Goal: Information Seeking & Learning: Check status

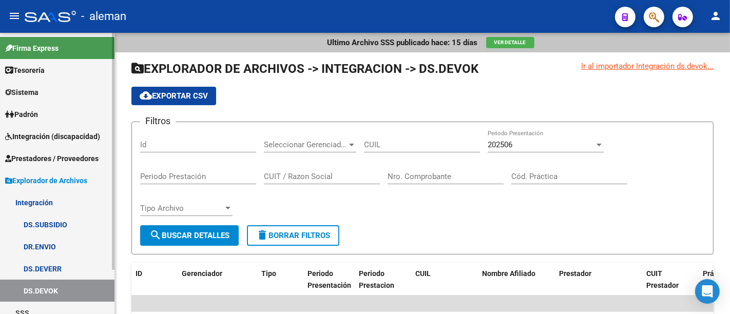
click at [72, 160] on span "Prestadores / Proveedores" at bounding box center [51, 158] width 93 height 11
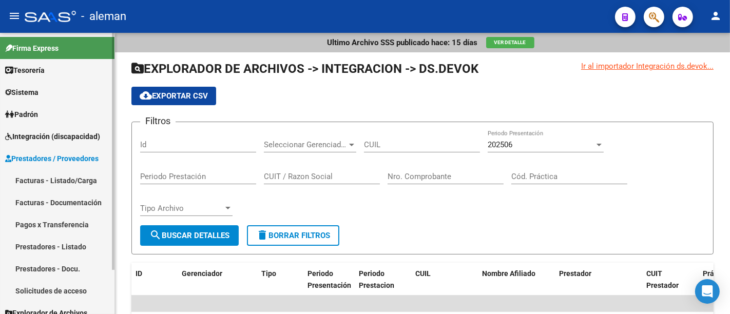
click at [64, 245] on link "Prestadores - Listado" at bounding box center [57, 247] width 115 height 22
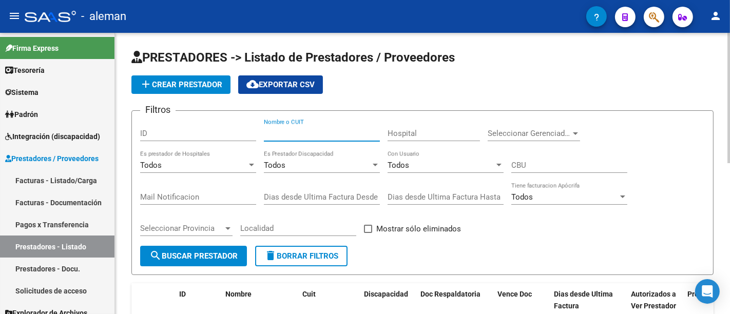
click at [321, 136] on input "Nombre o CUIT" at bounding box center [322, 133] width 116 height 9
click at [281, 129] on input "grin" at bounding box center [322, 133] width 116 height 9
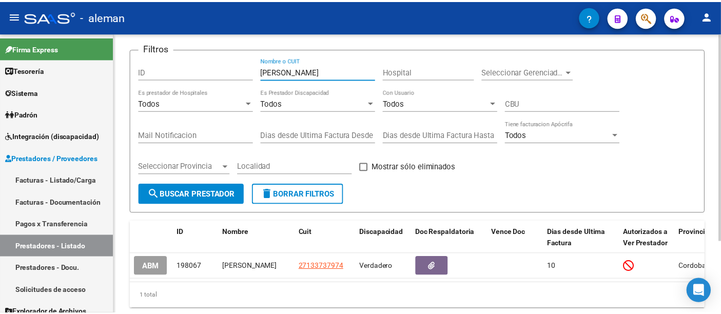
scroll to position [63, 0]
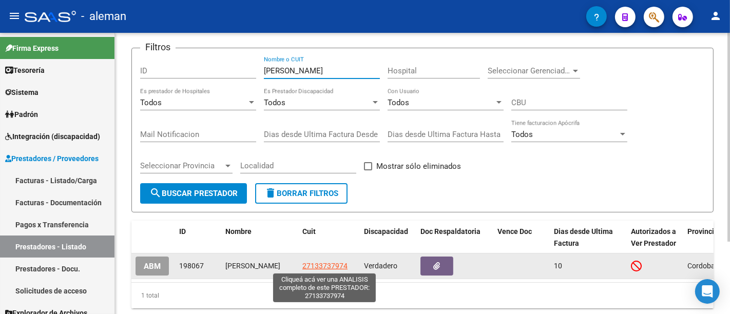
click at [324, 266] on span "27133737974" at bounding box center [324, 266] width 45 height 8
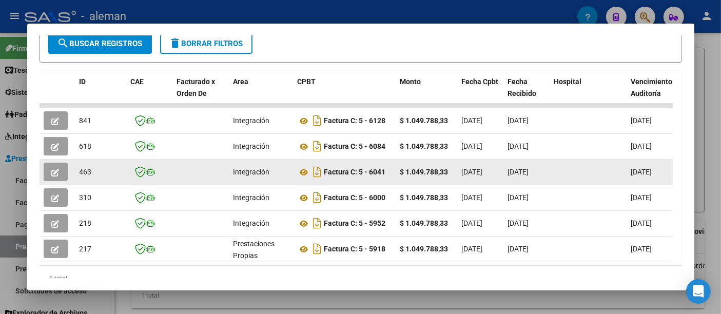
scroll to position [228, 0]
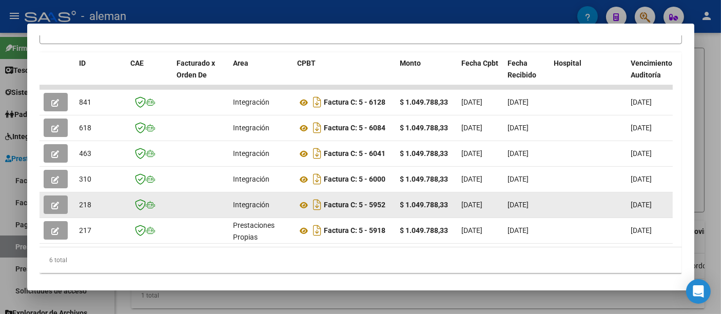
drag, startPoint x: 450, startPoint y: 211, endPoint x: 397, endPoint y: 211, distance: 52.9
click at [397, 211] on datatable-body-cell "$ 1.049.788,33" at bounding box center [427, 205] width 62 height 25
copy strong "$ 1.049.788,33"
click at [305, 205] on icon at bounding box center [304, 205] width 13 height 12
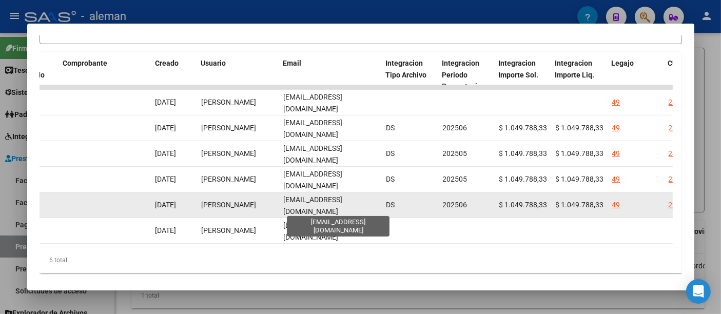
scroll to position [0, 16]
drag, startPoint x: 283, startPoint y: 209, endPoint x: 380, endPoint y: 213, distance: 97.1
click at [380, 213] on datatable-body-cell "facturacion@centromilugar.com.ar" at bounding box center [331, 205] width 103 height 25
copy span "facturacion@centromilugar.com.ar"
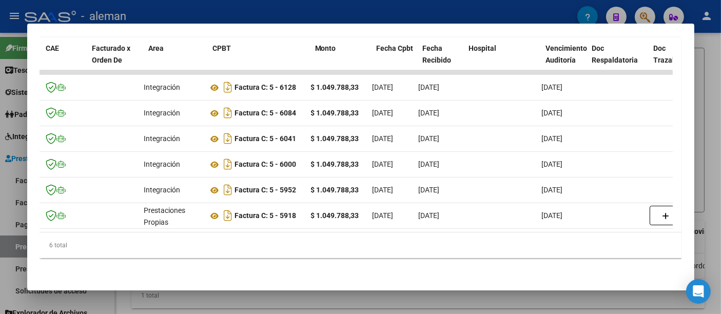
scroll to position [0, 15]
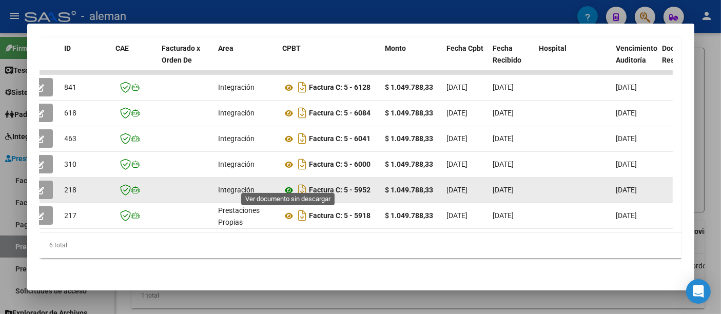
click at [288, 184] on icon at bounding box center [289, 190] width 13 height 12
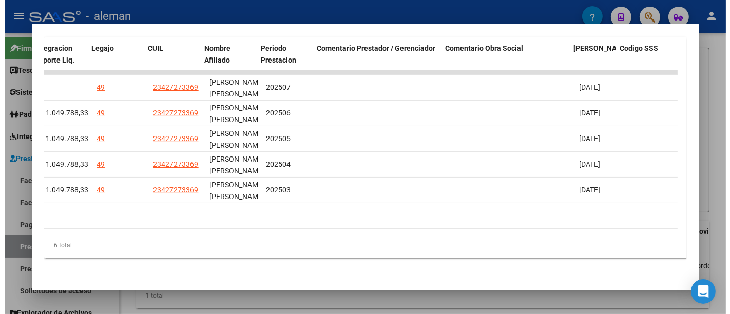
scroll to position [0, 1584]
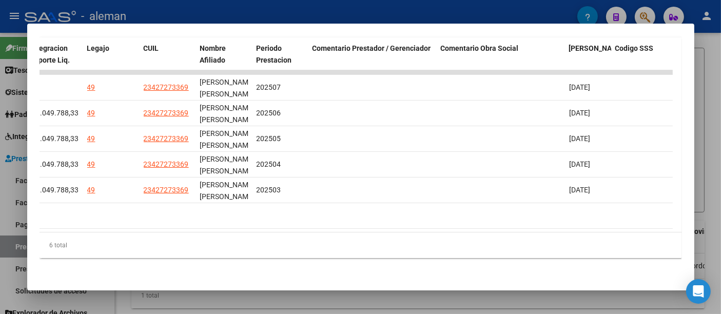
click at [720, 122] on div at bounding box center [360, 157] width 721 height 314
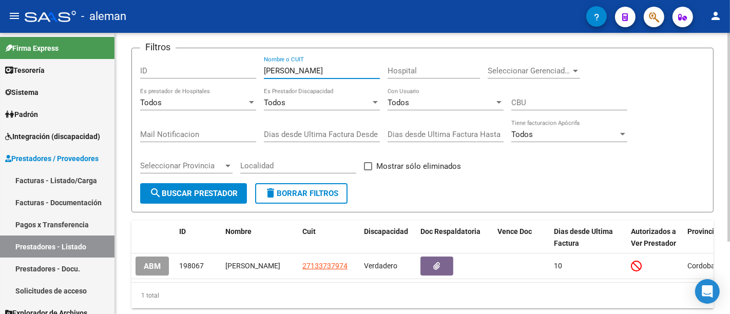
drag, startPoint x: 289, startPoint y: 71, endPoint x: 247, endPoint y: 67, distance: 41.7
click at [247, 67] on div "Filtros ID griguol Nombre o CUIT Hospital Seleccionar Gerenciador Seleccionar G…" at bounding box center [422, 119] width 565 height 127
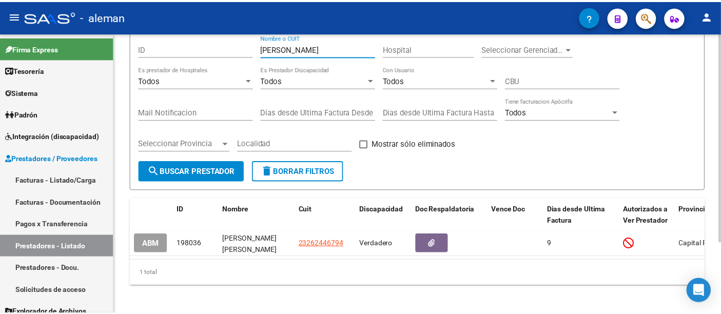
scroll to position [96, 0]
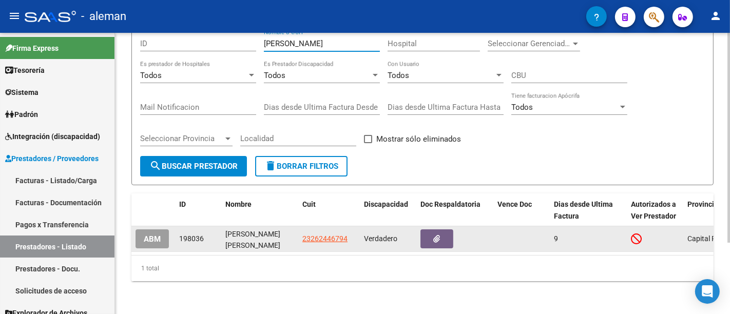
type input "herrera ana"
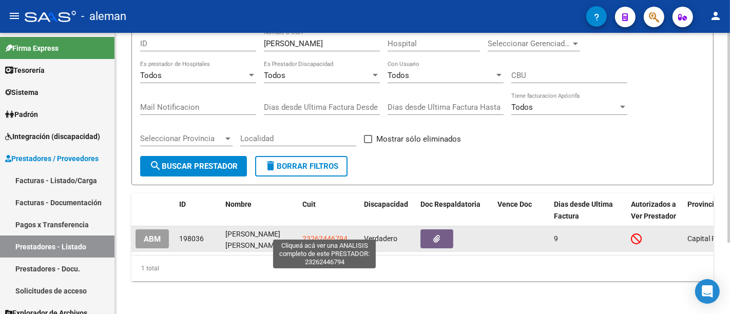
click at [332, 235] on span "23262446794" at bounding box center [324, 239] width 45 height 8
type textarea "23262446794"
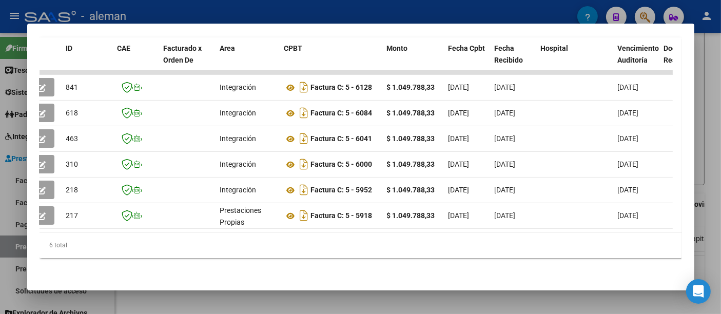
scroll to position [0, 0]
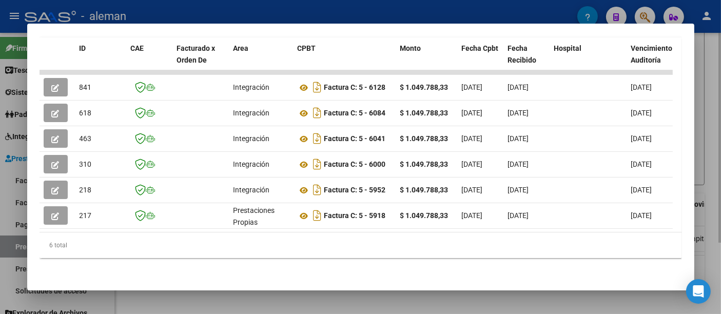
click at [717, 176] on div at bounding box center [360, 157] width 721 height 314
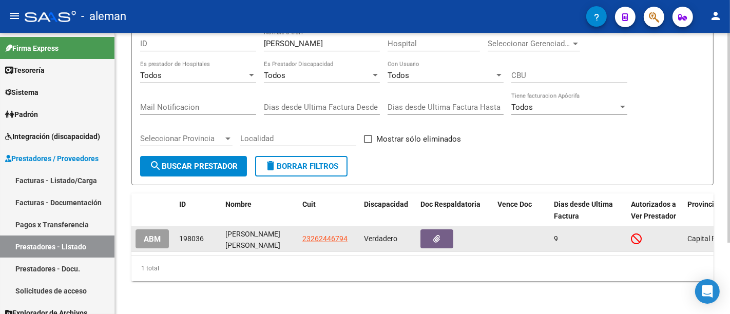
click at [321, 235] on span "23262446794" at bounding box center [324, 239] width 45 height 8
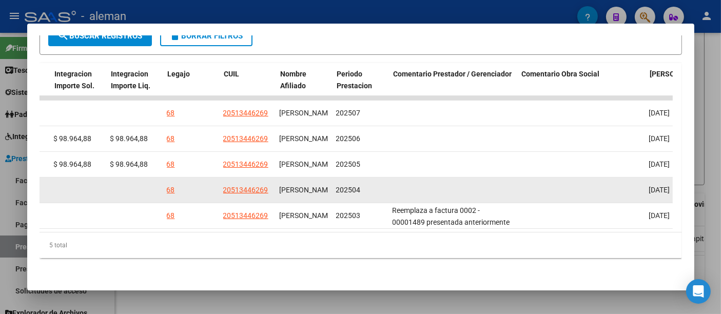
scroll to position [0, 1514]
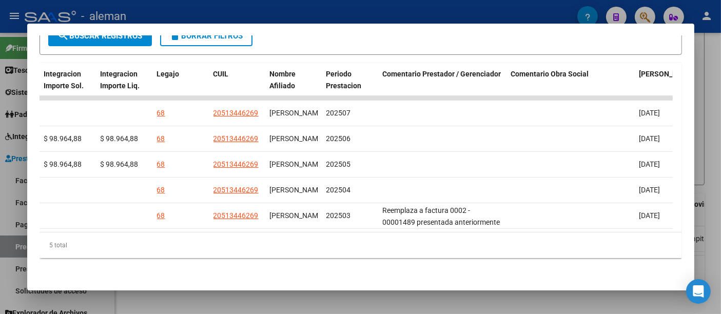
click at [707, 126] on div at bounding box center [360, 157] width 721 height 314
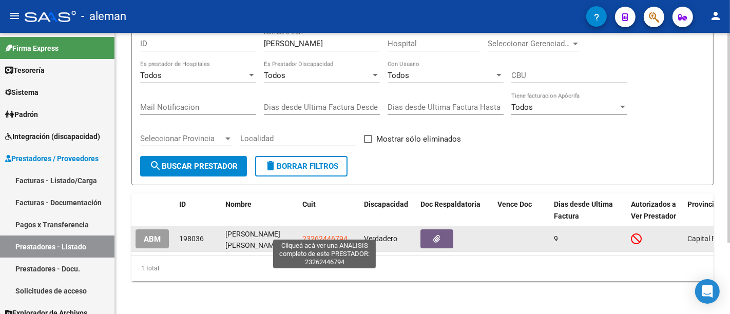
click at [316, 235] on span "23262446794" at bounding box center [324, 239] width 45 height 8
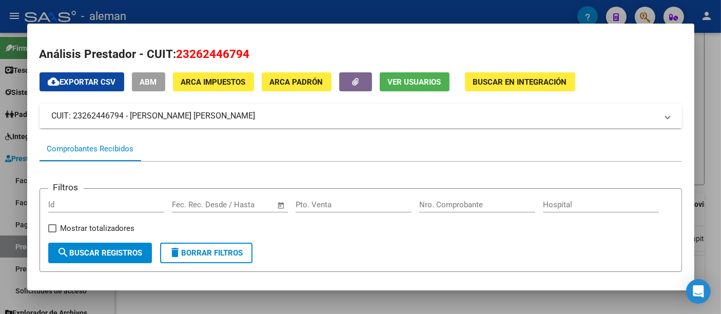
drag, startPoint x: 124, startPoint y: 116, endPoint x: 74, endPoint y: 121, distance: 50.6
click at [74, 121] on mat-panel-title "CUIT: 23262446794 - [PERSON_NAME] [PERSON_NAME]" at bounding box center [355, 116] width 606 height 12
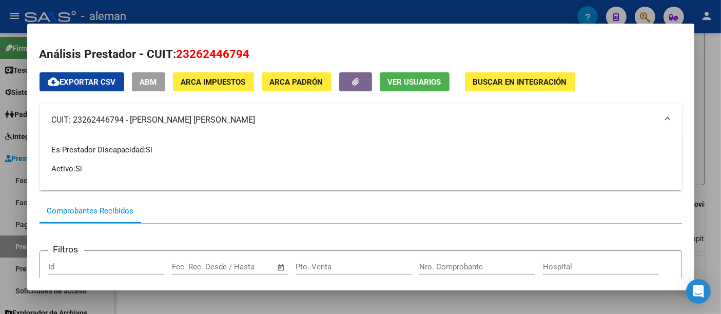
copy mat-panel-title "23262446794"
click at [713, 126] on div at bounding box center [360, 157] width 721 height 314
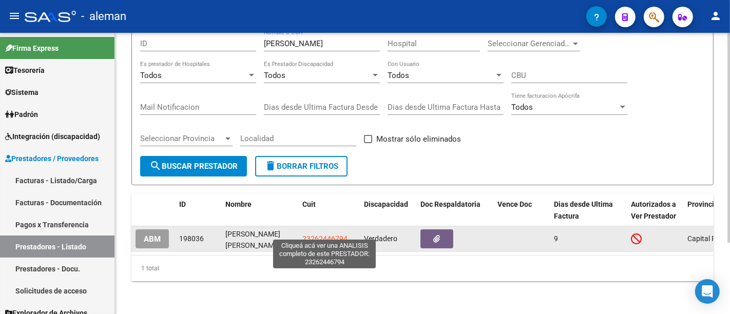
click at [315, 235] on span "23262446794" at bounding box center [324, 239] width 45 height 8
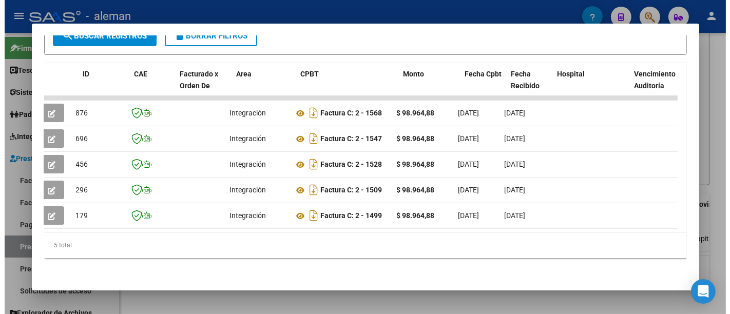
scroll to position [0, 0]
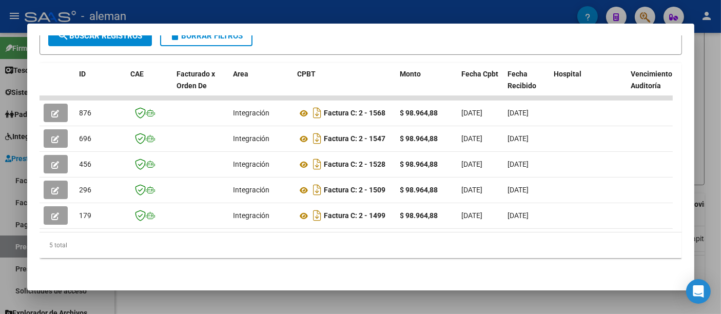
click at [713, 106] on div at bounding box center [360, 157] width 721 height 314
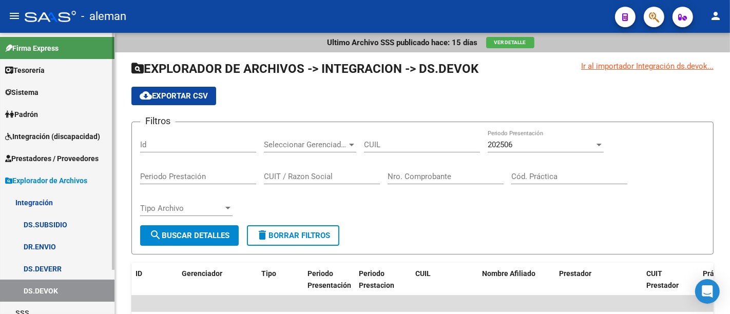
click at [60, 160] on span "Prestadores / Proveedores" at bounding box center [51, 158] width 93 height 11
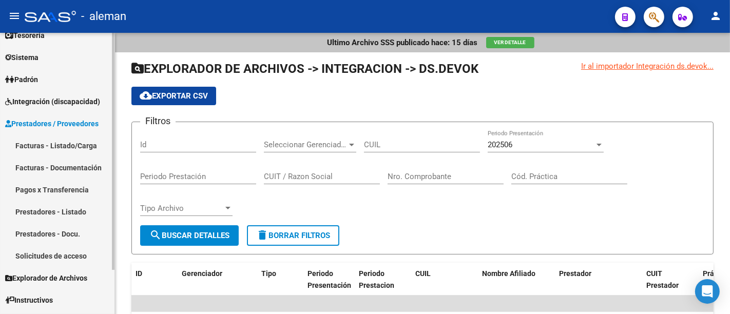
scroll to position [52, 0]
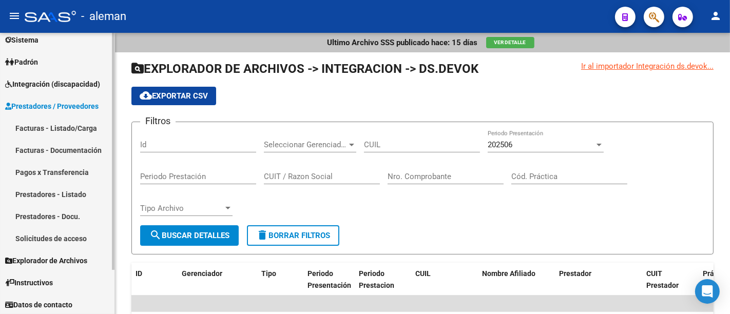
click at [82, 206] on link "Prestadores - Docu." at bounding box center [57, 216] width 115 height 22
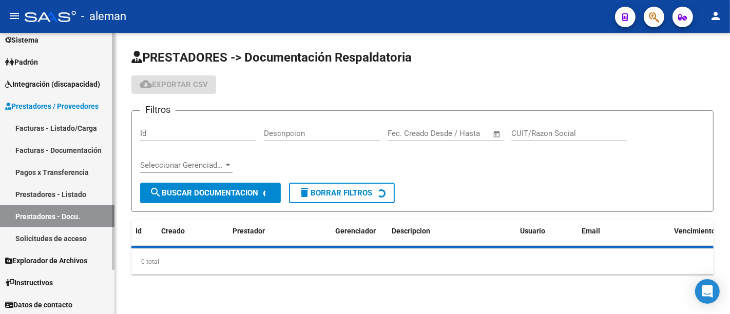
click at [81, 196] on link "Prestadores - Listado" at bounding box center [57, 194] width 115 height 22
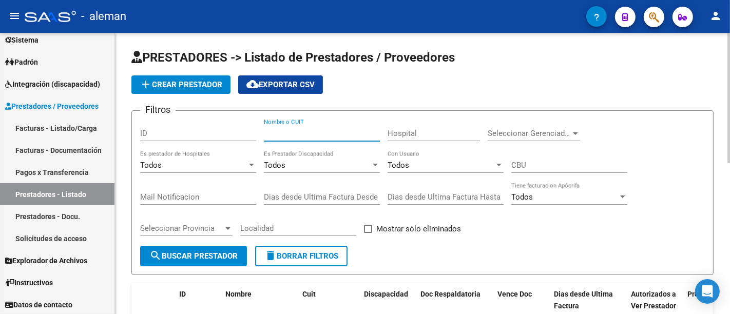
click at [298, 135] on input "Nombre o CUIT" at bounding box center [322, 133] width 116 height 9
type input "herrera"
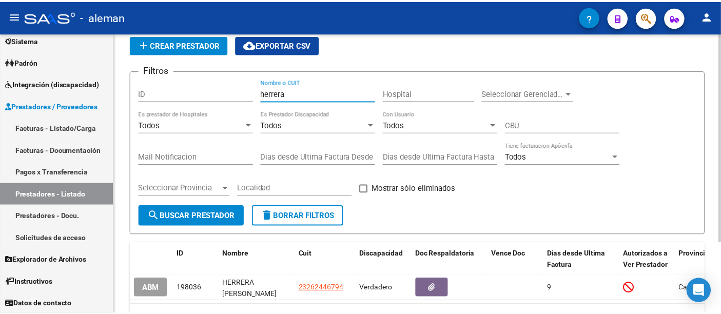
scroll to position [96, 0]
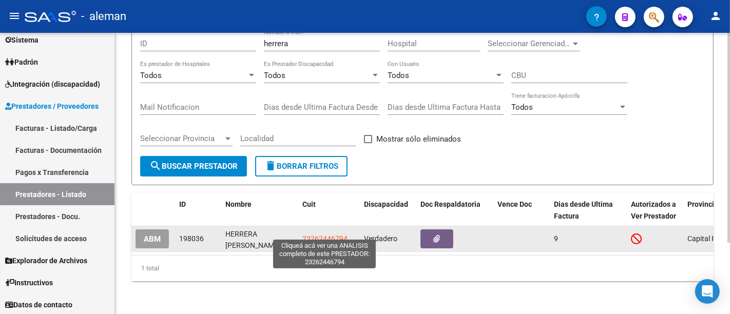
click at [320, 235] on span "23262446794" at bounding box center [324, 239] width 45 height 8
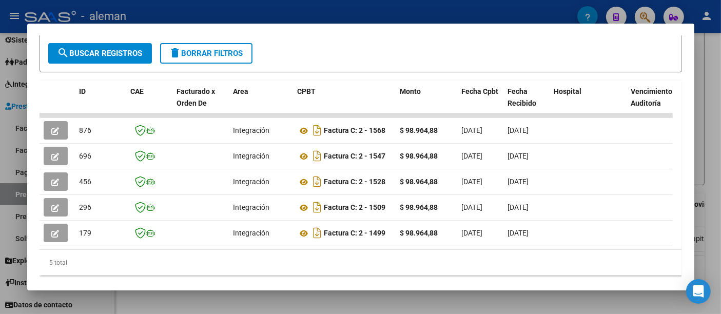
scroll to position [200, 0]
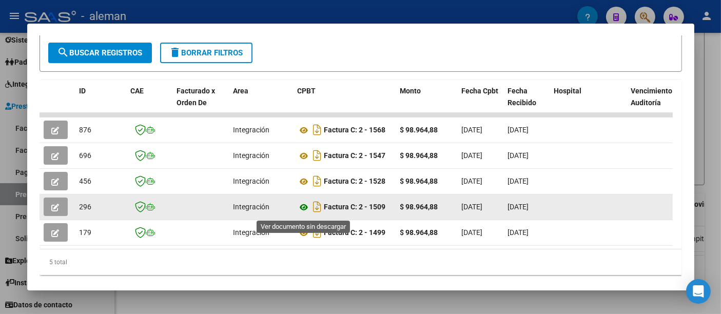
click at [305, 211] on icon at bounding box center [304, 207] width 13 height 12
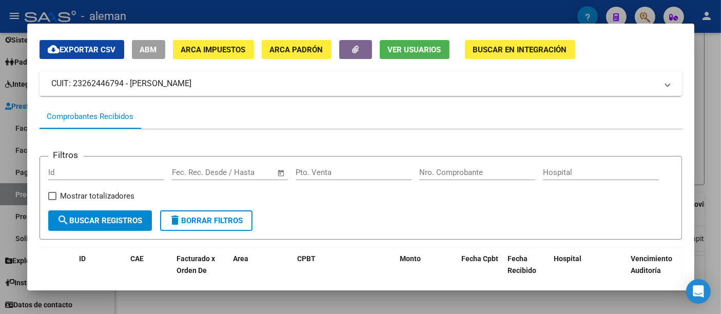
scroll to position [0, 0]
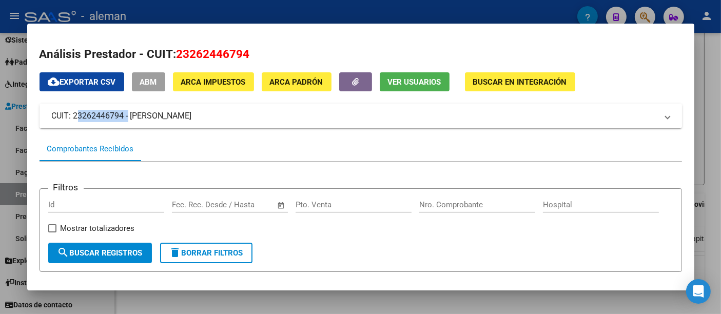
drag, startPoint x: 127, startPoint y: 118, endPoint x: 73, endPoint y: 122, distance: 54.0
click at [73, 122] on mat-panel-title "CUIT: 23262446794 - [PERSON_NAME] [PERSON_NAME]" at bounding box center [355, 116] width 606 height 12
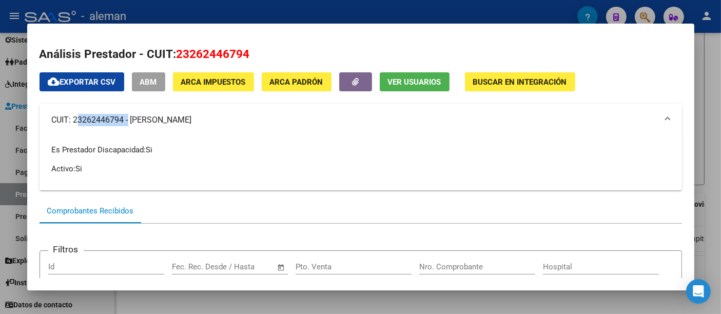
copy mat-panel-title "23262446794"
drag, startPoint x: 131, startPoint y: 119, endPoint x: 211, endPoint y: 122, distance: 79.6
click at [211, 122] on mat-panel-title "CUIT: 23262446794 - [PERSON_NAME] [PERSON_NAME]" at bounding box center [355, 120] width 606 height 12
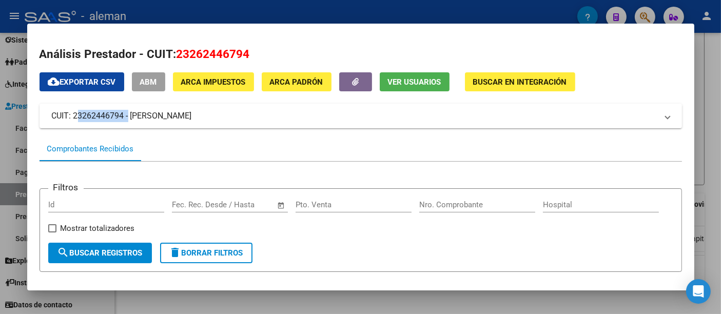
copy mat-panel-title "[PERSON_NAME] [PERSON_NAME]"
click at [221, 124] on mat-expansion-panel-header "CUIT: 23262446794 - [PERSON_NAME] [PERSON_NAME]" at bounding box center [361, 116] width 643 height 25
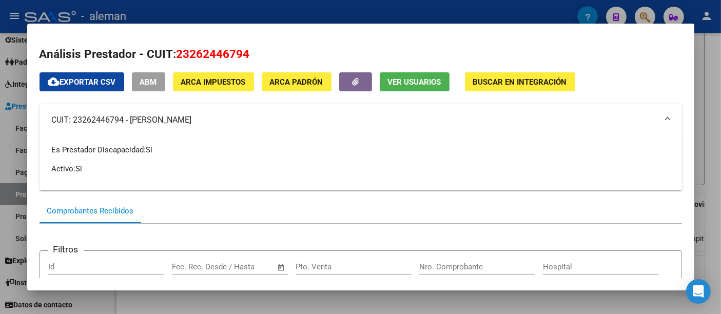
drag, startPoint x: 227, startPoint y: 121, endPoint x: 44, endPoint y: 121, distance: 183.3
click at [44, 121] on mat-expansion-panel-header "CUIT: 23262446794 - [PERSON_NAME] [PERSON_NAME]" at bounding box center [361, 120] width 643 height 33
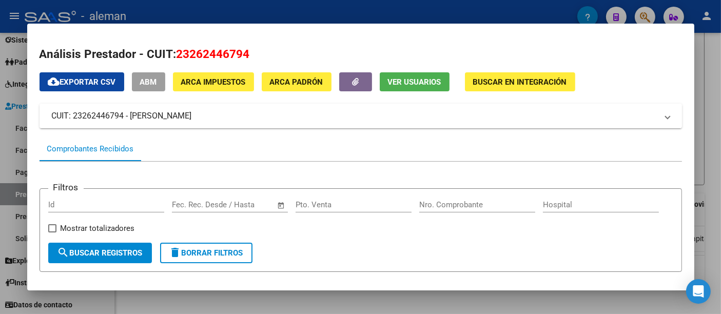
copy mat-panel-title "CUIT: 23262446794 - [PERSON_NAME] [PERSON_NAME]"
click at [138, 147] on div "Comprobantes Recibidos" at bounding box center [91, 149] width 102 height 25
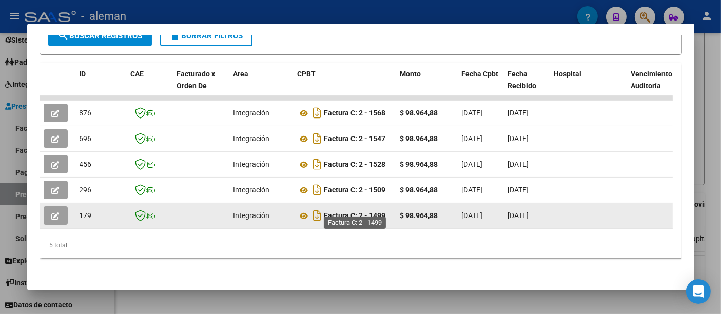
scroll to position [228, 0]
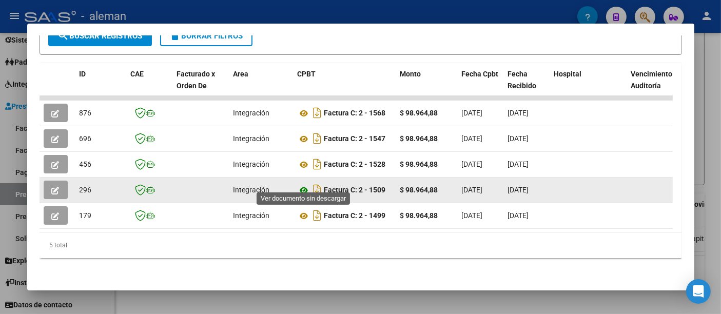
drag, startPoint x: 391, startPoint y: 184, endPoint x: 304, endPoint y: 184, distance: 86.8
click at [304, 184] on div "Factura C: 2 - 1509" at bounding box center [345, 190] width 94 height 16
copy div "Factura C: 2 - 1509"
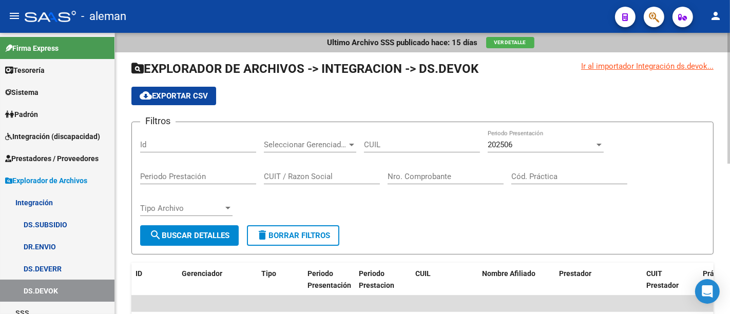
click at [544, 145] on div "202506" at bounding box center [541, 144] width 107 height 9
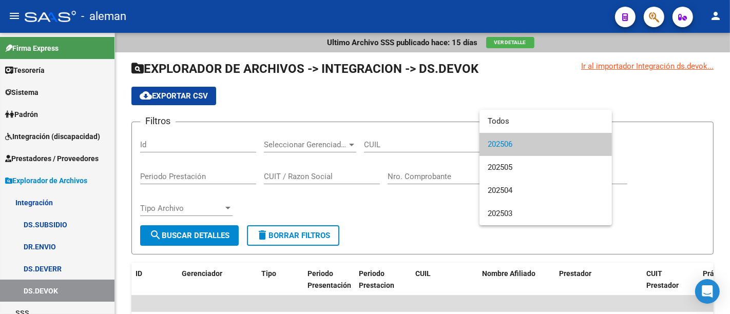
click at [533, 149] on span "202506" at bounding box center [546, 144] width 116 height 23
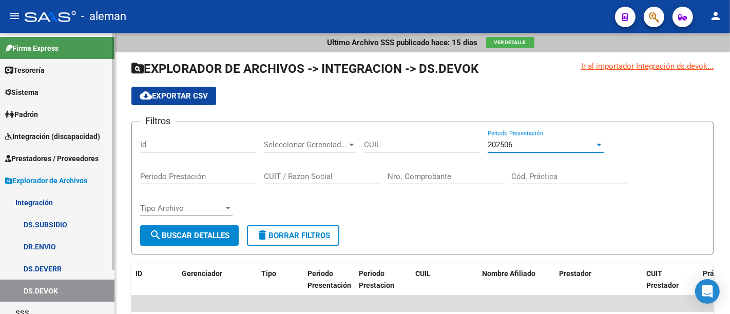
click at [67, 133] on span "Integración (discapacidad)" at bounding box center [52, 136] width 95 height 11
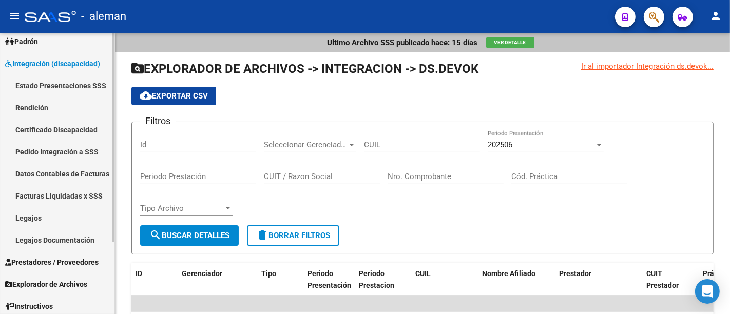
scroll to position [98, 0]
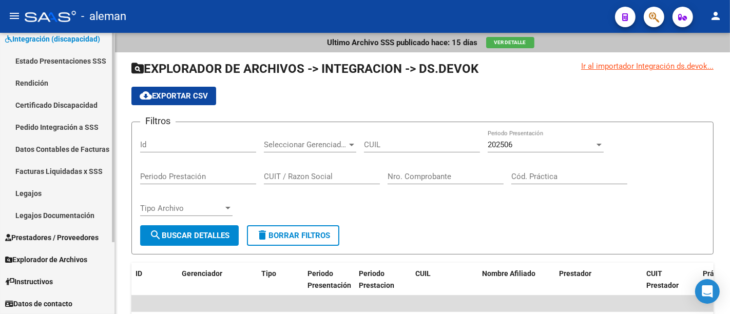
click at [63, 193] on link "Legajos" at bounding box center [57, 193] width 115 height 22
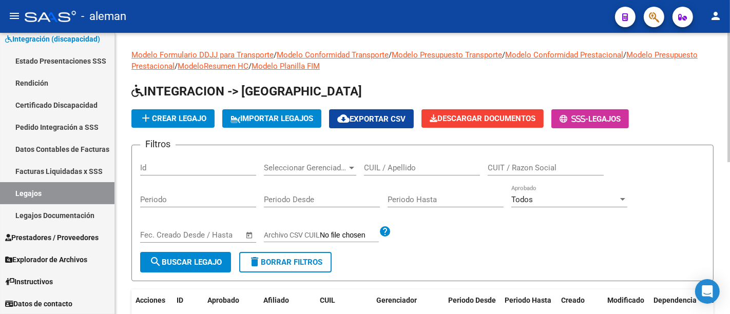
click at [388, 165] on input "CUIL / Apellido" at bounding box center [422, 167] width 116 height 9
type input "di laudo"
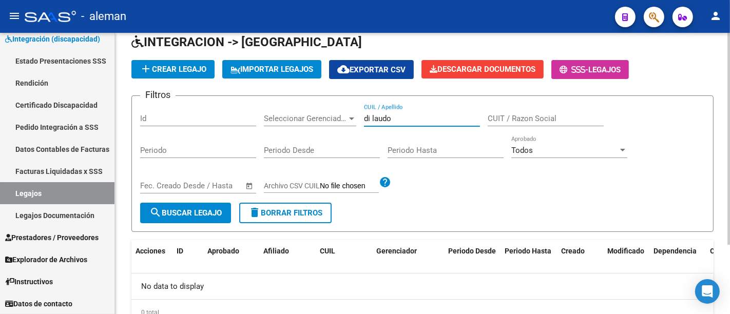
scroll to position [35, 0]
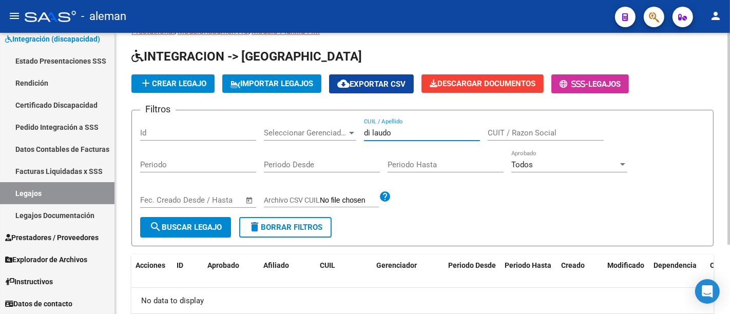
drag, startPoint x: 399, startPoint y: 129, endPoint x: 322, endPoint y: 128, distance: 77.0
click at [322, 128] on div "Filtros Id Seleccionar Gerenciador Seleccionar Gerenciador di laudo CUIL / Apel…" at bounding box center [422, 168] width 565 height 99
click at [60, 238] on span "Prestadores / Proveedores" at bounding box center [51, 237] width 93 height 11
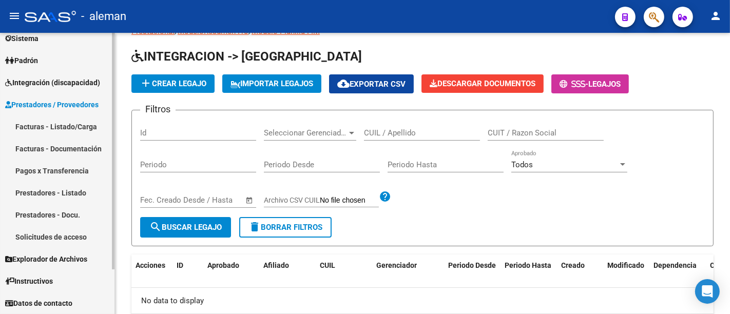
scroll to position [53, 0]
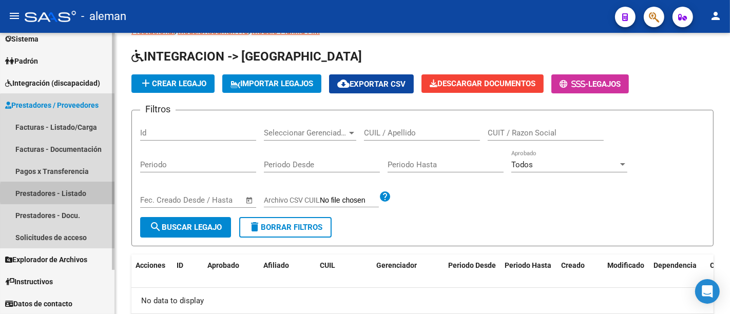
click at [79, 193] on link "Prestadores - Listado" at bounding box center [57, 193] width 115 height 22
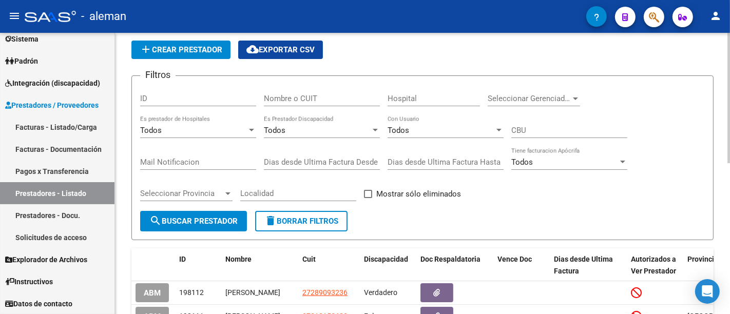
click at [314, 94] on input "Nombre o CUIT" at bounding box center [322, 98] width 116 height 9
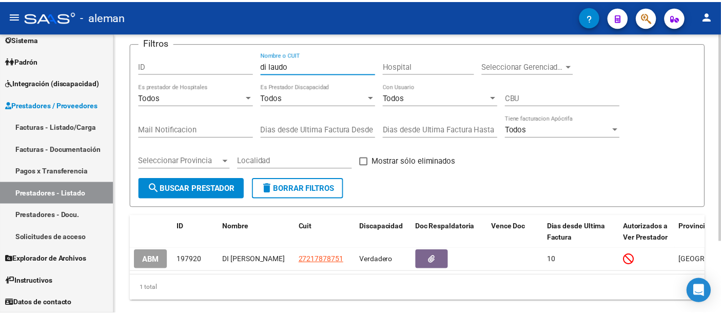
scroll to position [92, 0]
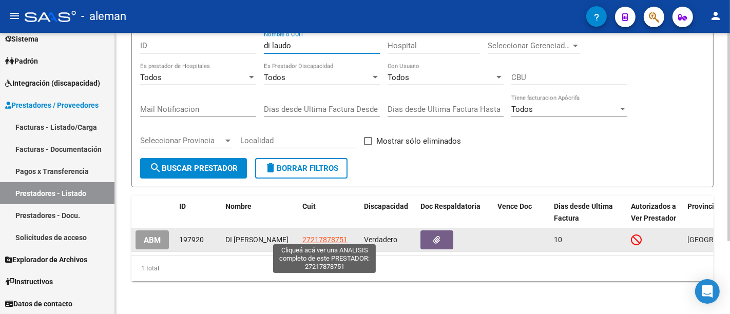
click at [327, 236] on span "27217878751" at bounding box center [324, 240] width 45 height 8
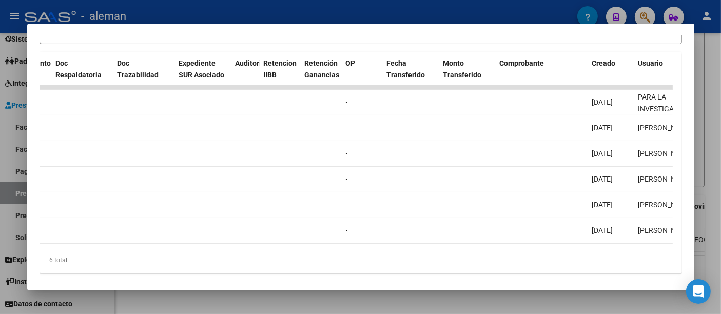
scroll to position [0, 0]
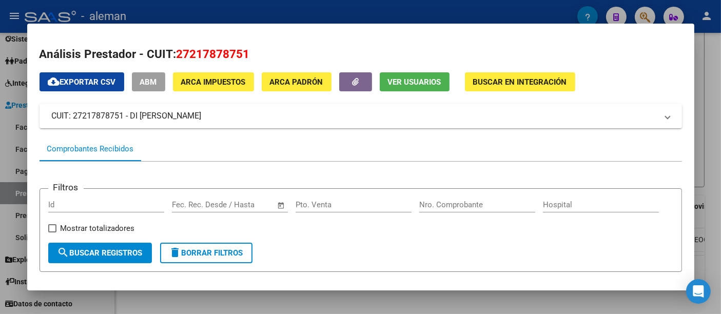
click at [106, 151] on div "Comprobantes Recibidos" at bounding box center [90, 149] width 87 height 12
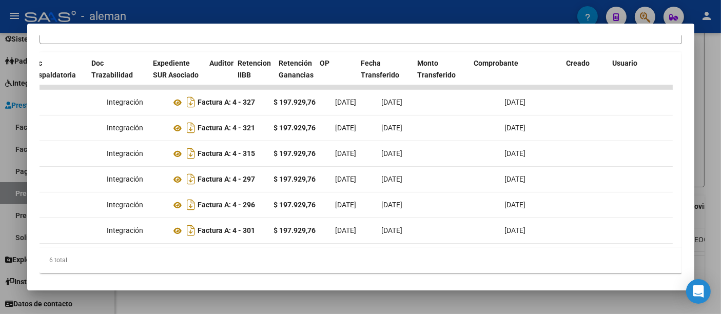
scroll to position [0, 978]
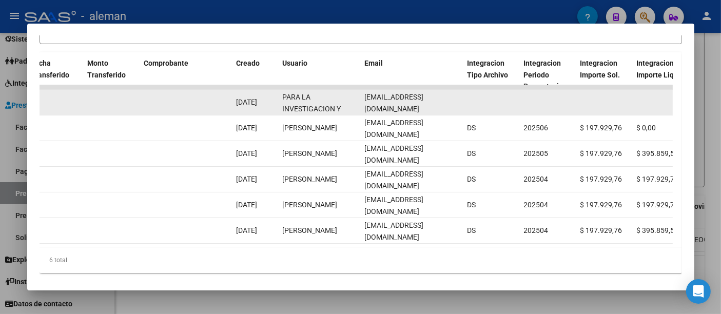
click at [319, 105] on div "PARA LA INVESTIGACION Y ASISTENCIA DE LA PERSONA CON AUTISMO ASOC ARGENTINA" at bounding box center [320, 102] width 74 height 22
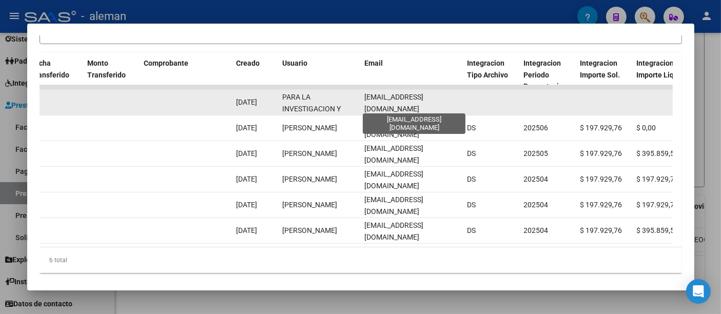
click at [424, 103] on span "[EMAIL_ADDRESS][DOMAIN_NAME]" at bounding box center [394, 103] width 59 height 20
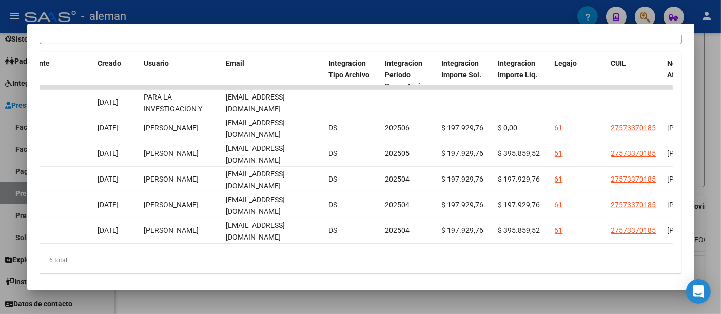
scroll to position [0, 1118]
drag, startPoint x: 468, startPoint y: 260, endPoint x: 573, endPoint y: 257, distance: 105.3
click at [573, 257] on div "ID CAE Facturado x Orden De Area CPBT Monto Fecha Cpbt Fecha Recibido Hospital …" at bounding box center [361, 162] width 643 height 221
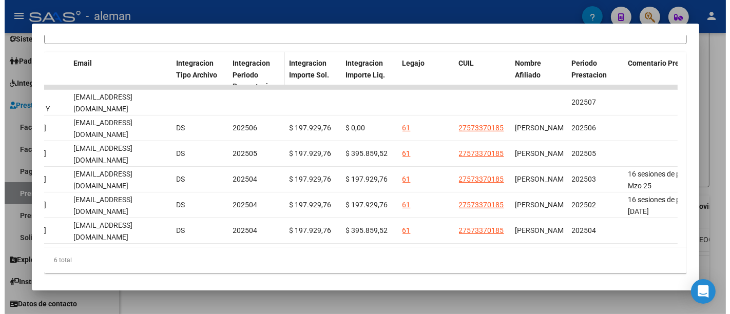
scroll to position [254, 0]
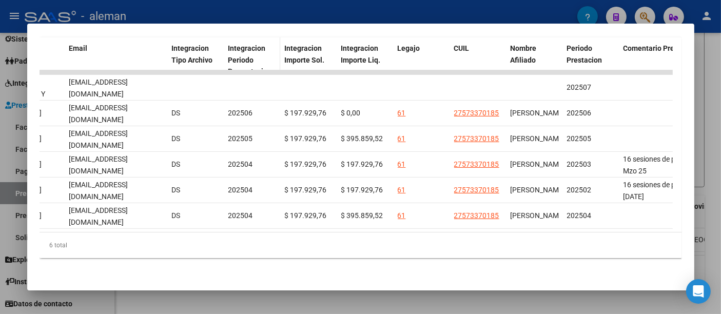
click at [244, 46] on div "Integracion Periodo Presentacion" at bounding box center [252, 60] width 48 height 35
click at [710, 144] on div at bounding box center [360, 157] width 721 height 314
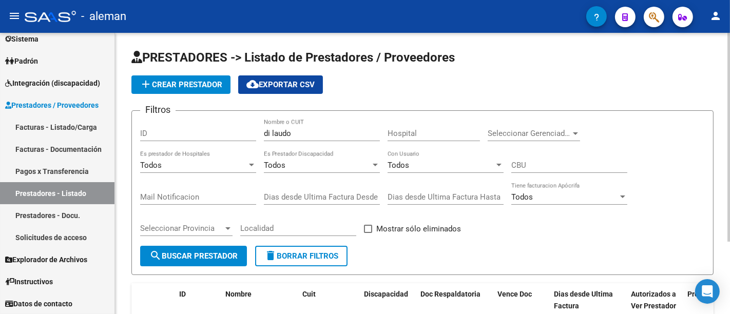
scroll to position [0, 0]
drag, startPoint x: 288, startPoint y: 134, endPoint x: 211, endPoint y: 128, distance: 76.7
click at [211, 128] on div "Filtros ID di laudo Nombre o CUIT Hospital Seleccionar Gerenciador Seleccionar …" at bounding box center [422, 182] width 565 height 127
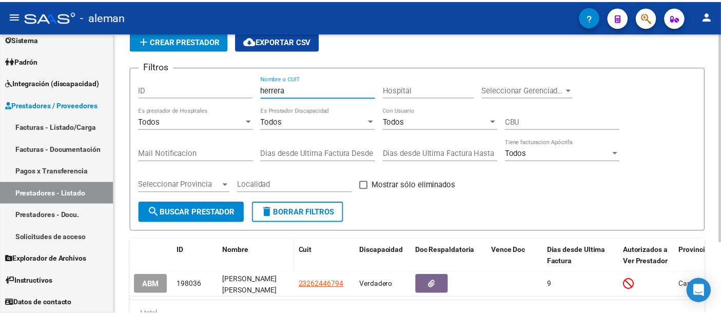
scroll to position [96, 0]
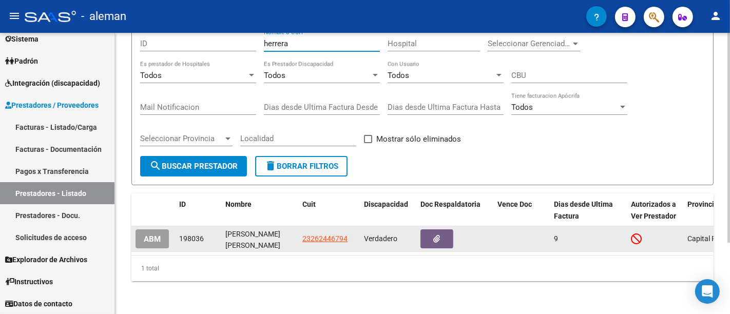
type input "herrera"
click at [319, 226] on datatable-body-cell "23262446794" at bounding box center [329, 238] width 62 height 25
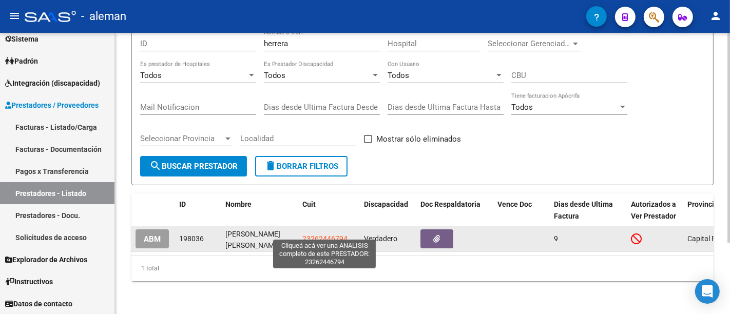
click at [319, 235] on span "23262446794" at bounding box center [324, 239] width 45 height 8
type textarea "23262446794"
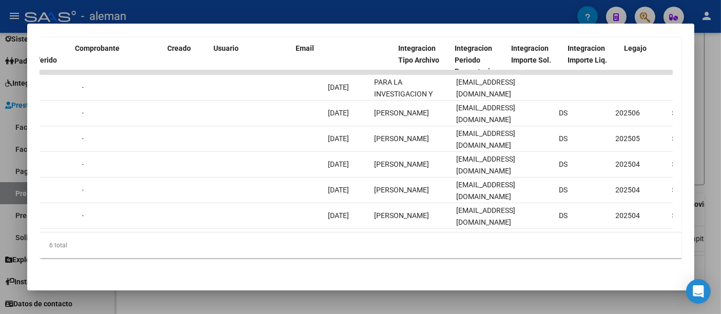
scroll to position [0, 1046]
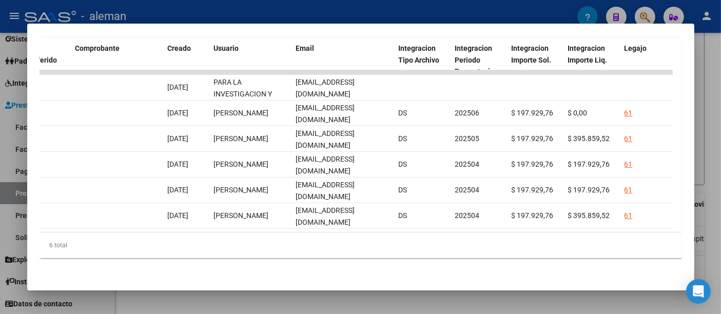
click at [698, 109] on div at bounding box center [360, 157] width 721 height 314
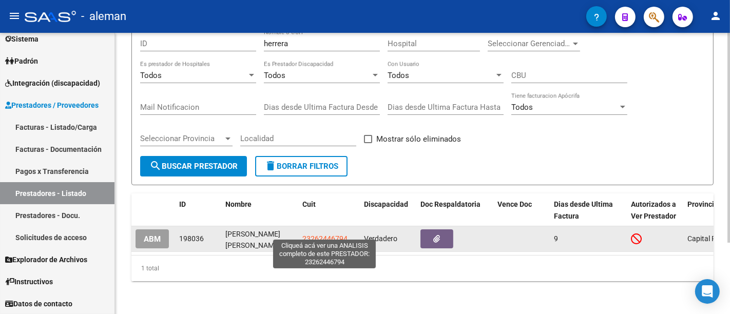
click at [317, 235] on span "23262446794" at bounding box center [324, 239] width 45 height 8
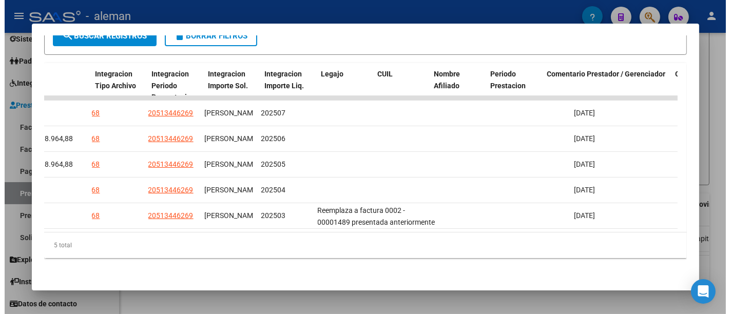
scroll to position [0, 1355]
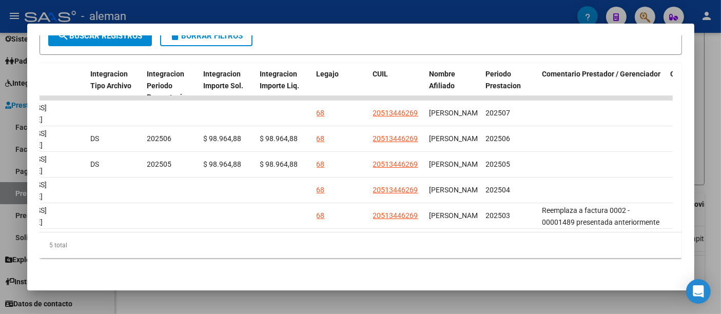
click at [713, 138] on div at bounding box center [360, 157] width 721 height 314
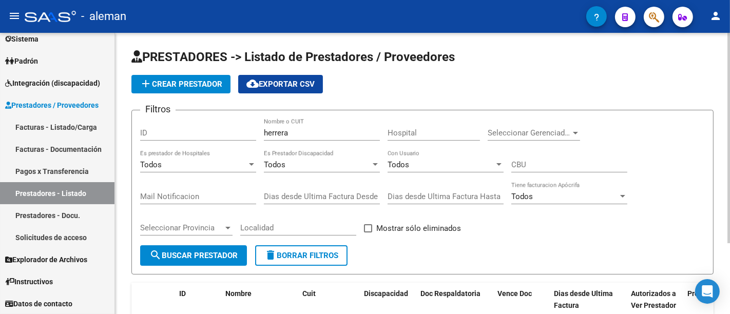
scroll to position [0, 0]
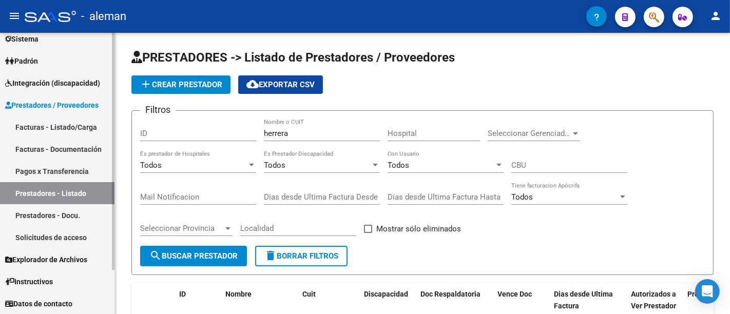
click at [68, 260] on span "Explorador de Archivos" at bounding box center [46, 259] width 82 height 11
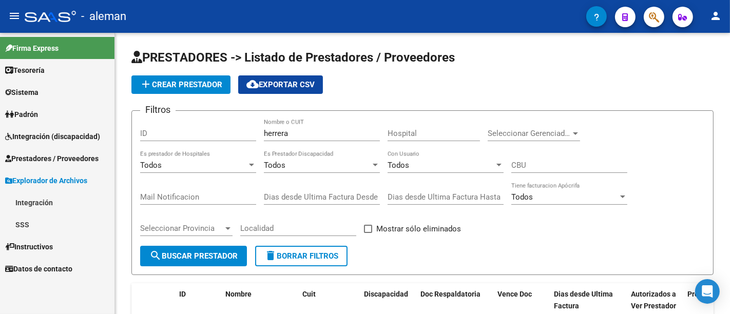
click at [60, 201] on link "Integración" at bounding box center [57, 203] width 115 height 22
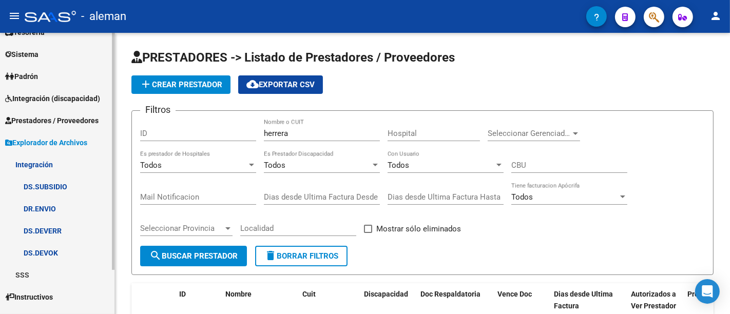
scroll to position [53, 0]
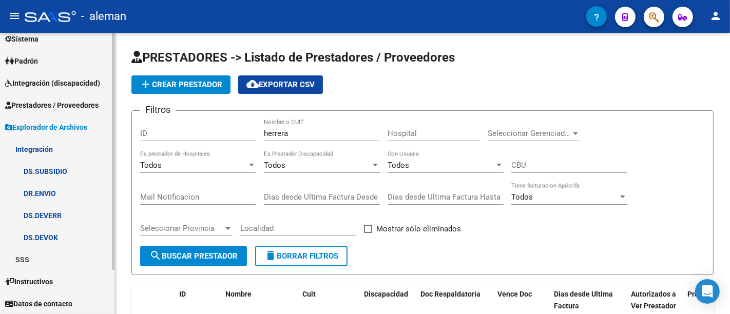
click at [48, 169] on link "DS.SUBSIDIO" at bounding box center [57, 171] width 115 height 22
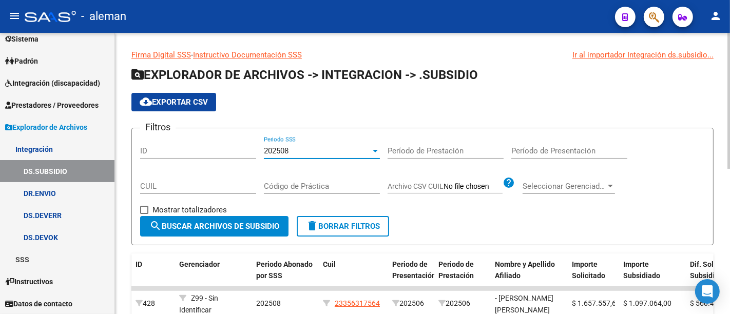
click at [329, 151] on div "202508" at bounding box center [317, 150] width 107 height 9
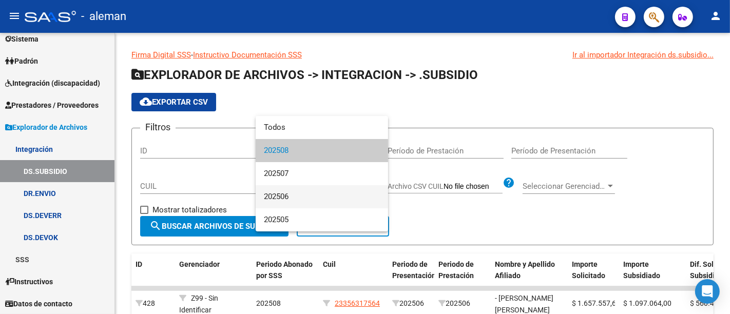
click at [328, 193] on span "202506" at bounding box center [322, 196] width 116 height 23
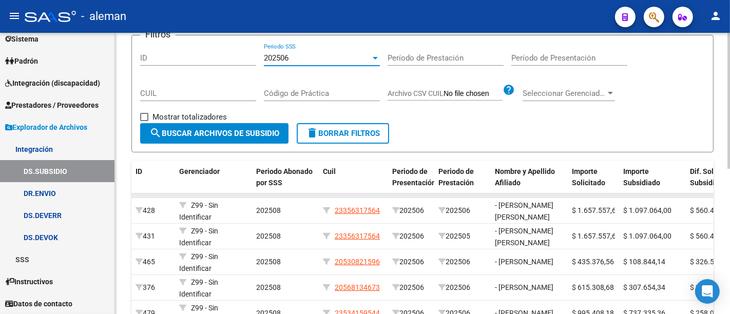
scroll to position [114, 0]
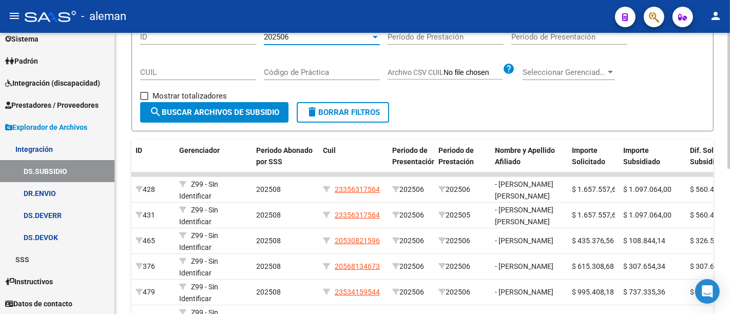
click at [215, 116] on span "search Buscar Archivos de Subsidio" at bounding box center [214, 112] width 130 height 9
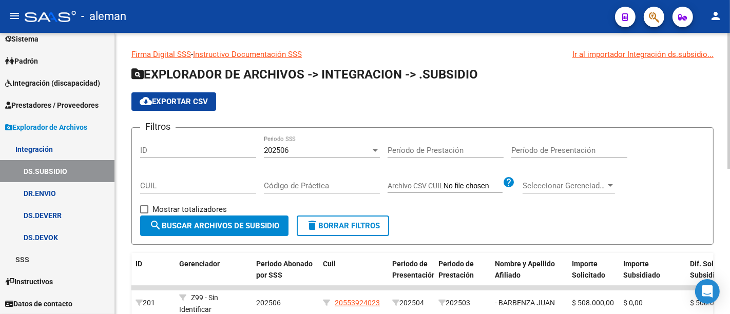
scroll to position [0, 0]
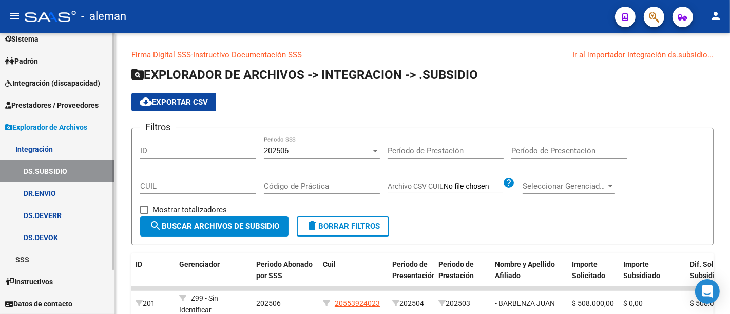
click at [61, 237] on link "DS.DEVOK" at bounding box center [57, 237] width 115 height 22
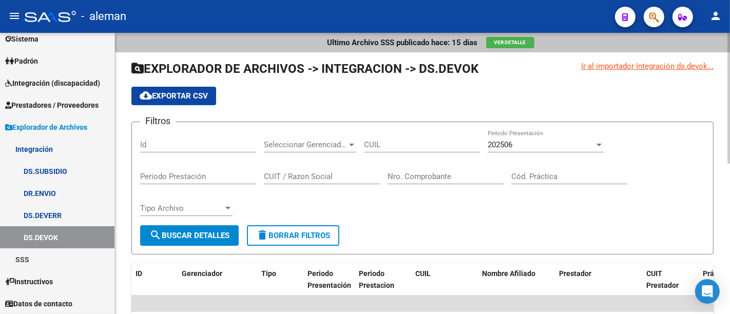
click at [206, 237] on span "search Buscar Detalles" at bounding box center [189, 235] width 80 height 9
click at [194, 98] on span "cloud_download Exportar CSV" at bounding box center [174, 95] width 68 height 9
click at [61, 207] on link "DS.DEVERR" at bounding box center [57, 215] width 115 height 22
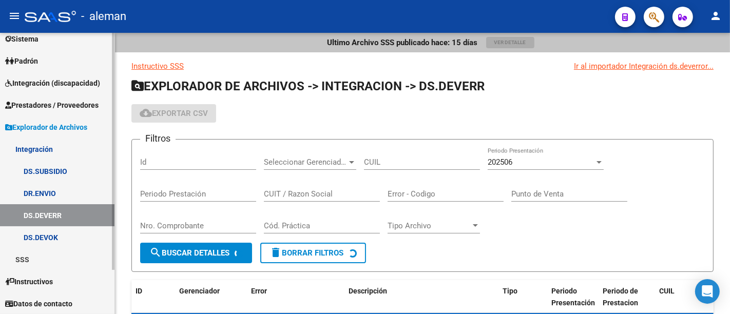
click at [60, 193] on link "DR.ENVIO" at bounding box center [57, 193] width 115 height 22
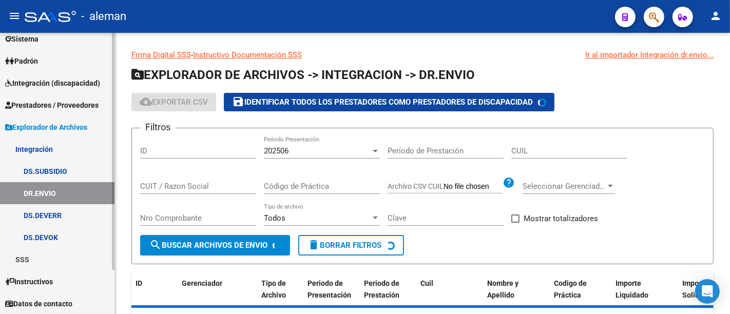
click at [74, 167] on link "DS.SUBSIDIO" at bounding box center [57, 171] width 115 height 22
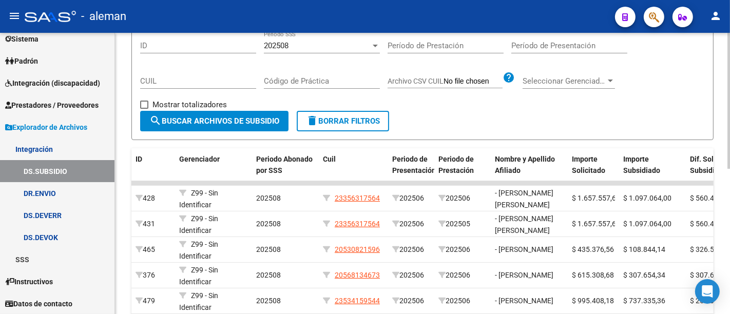
scroll to position [114, 0]
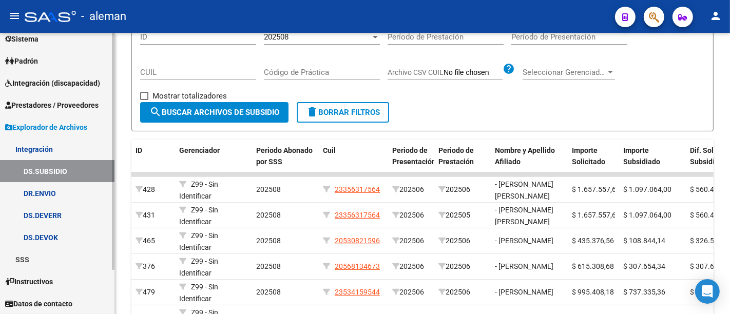
click at [73, 108] on span "Prestadores / Proveedores" at bounding box center [51, 105] width 93 height 11
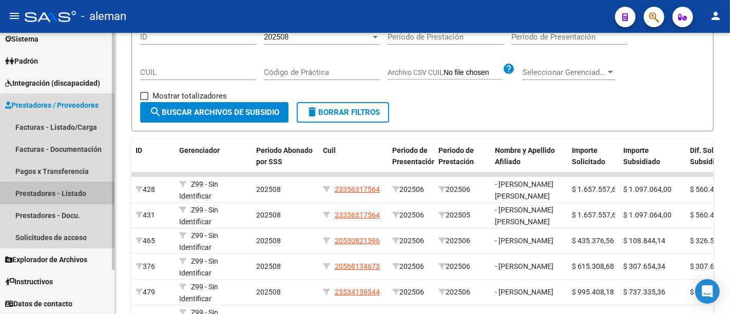
click at [76, 198] on link "Prestadores - Listado" at bounding box center [57, 193] width 115 height 22
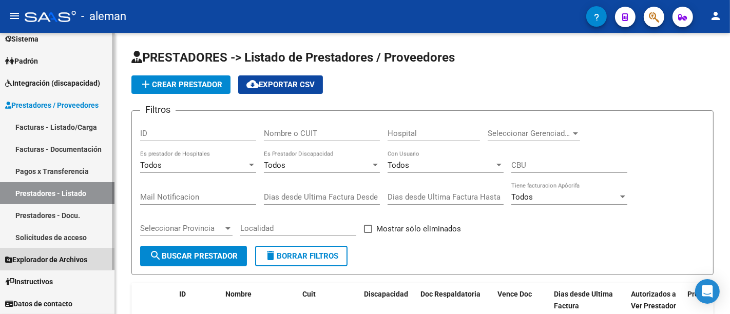
click at [70, 254] on span "Explorador de Archivos" at bounding box center [46, 259] width 82 height 11
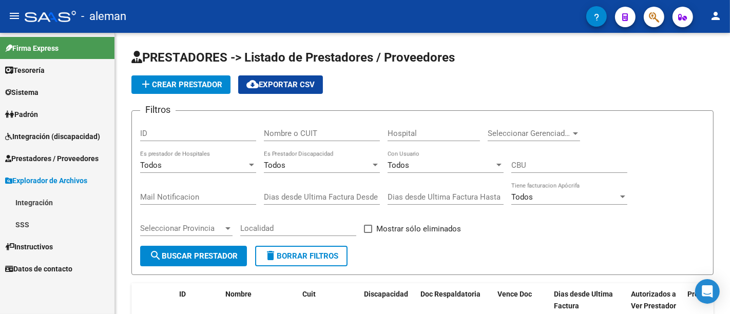
click at [48, 137] on span "Integración (discapacidad)" at bounding box center [52, 136] width 95 height 11
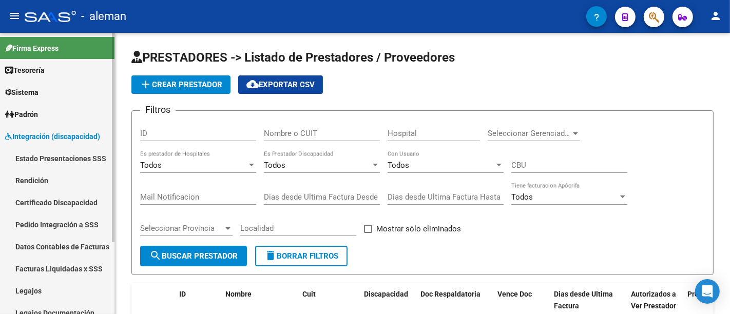
click at [69, 223] on link "Pedido Integración a SSS" at bounding box center [57, 225] width 115 height 22
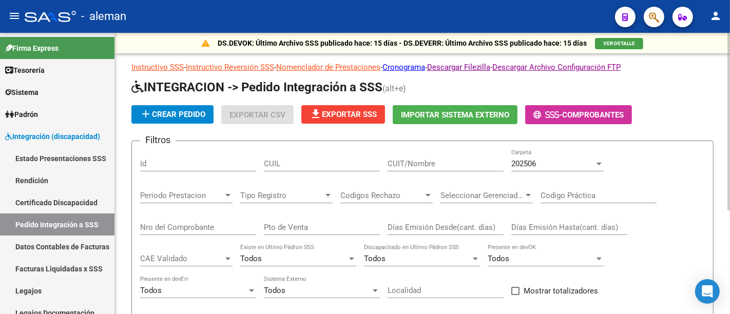
scroll to position [57, 0]
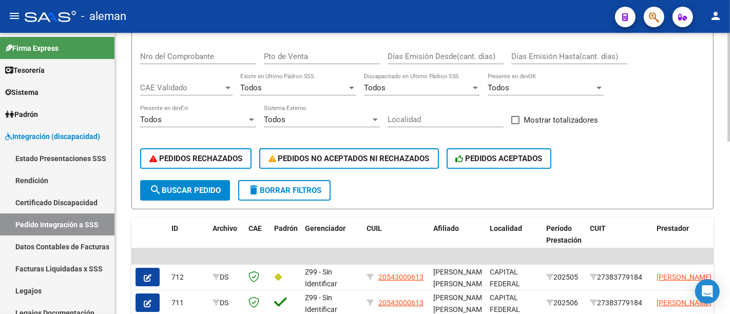
click at [197, 181] on button "search Buscar Pedido" at bounding box center [185, 190] width 90 height 21
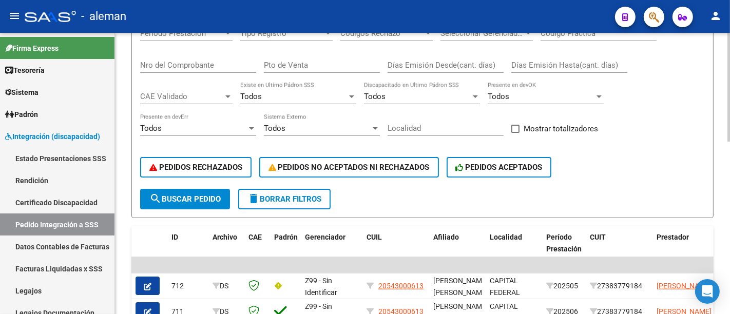
scroll to position [0, 0]
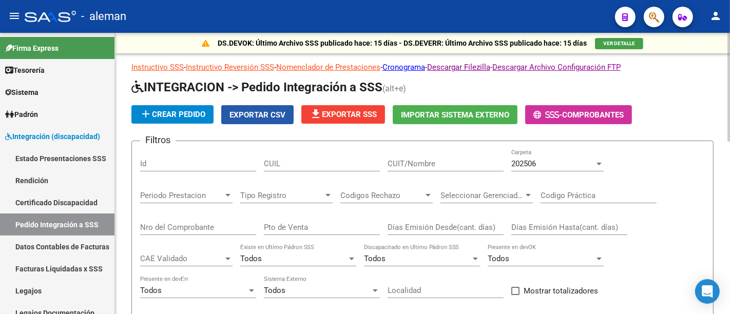
click at [260, 118] on span "Exportar CSV" at bounding box center [258, 114] width 56 height 9
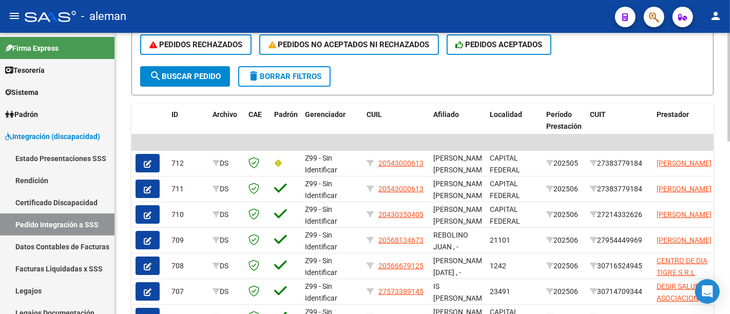
scroll to position [171, 0]
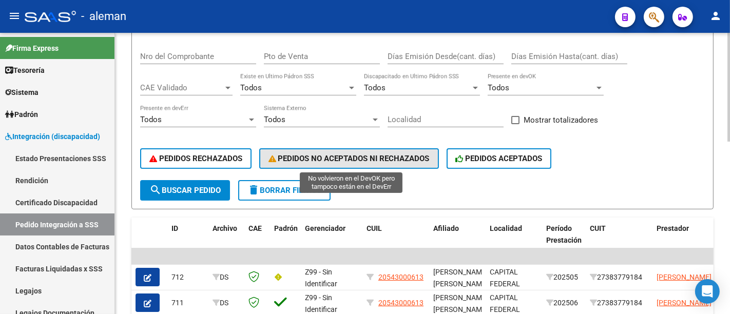
click at [382, 154] on span "PEDIDOS NO ACEPTADOS NI RECHAZADOS" at bounding box center [349, 158] width 161 height 9
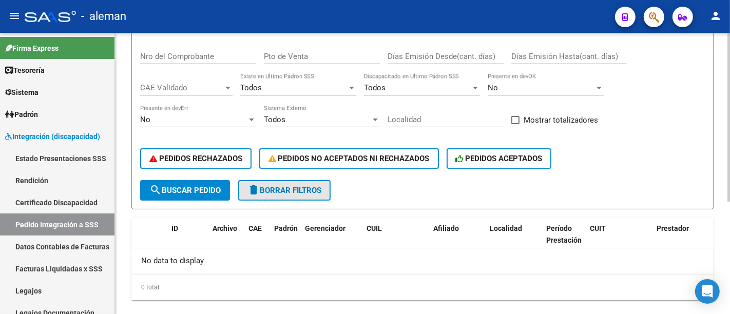
click at [263, 187] on span "delete Borrar Filtros" at bounding box center [284, 190] width 74 height 9
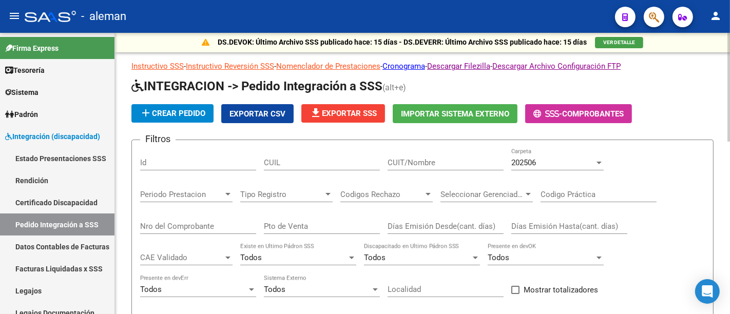
scroll to position [0, 0]
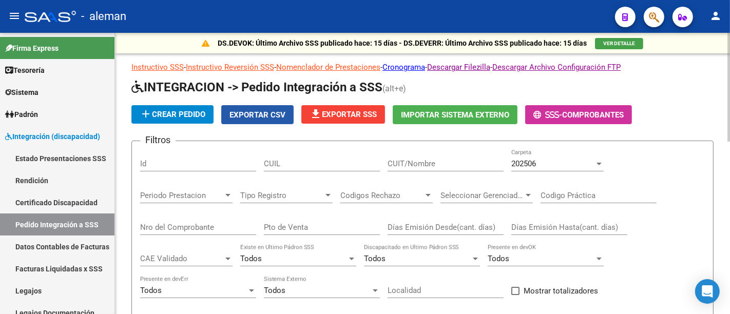
click at [284, 110] on span "Exportar CSV" at bounding box center [258, 114] width 56 height 9
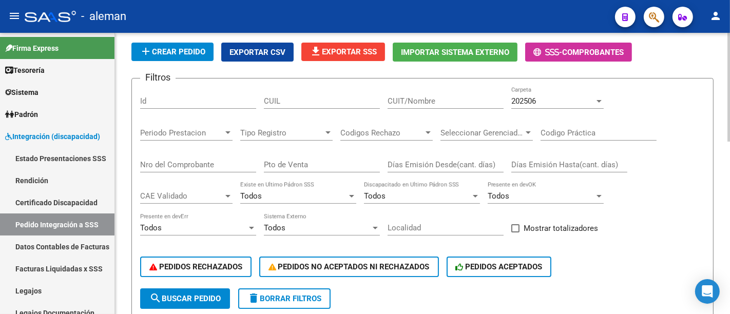
scroll to position [57, 0]
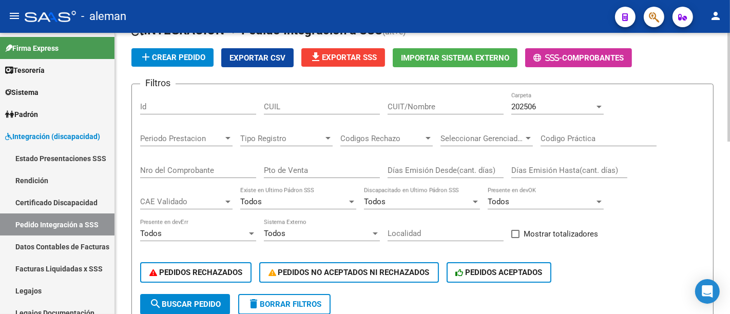
click at [407, 105] on input "CUIT/Nombre" at bounding box center [446, 106] width 116 height 9
click at [409, 105] on input "3307670661" at bounding box center [446, 106] width 116 height 9
click at [434, 105] on input "33070661" at bounding box center [446, 106] width 116 height 9
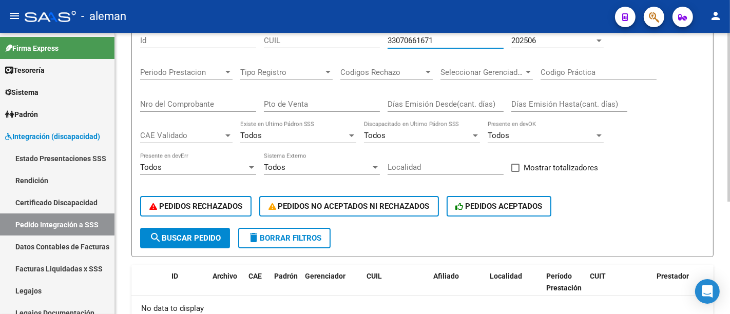
scroll to position [0, 0]
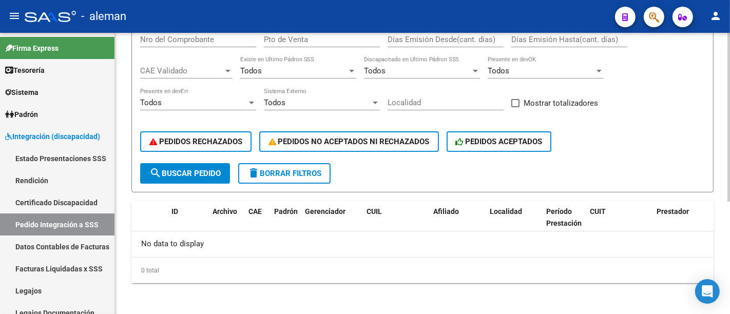
type input "33070661671"
click at [198, 181] on button "search Buscar Pedido" at bounding box center [185, 173] width 90 height 21
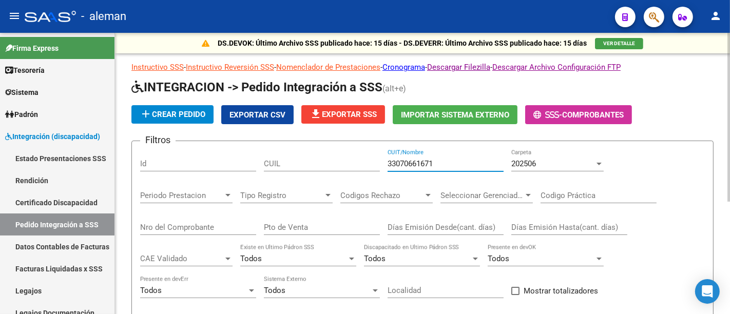
drag, startPoint x: 449, startPoint y: 162, endPoint x: 372, endPoint y: 163, distance: 77.0
click at [372, 163] on div "Filtros Id CUIL 33070661671 CUIT/Nombre 202506 Carpeta Periodo Prestacion Perio…" at bounding box center [422, 250] width 565 height 202
click at [279, 159] on input "CUIL" at bounding box center [322, 163] width 116 height 9
paste input "33070661671"
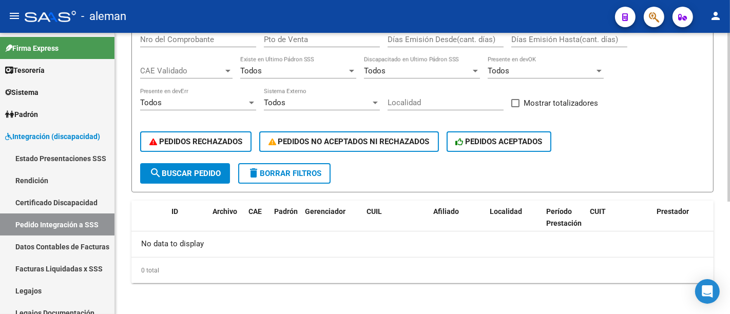
type input "33070661671"
click at [185, 169] on span "search Buscar Pedido" at bounding box center [184, 173] width 71 height 9
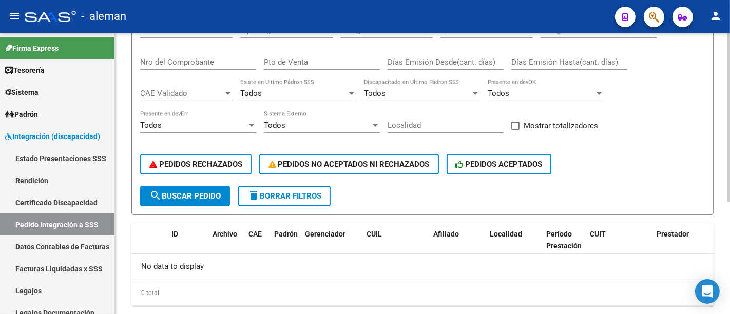
scroll to position [188, 0]
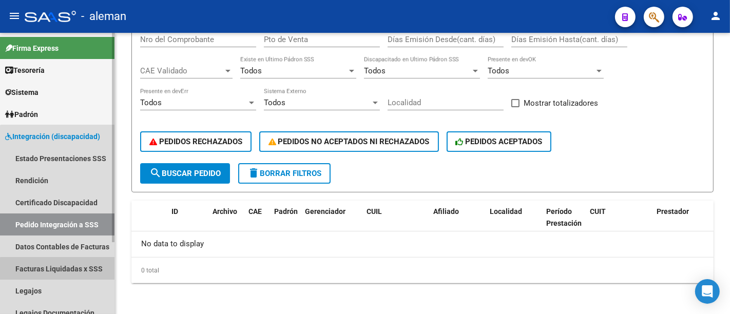
click at [64, 272] on link "Facturas Liquidadas x SSS" at bounding box center [57, 269] width 115 height 22
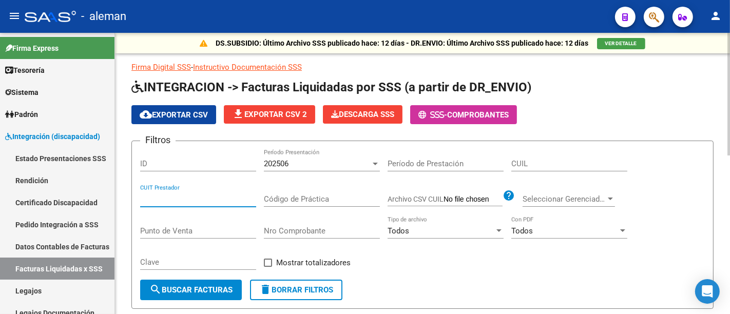
click at [181, 200] on input "CUIT Prestador" at bounding box center [198, 199] width 116 height 9
paste input "33-07066167-1"
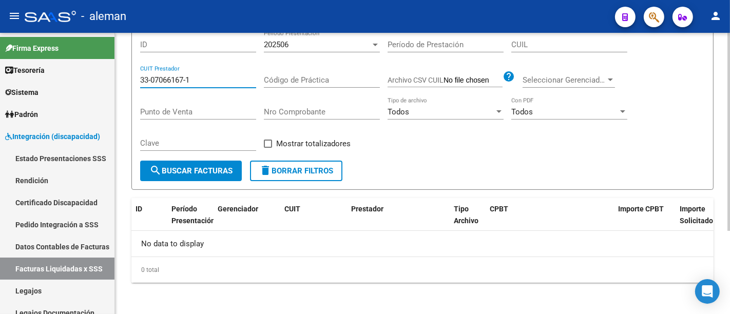
type input "33-07066167-1"
click at [205, 168] on span "search Buscar Facturas" at bounding box center [190, 170] width 83 height 9
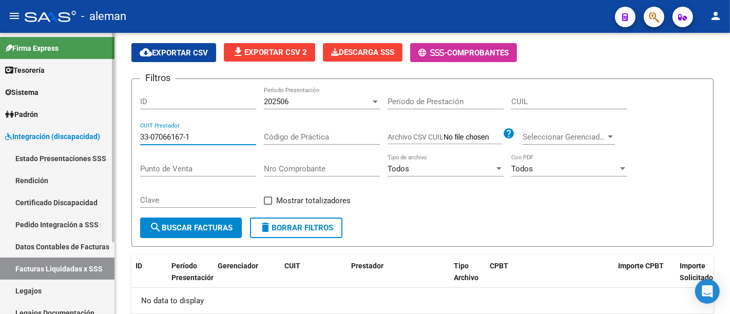
drag, startPoint x: 203, startPoint y: 136, endPoint x: 107, endPoint y: 136, distance: 95.5
click at [108, 136] on mat-sidenav-container "Firma Express Tesorería Extractos Procesados (csv) Extractos Originales (pdf) S…" at bounding box center [365, 173] width 730 height 281
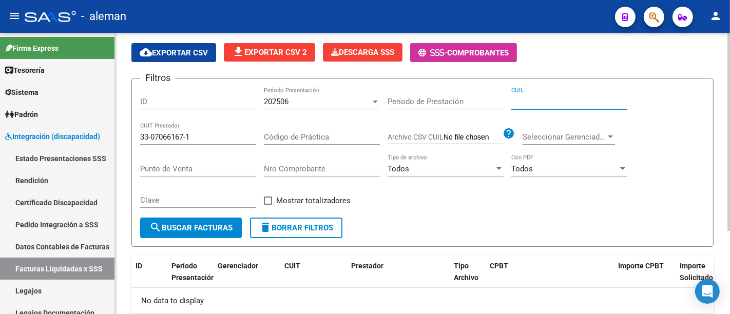
click at [537, 103] on input "CUIL" at bounding box center [569, 101] width 116 height 9
paste input "33-07066167-1"
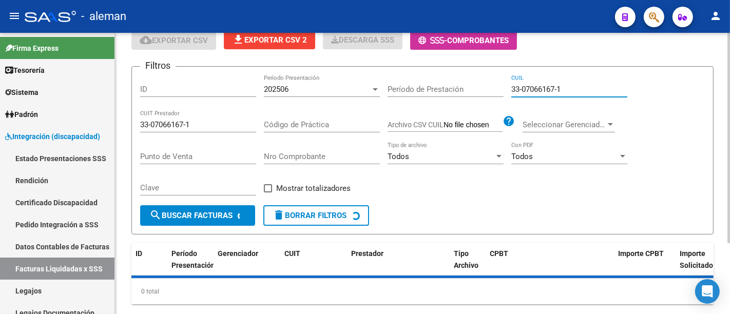
scroll to position [96, 0]
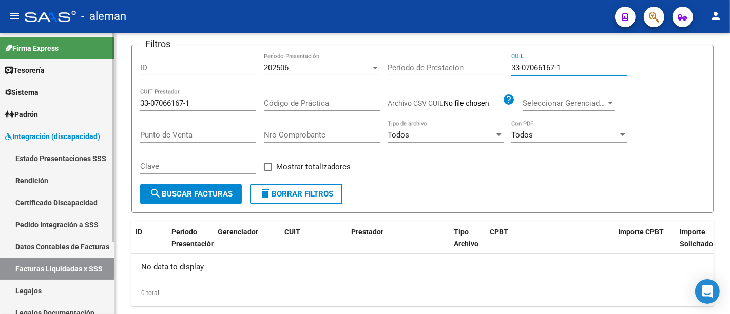
type input "33-07066167-1"
click at [64, 268] on link "Facturas Liquidadas x SSS" at bounding box center [57, 269] width 115 height 22
click at [46, 182] on link "Rendición" at bounding box center [57, 180] width 115 height 22
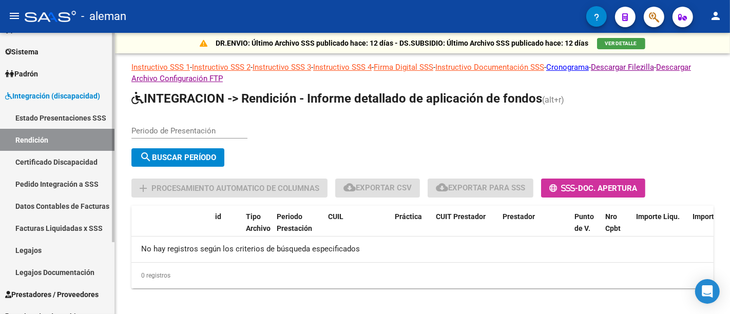
scroll to position [98, 0]
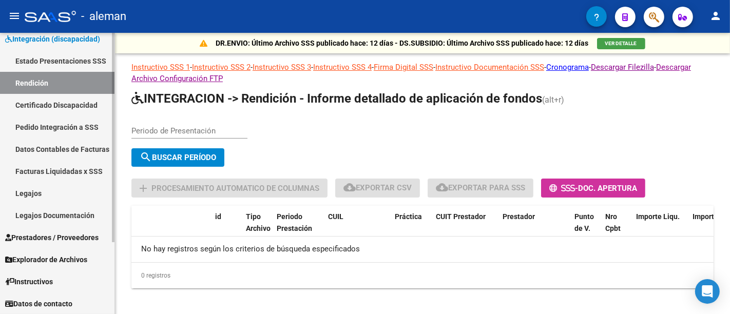
click at [59, 263] on span "Explorador de Archivos" at bounding box center [46, 259] width 82 height 11
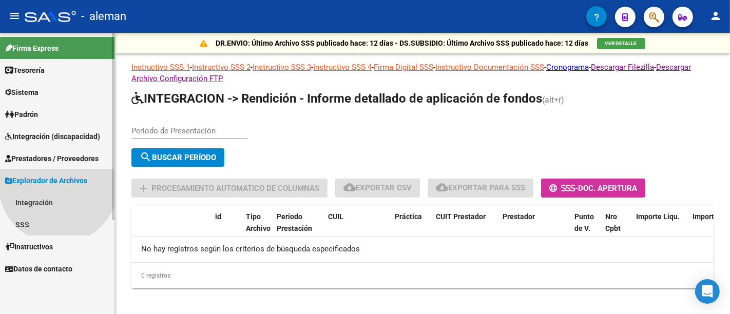
scroll to position [0, 0]
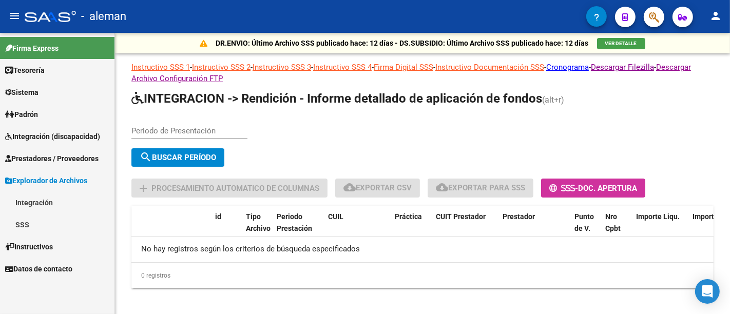
click at [55, 203] on link "Integración" at bounding box center [57, 203] width 115 height 22
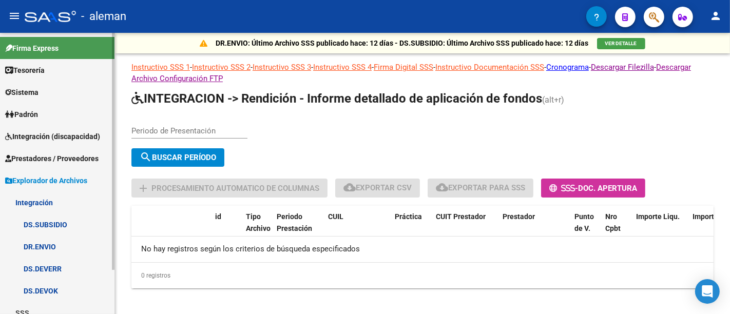
scroll to position [53, 0]
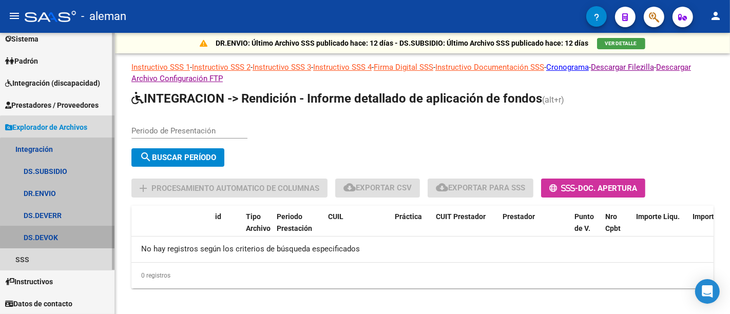
click at [62, 237] on link "DS.DEVOK" at bounding box center [57, 237] width 115 height 22
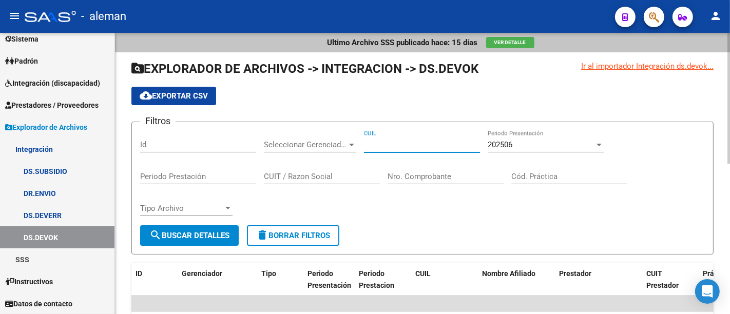
click at [418, 142] on input "CUIL" at bounding box center [422, 144] width 116 height 9
paste input "33-07066167-1"
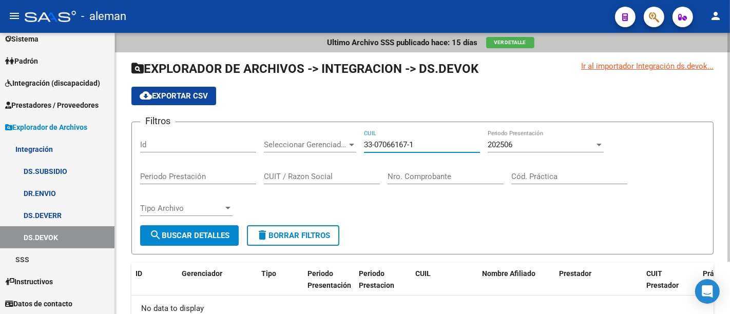
click at [584, 140] on div "202506" at bounding box center [541, 144] width 107 height 9
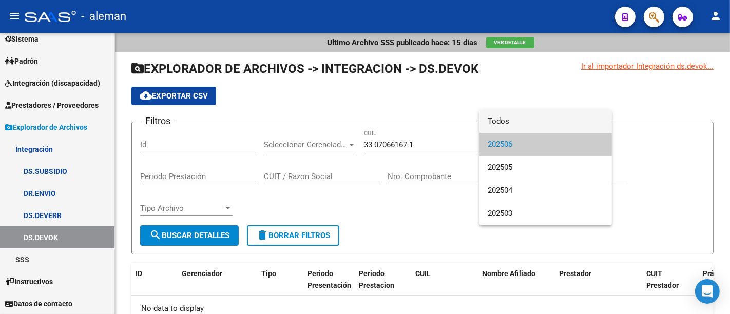
click at [528, 120] on span "Todos" at bounding box center [546, 121] width 116 height 23
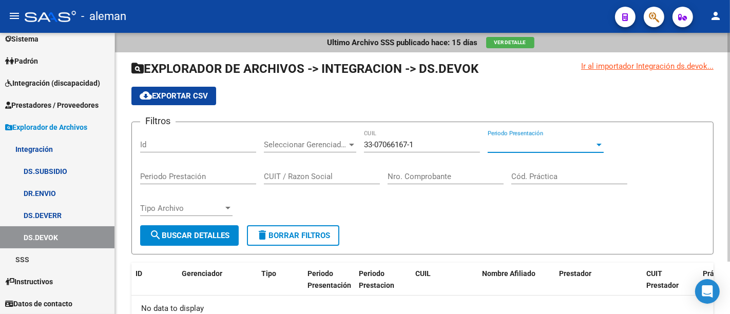
click at [196, 239] on span "search Buscar Detalles" at bounding box center [189, 235] width 80 height 9
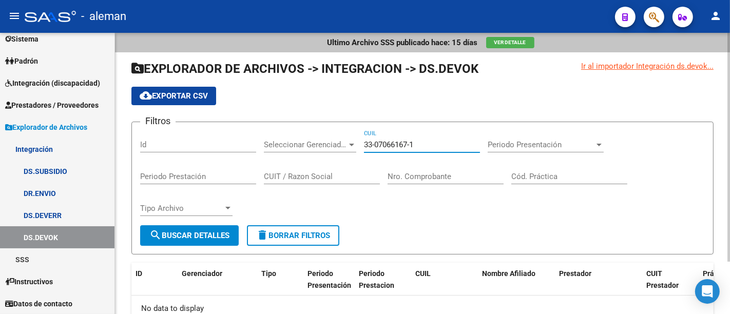
drag, startPoint x: 430, startPoint y: 145, endPoint x: 312, endPoint y: 140, distance: 118.2
click at [312, 140] on div "Filtros Id Seleccionar Gerenciador Seleccionar Gerenciador 33-07066167-1 CUIL P…" at bounding box center [422, 177] width 565 height 95
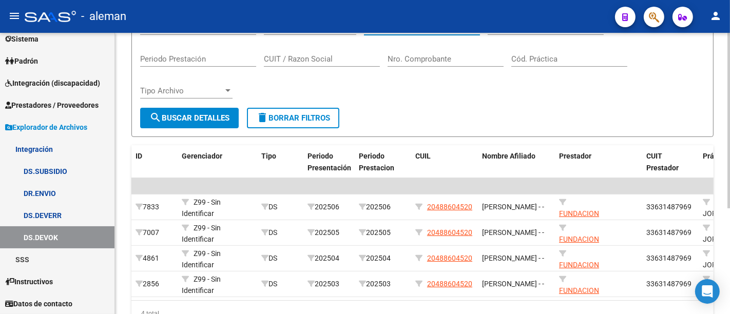
scroll to position [56, 0]
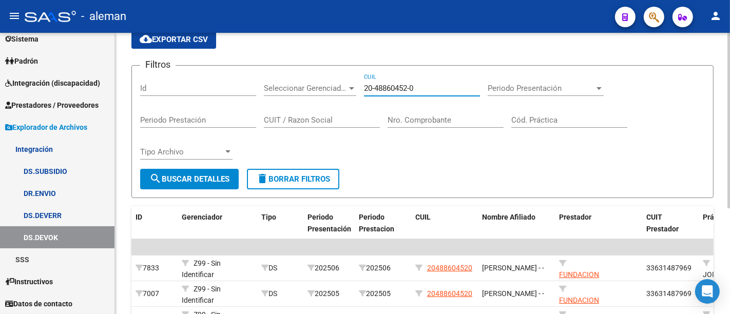
type input "20-48860452-0"
click at [554, 87] on span "Periodo Presentación" at bounding box center [541, 88] width 107 height 9
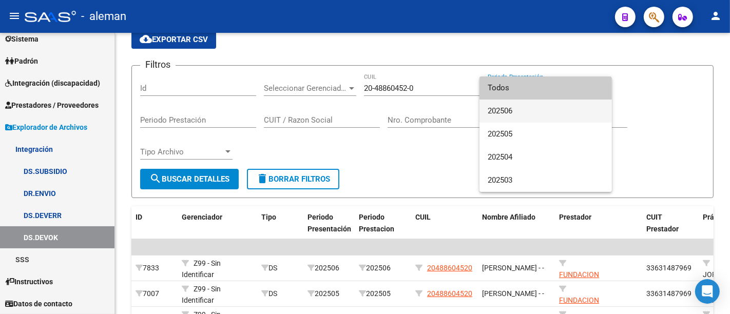
click at [538, 111] on span "202506" at bounding box center [546, 111] width 116 height 23
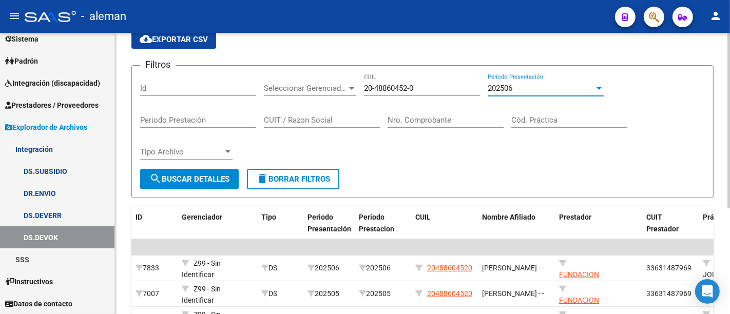
click at [170, 170] on button "search Buscar Detalles" at bounding box center [189, 179] width 99 height 21
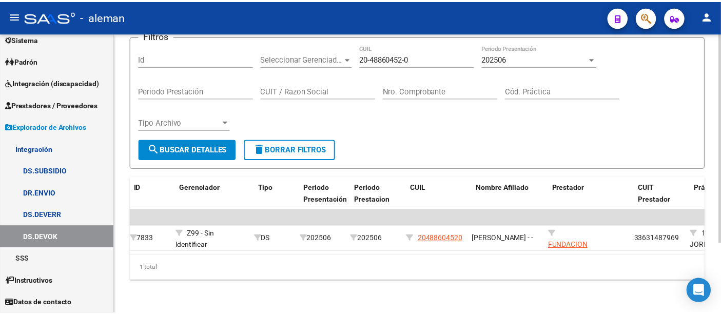
scroll to position [0, 0]
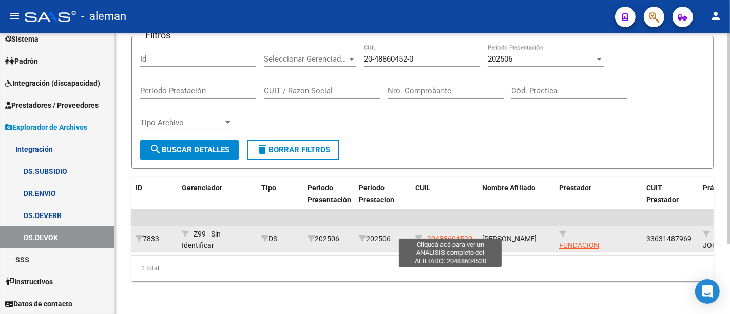
click at [449, 235] on span "20488604520" at bounding box center [449, 239] width 45 height 8
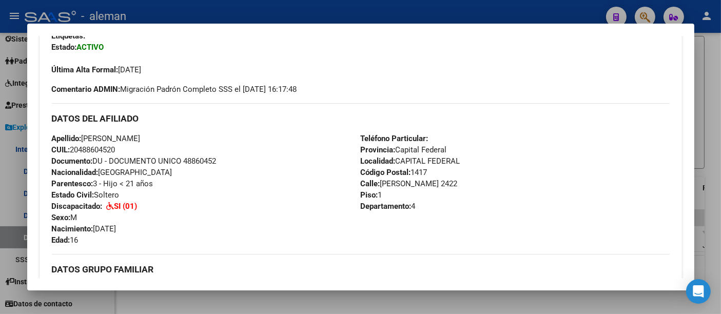
scroll to position [227, 0]
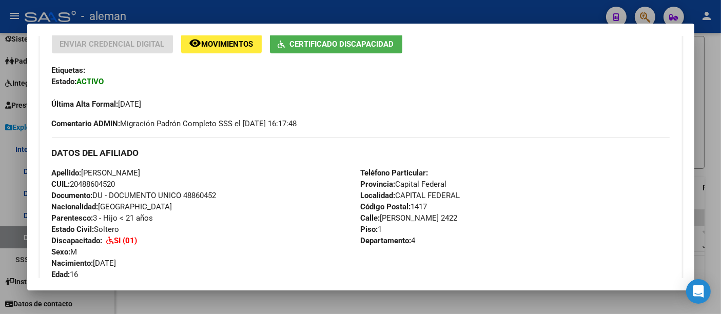
click at [710, 135] on div at bounding box center [360, 157] width 721 height 314
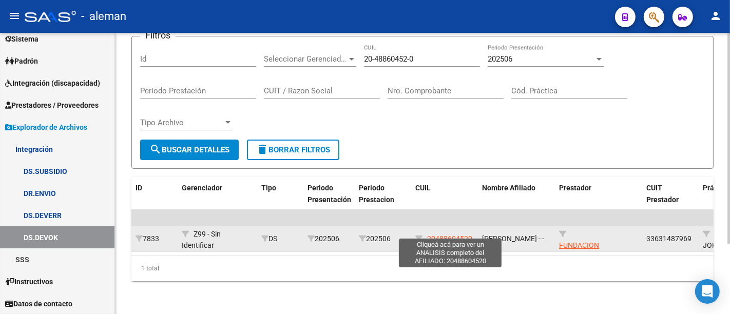
click at [451, 235] on span "20488604520" at bounding box center [449, 239] width 45 height 8
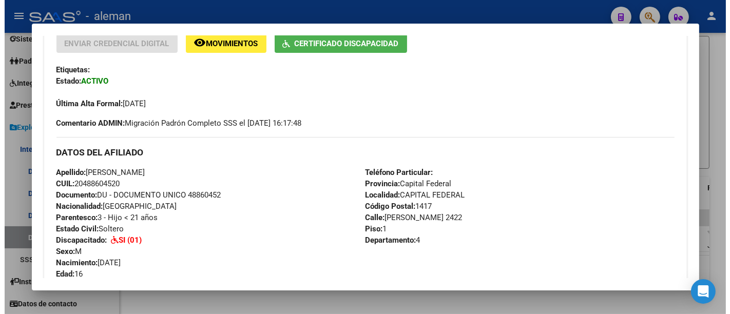
scroll to position [513, 0]
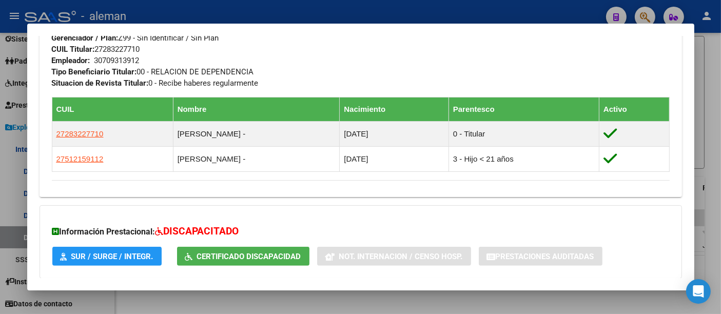
click at [710, 171] on div at bounding box center [360, 157] width 721 height 314
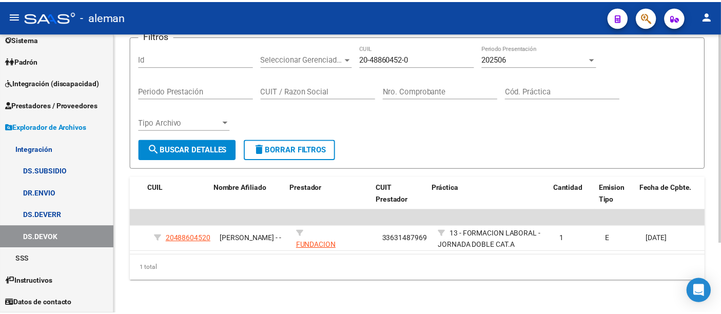
scroll to position [0, 270]
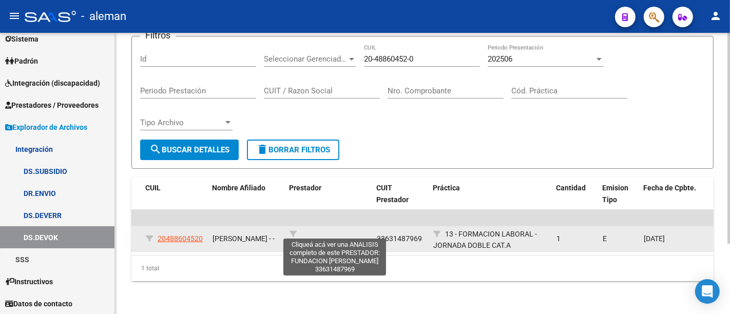
click at [345, 241] on span "FUNDACION [PERSON_NAME]" at bounding box center [317, 251] width 55 height 20
type textarea "33631487969"
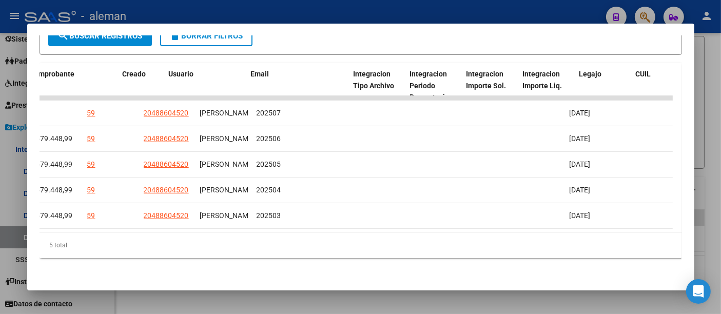
scroll to position [0, 0]
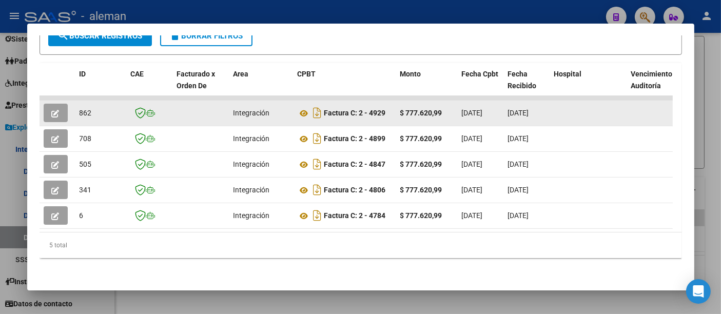
click at [59, 110] on icon "button" at bounding box center [56, 114] width 8 height 8
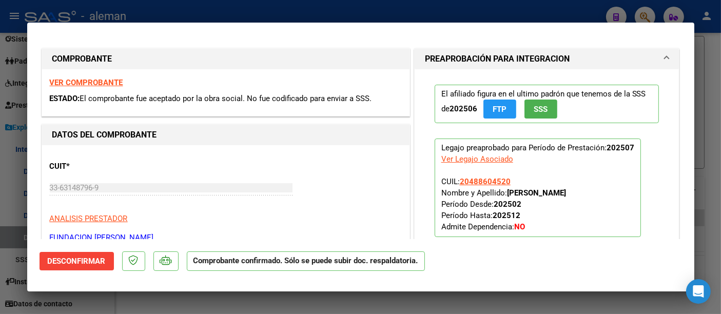
click at [699, 167] on div at bounding box center [360, 157] width 721 height 314
type input "$ 0,00"
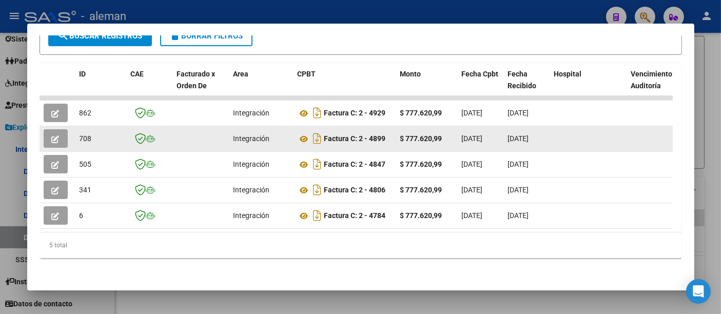
click at [59, 129] on button "button" at bounding box center [56, 138] width 24 height 18
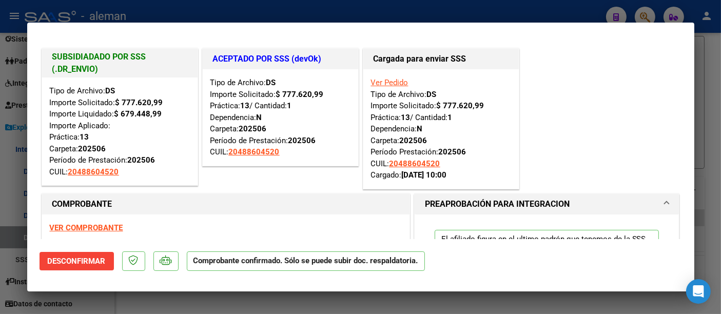
click at [386, 85] on link "Ver Pedido" at bounding box center [389, 82] width 37 height 9
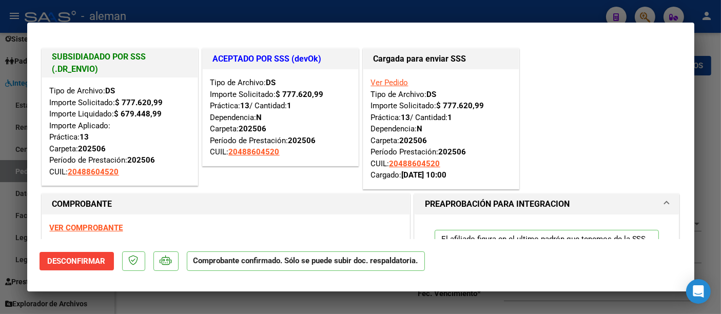
click at [704, 119] on div at bounding box center [360, 157] width 721 height 314
type input "$ 0,00"
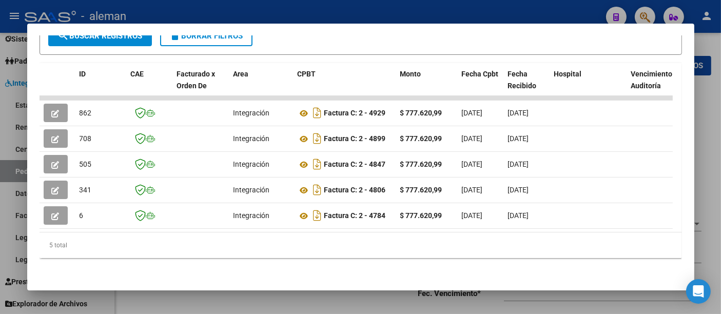
type input "20488604520"
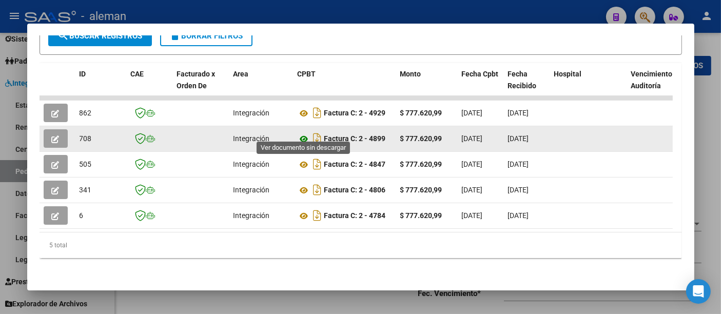
click at [304, 133] on icon at bounding box center [304, 139] width 13 height 12
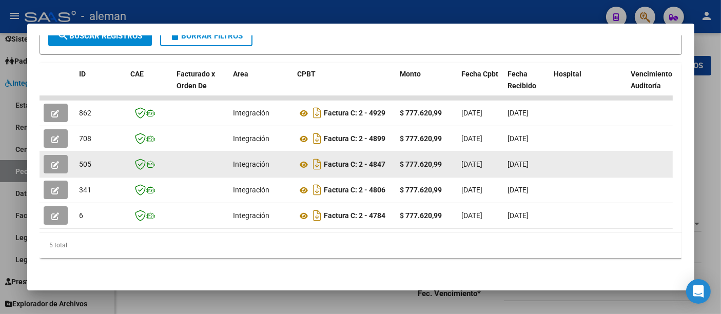
scroll to position [171, 0]
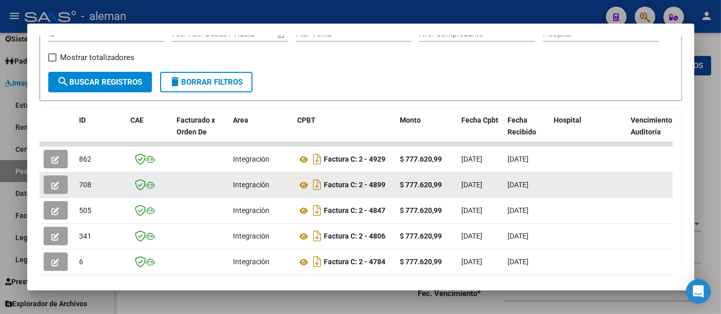
click at [54, 180] on button "button" at bounding box center [56, 185] width 24 height 18
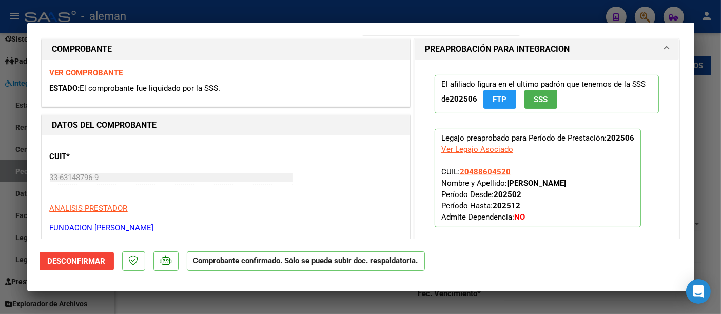
scroll to position [125, 0]
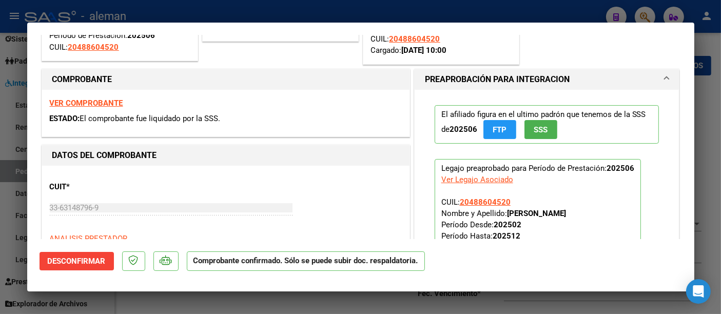
click at [493, 179] on div "Ver Legajo Asociado" at bounding box center [478, 179] width 72 height 11
type input "$ 0,00"
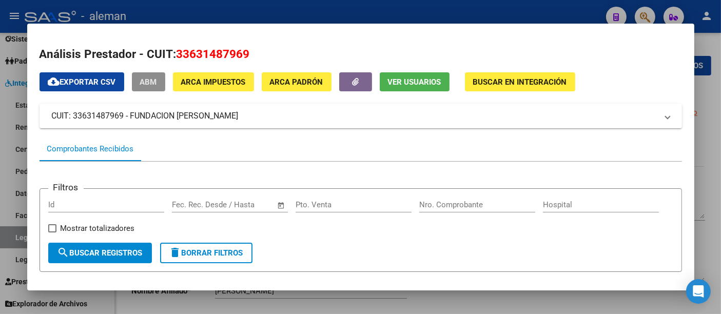
click at [156, 79] on span "ABM" at bounding box center [148, 82] width 17 height 9
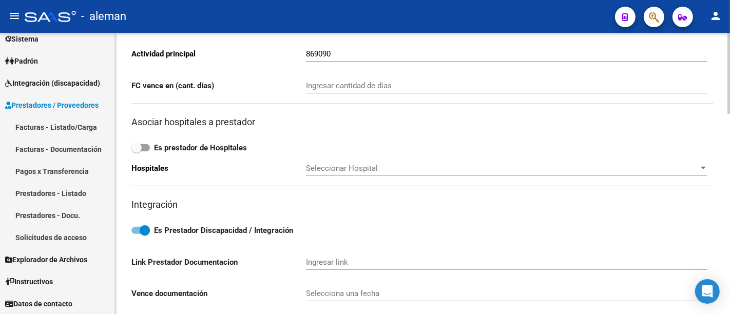
scroll to position [240, 0]
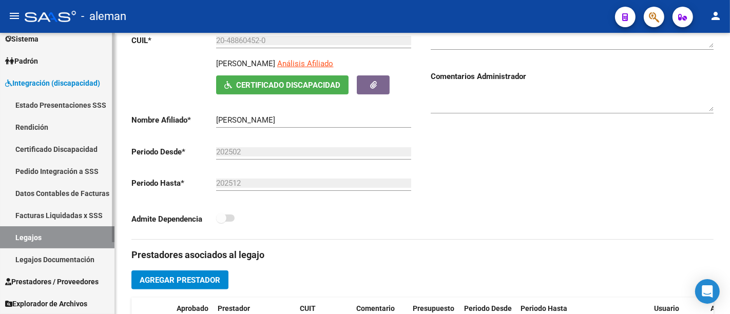
scroll to position [98, 0]
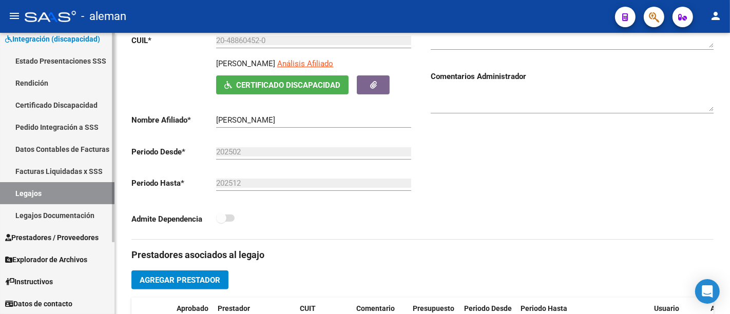
click at [66, 170] on link "Facturas Liquidadas x SSS" at bounding box center [57, 171] width 115 height 22
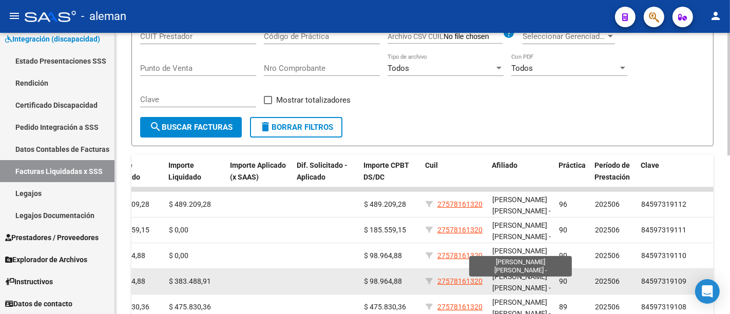
scroll to position [139, 0]
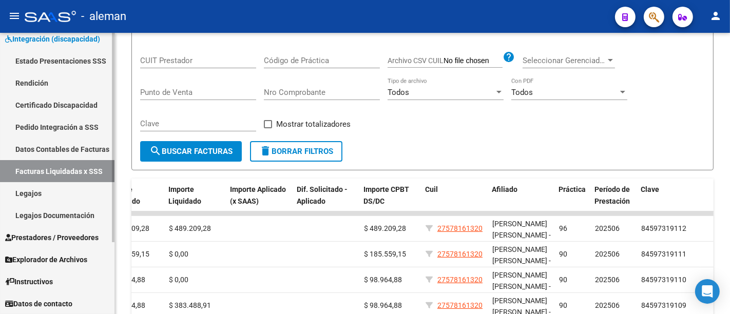
click at [79, 126] on link "Pedido Integración a SSS" at bounding box center [57, 127] width 115 height 22
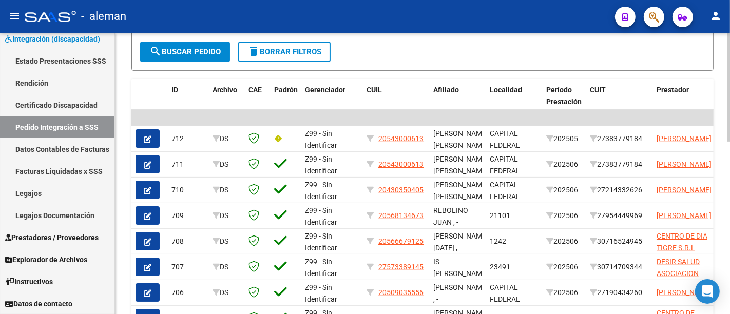
scroll to position [25, 0]
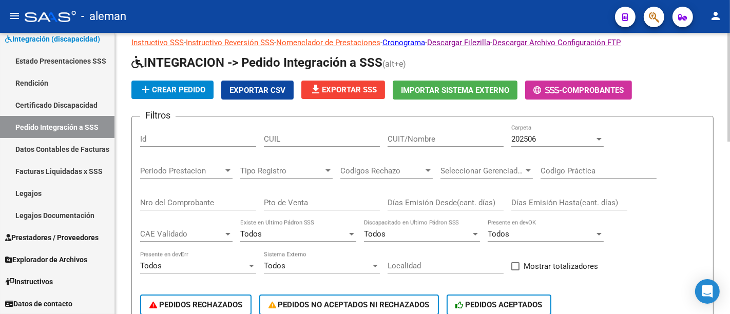
click at [396, 137] on input "CUIT/Nombre" at bounding box center [446, 139] width 116 height 9
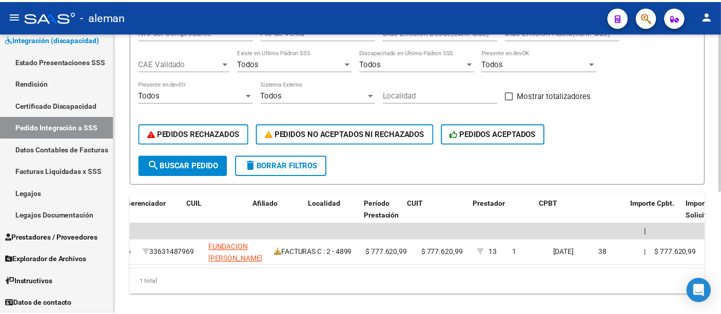
scroll to position [0, 0]
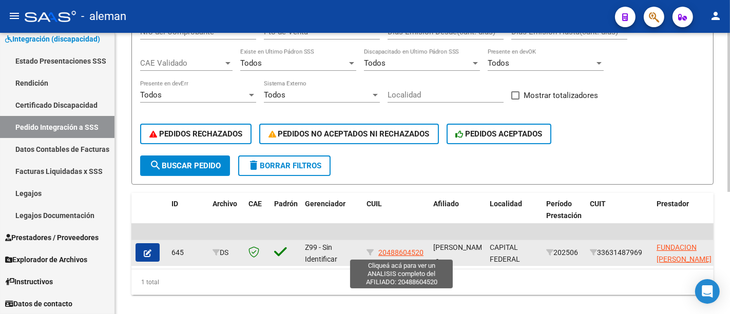
type input "[PERSON_NAME]"
click at [419, 254] on span "20488604520" at bounding box center [400, 253] width 45 height 8
type textarea "20488604520"
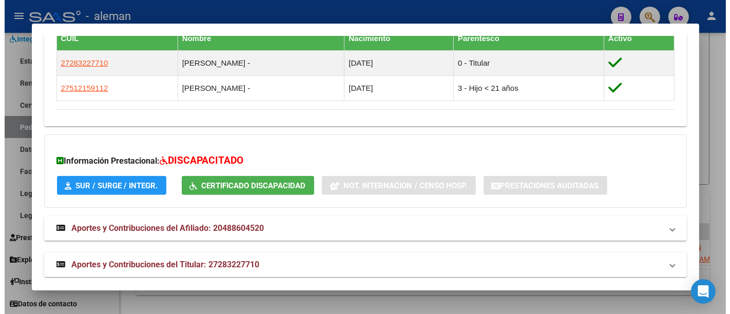
scroll to position [592, 0]
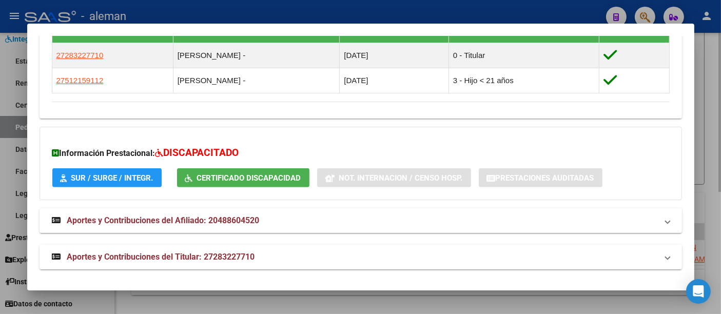
click at [709, 112] on div at bounding box center [360, 157] width 721 height 314
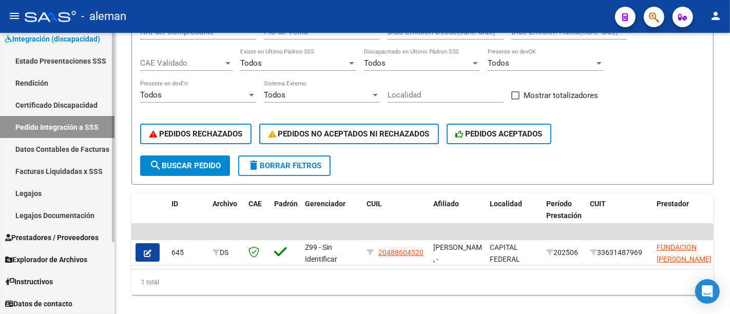
click at [75, 61] on link "Estado Presentaciones SSS" at bounding box center [57, 61] width 115 height 22
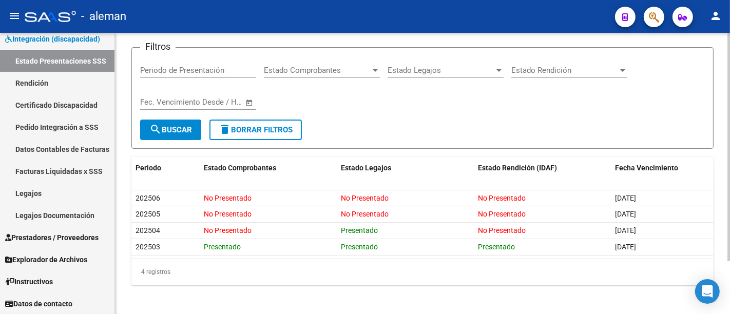
scroll to position [65, 0]
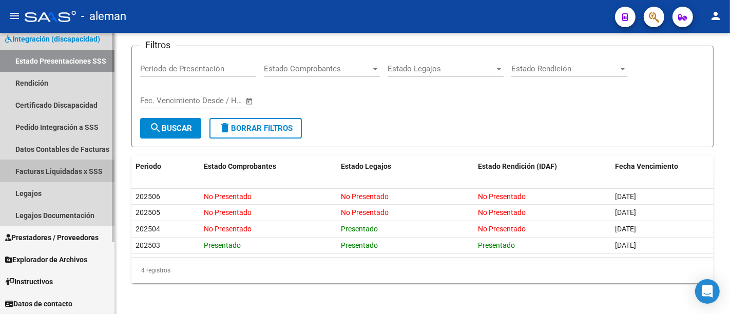
click at [80, 168] on link "Facturas Liquidadas x SSS" at bounding box center [57, 171] width 115 height 22
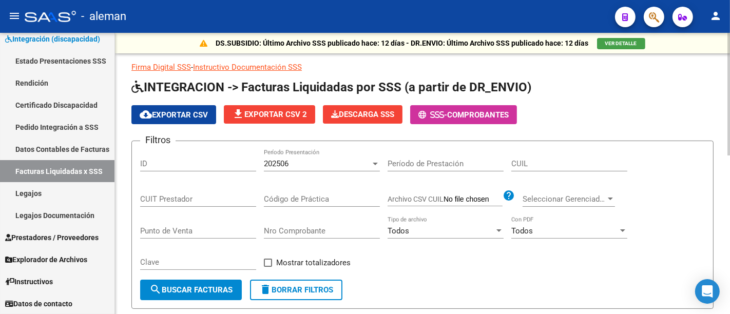
click at [173, 191] on div "CUIT Prestador" at bounding box center [198, 196] width 116 height 22
click at [173, 198] on input "CUIT Prestador" at bounding box center [198, 199] width 116 height 9
paste input "20-48860452-0"
type input "20-48860452-0"
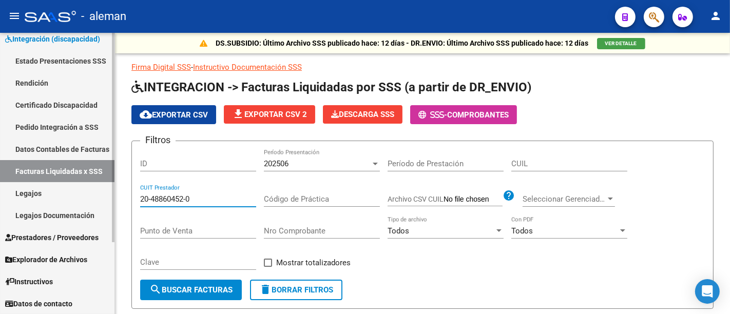
drag, startPoint x: 191, startPoint y: 193, endPoint x: 101, endPoint y: 186, distance: 90.1
click at [101, 186] on mat-sidenav-container "Firma Express Tesorería Extractos Procesados (csv) Extractos Originales (pdf) S…" at bounding box center [365, 173] width 730 height 281
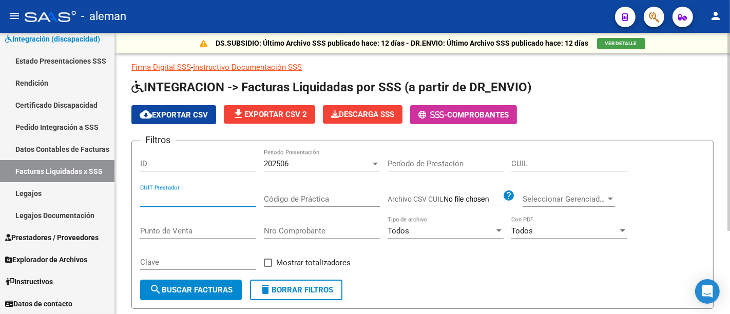
click at [543, 159] on input "CUIL" at bounding box center [569, 163] width 116 height 9
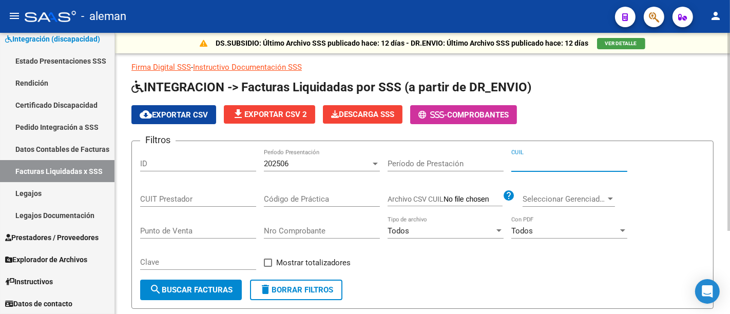
paste input "20-48860452-0"
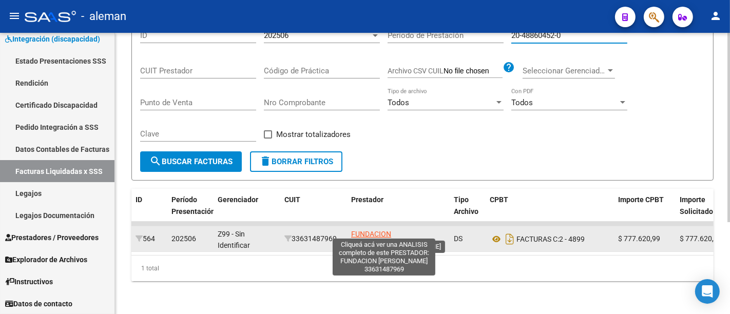
type input "20-48860452-0"
click at [384, 234] on span "FUNDACION [PERSON_NAME]" at bounding box center [378, 240] width 55 height 20
type textarea "33631487969"
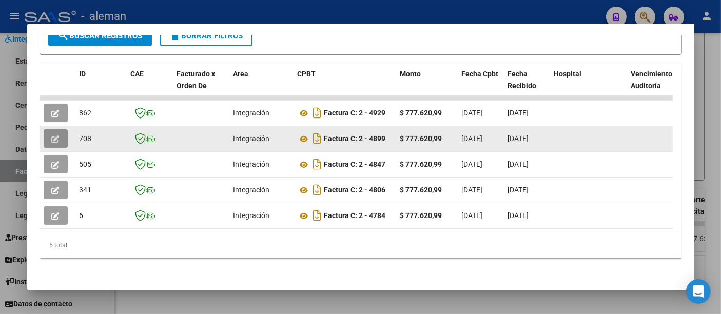
click at [56, 136] on icon "button" at bounding box center [56, 140] width 8 height 8
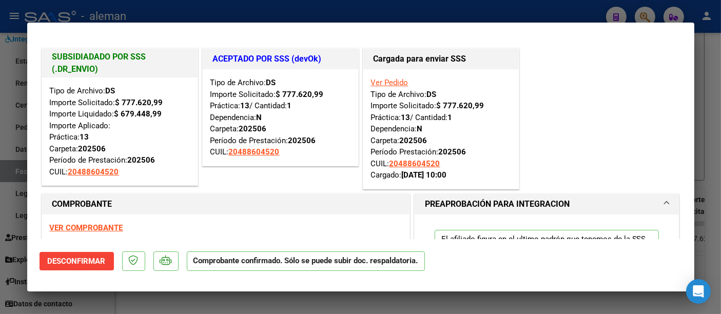
click at [394, 85] on link "Ver Pedido" at bounding box center [389, 82] width 37 height 9
click at [394, 83] on link "Ver Pedido" at bounding box center [389, 82] width 37 height 9
type input "20488604520"
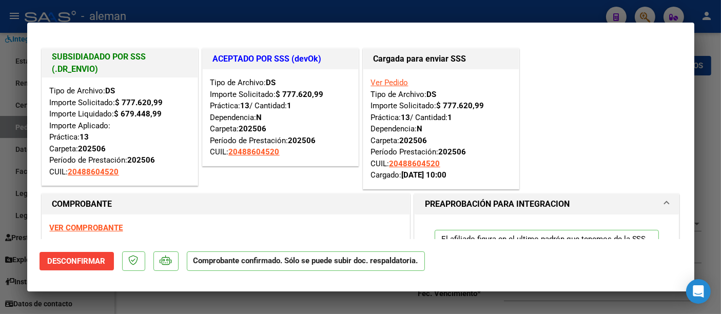
click at [711, 100] on div at bounding box center [360, 157] width 721 height 314
type input "$ 0,00"
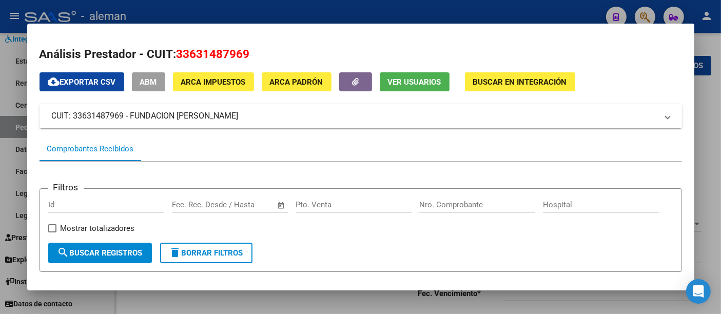
click at [109, 85] on span "cloud_download Exportar CSV" at bounding box center [82, 82] width 68 height 9
click at [521, 82] on span "Buscar en Integración" at bounding box center [520, 82] width 94 height 9
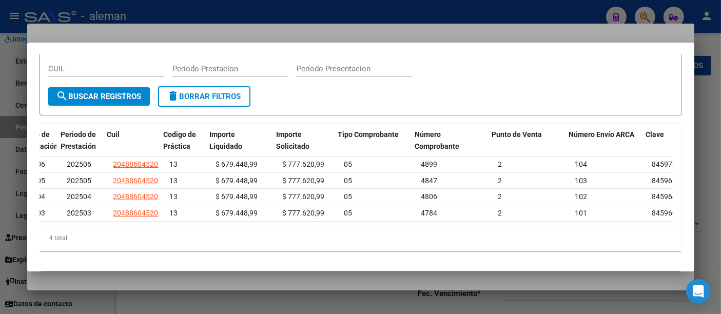
scroll to position [0, 151]
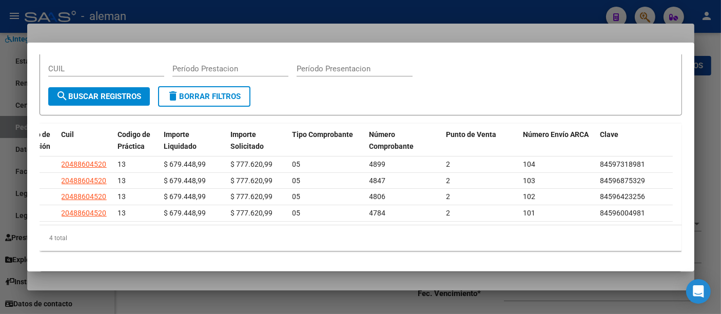
click at [705, 137] on div at bounding box center [360, 157] width 721 height 314
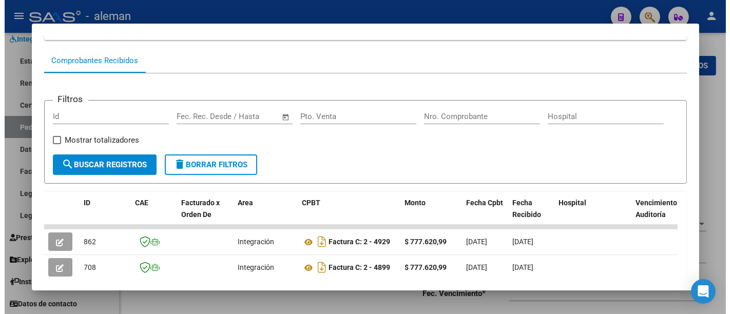
scroll to position [0, 0]
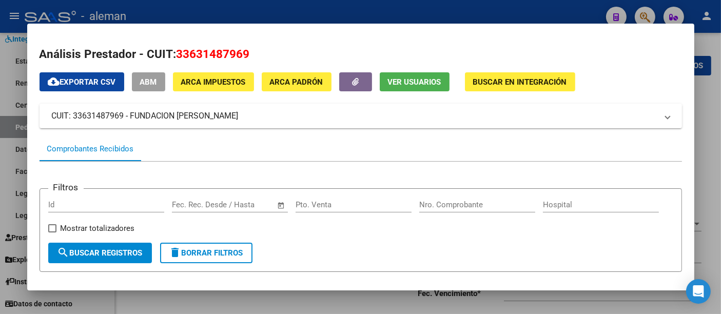
click at [712, 144] on div at bounding box center [360, 157] width 721 height 314
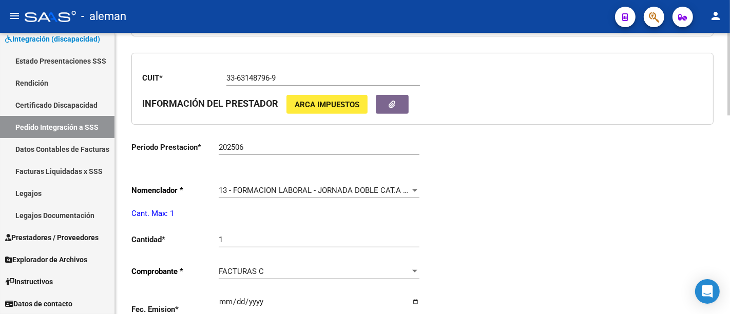
scroll to position [394, 0]
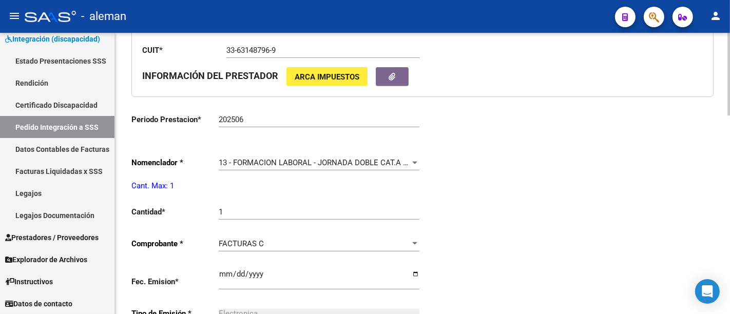
click at [288, 156] on div "13 - FORMACION LABORAL - JORNADA DOBLE CAT.A (MENSUAL) Seleccionar nomenclador" at bounding box center [319, 159] width 201 height 22
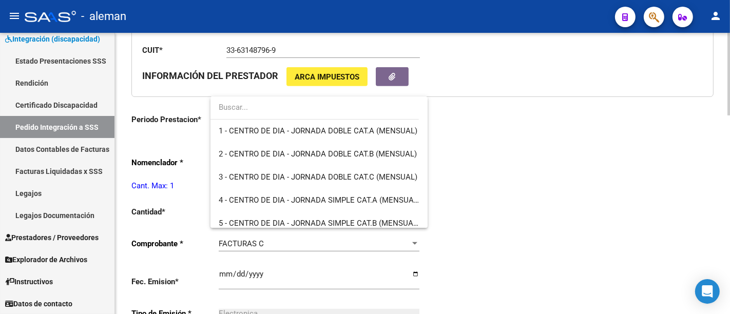
scroll to position [246, 0]
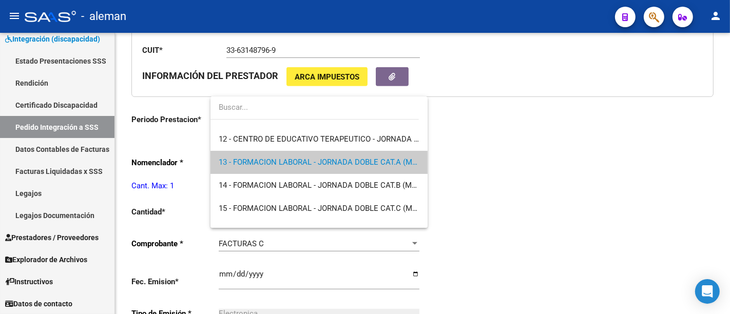
click at [555, 155] on div at bounding box center [365, 157] width 730 height 314
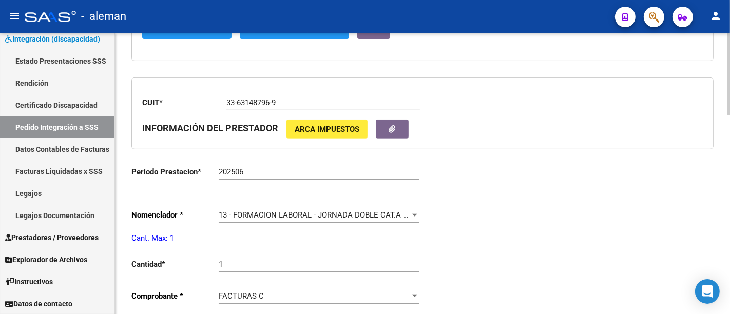
scroll to position [399, 0]
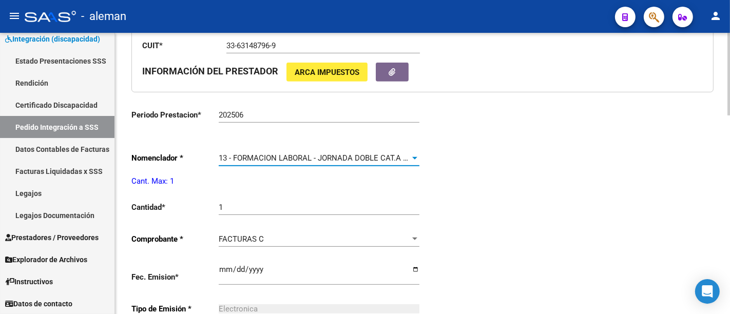
click at [372, 161] on span "13 - FORMACION LABORAL - JORNADA DOBLE CAT.A (MENSUAL)" at bounding box center [331, 158] width 225 height 9
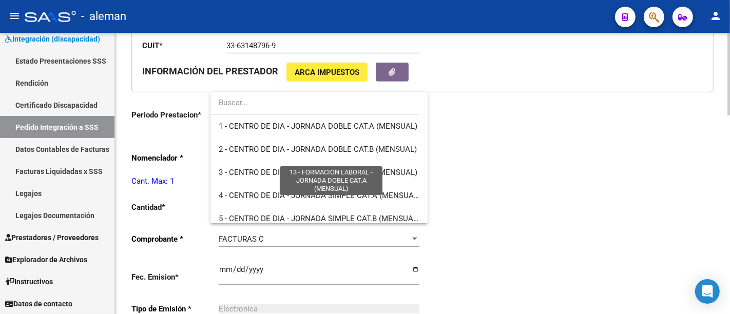
scroll to position [246, 0]
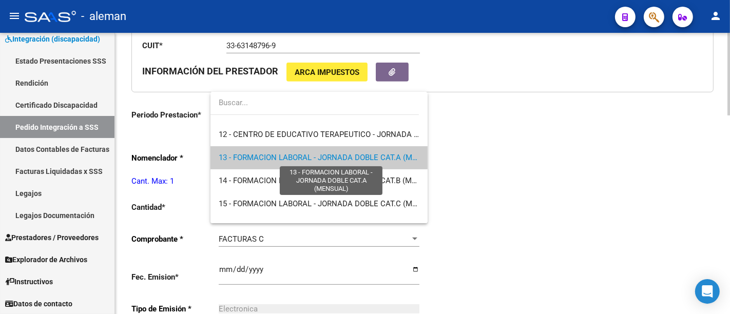
click at [372, 161] on span "13 - FORMACION LABORAL - JORNADA DOBLE CAT.A (MENSUAL)" at bounding box center [331, 157] width 225 height 9
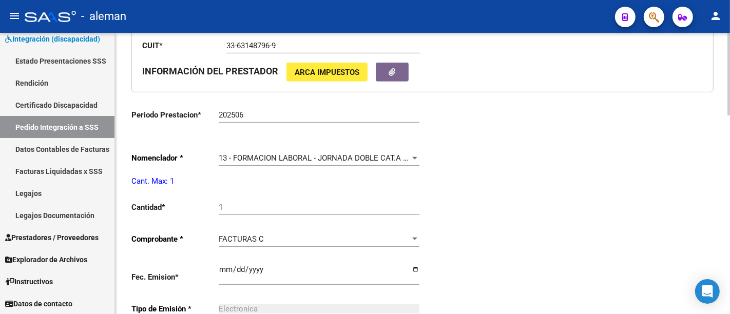
click at [532, 157] on div "Periodo Presentacion * 202506 Ingresar el Periodo Tipo Archivo * DS Seleccionar…" at bounding box center [422, 190] width 582 height 759
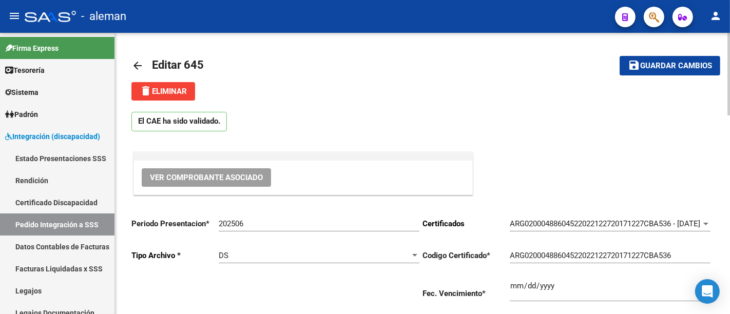
scroll to position [342, 0]
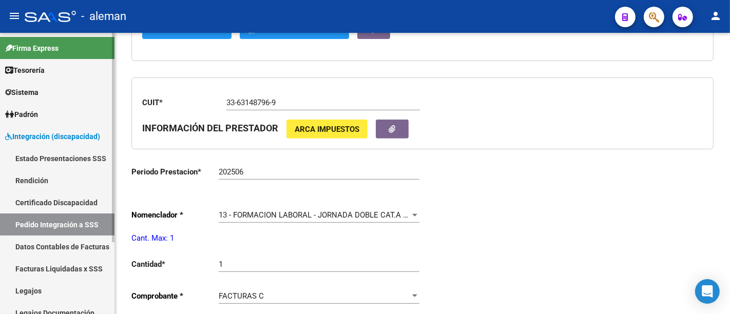
click at [48, 184] on link "Rendición" at bounding box center [57, 180] width 115 height 22
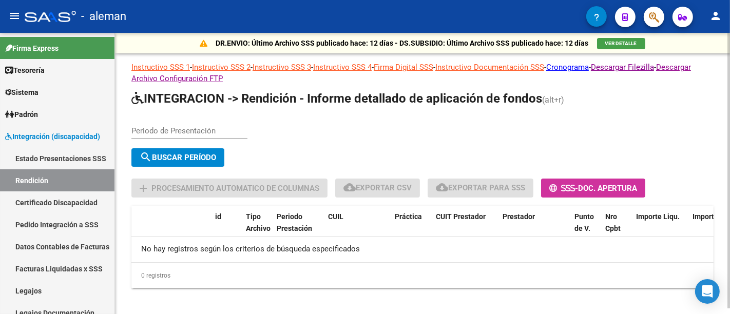
scroll to position [6, 0]
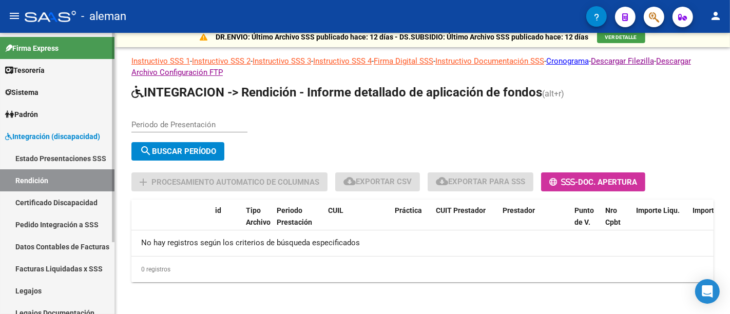
click at [72, 245] on link "Datos Contables de Facturas" at bounding box center [57, 247] width 115 height 22
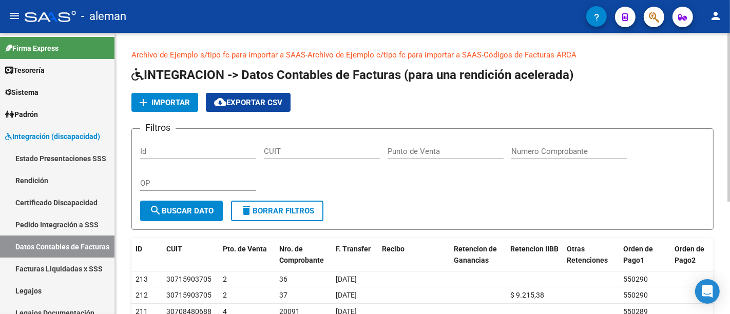
click at [311, 146] on div "CUIT" at bounding box center [322, 148] width 116 height 22
paste input "33-63148796-9"
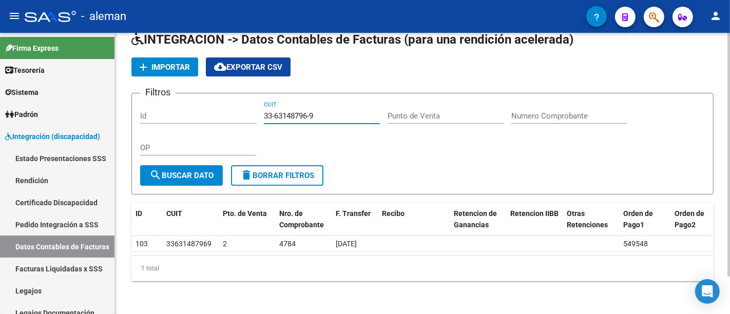
drag, startPoint x: 465, startPoint y: 255, endPoint x: 148, endPoint y: 249, distance: 317.4
click at [148, 249] on datatable-body "103 33631487969 2 4784 [DATE] 549548" at bounding box center [422, 246] width 582 height 20
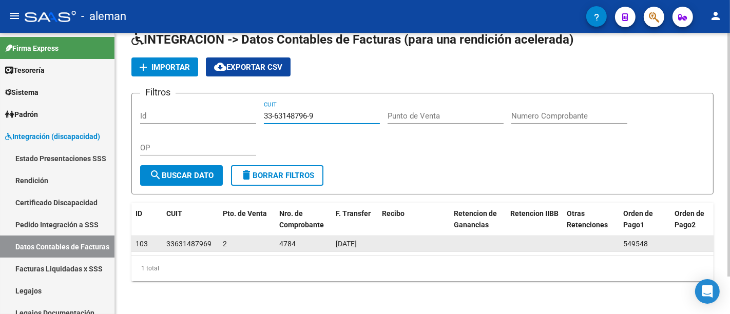
type input "33-63148796-9"
click at [180, 240] on span "33631487969" at bounding box center [188, 244] width 45 height 8
click at [181, 240] on span "33631487969" at bounding box center [188, 244] width 45 height 8
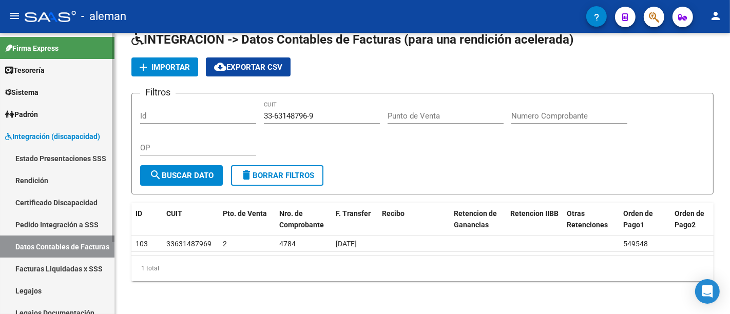
click at [59, 268] on link "Facturas Liquidadas x SSS" at bounding box center [57, 269] width 115 height 22
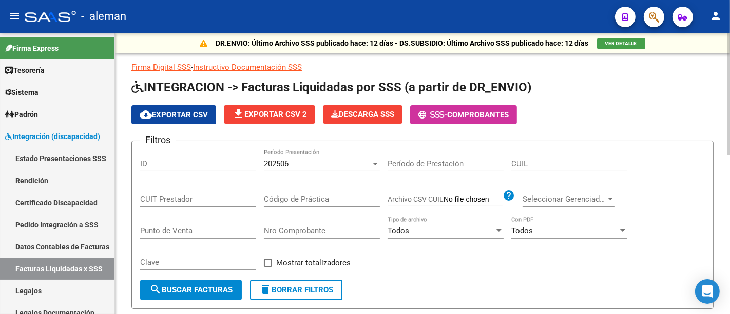
click at [529, 163] on input "CUIL" at bounding box center [569, 163] width 116 height 9
paste input "33-63148796-9"
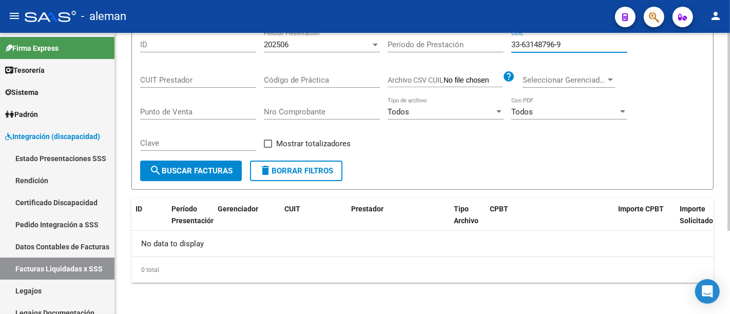
scroll to position [5, 0]
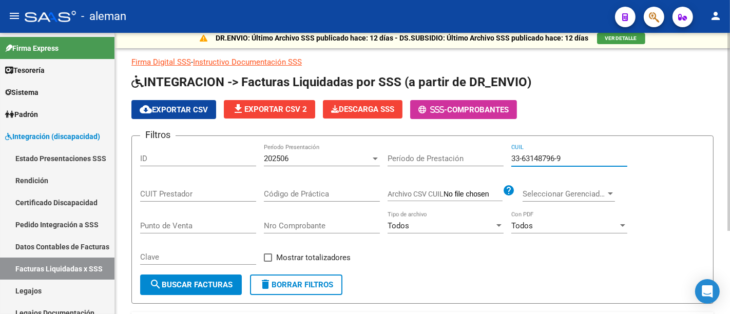
type input "33-63148796-9"
drag, startPoint x: 179, startPoint y: 183, endPoint x: 177, endPoint y: 188, distance: 5.4
click at [179, 184] on div "CUIT Prestador" at bounding box center [198, 191] width 116 height 22
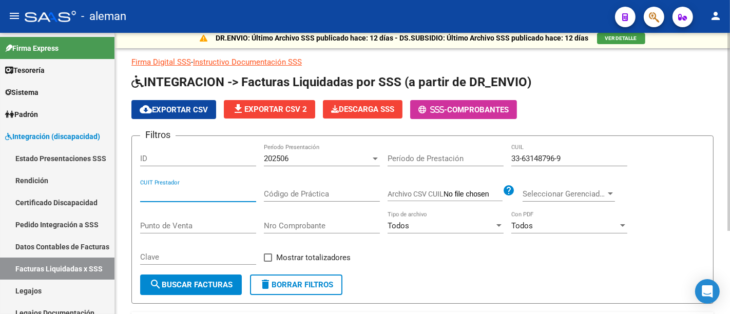
paste input "33-63148796-9"
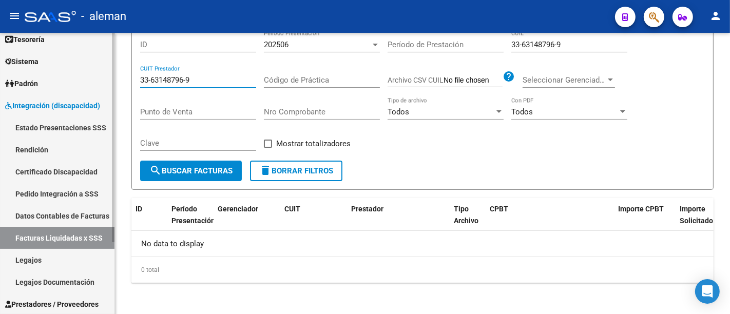
scroll to position [57, 0]
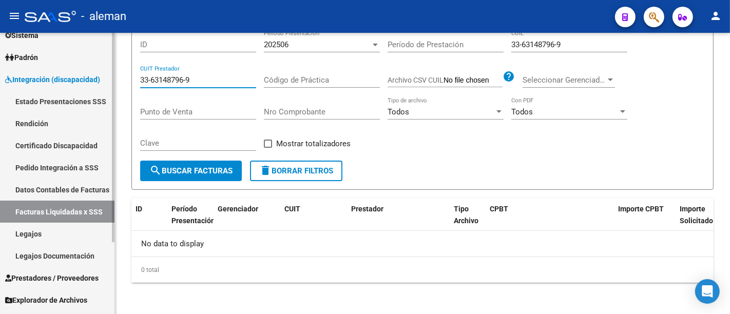
type input "33-63148796-9"
click at [83, 211] on link "Facturas Liquidadas x SSS" at bounding box center [57, 212] width 115 height 22
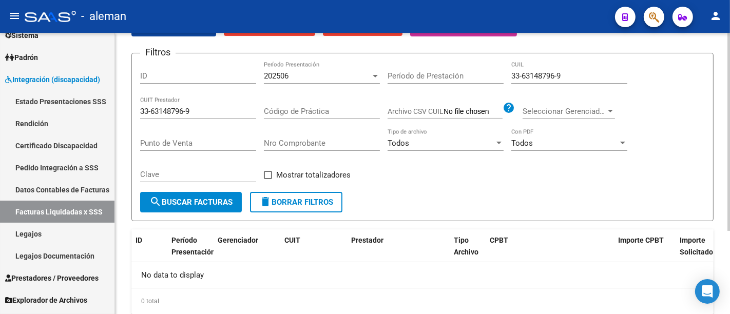
scroll to position [62, 0]
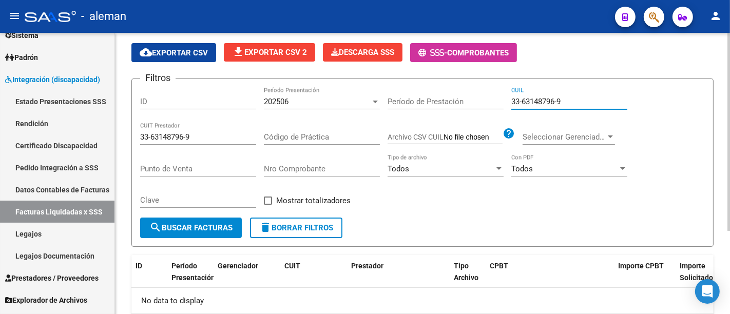
drag, startPoint x: 576, startPoint y: 99, endPoint x: 471, endPoint y: 100, distance: 104.2
click at [471, 100] on div "Filtros ID 202506 Período Presentación Período de Prestación 33-63148796-9 CUIL…" at bounding box center [422, 152] width 565 height 130
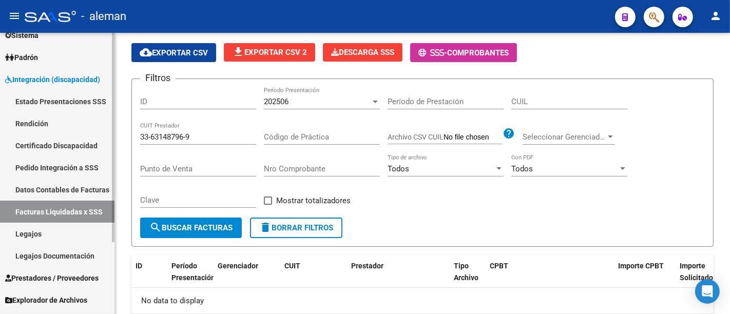
drag, startPoint x: 221, startPoint y: 130, endPoint x: 52, endPoint y: 124, distance: 168.5
click at [52, 124] on mat-sidenav-container "Firma Express Tesorería Extractos Procesados (csv) Extractos Originales (pdf) S…" at bounding box center [365, 173] width 730 height 281
click at [197, 129] on div "33-63148796-9 CUIT Prestador" at bounding box center [198, 134] width 116 height 22
drag, startPoint x: 204, startPoint y: 135, endPoint x: 112, endPoint y: 138, distance: 91.4
click at [112, 138] on mat-sidenav-container "Firma Express Tesorería Extractos Procesados (csv) Extractos Originales (pdf) S…" at bounding box center [365, 173] width 730 height 281
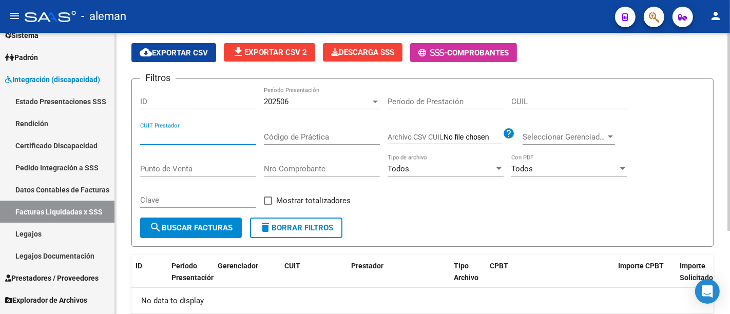
click at [319, 99] on div "202506" at bounding box center [317, 101] width 107 height 9
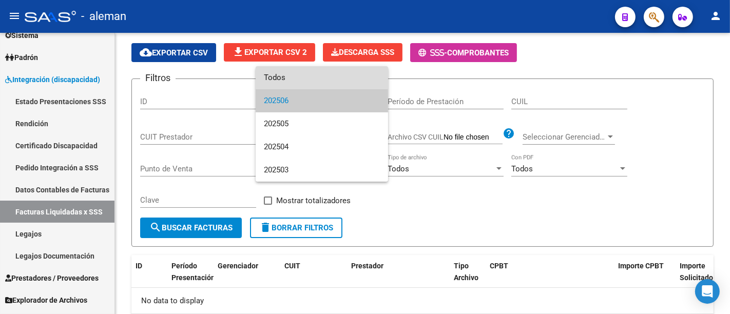
click at [317, 78] on span "Todos" at bounding box center [322, 77] width 116 height 23
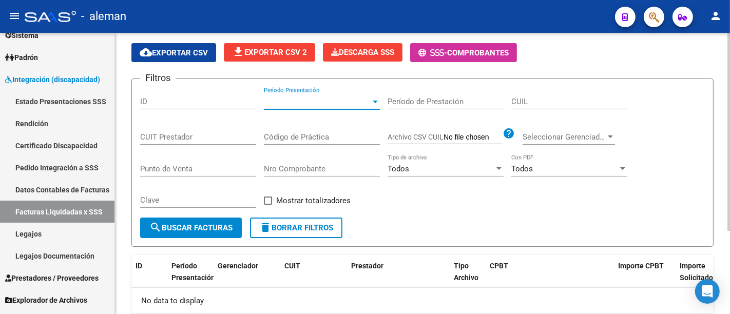
click at [210, 131] on div "CUIT Prestador" at bounding box center [198, 134] width 116 height 22
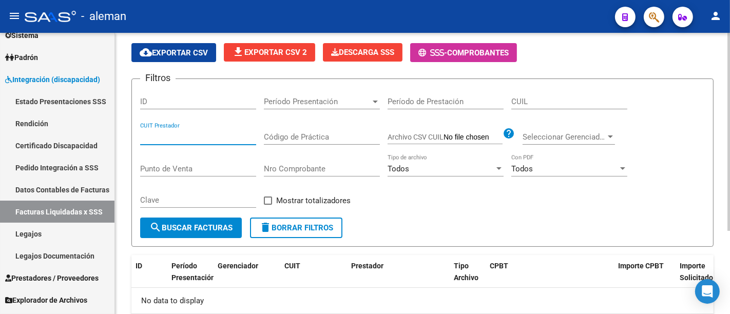
paste input "33-63148796-9"
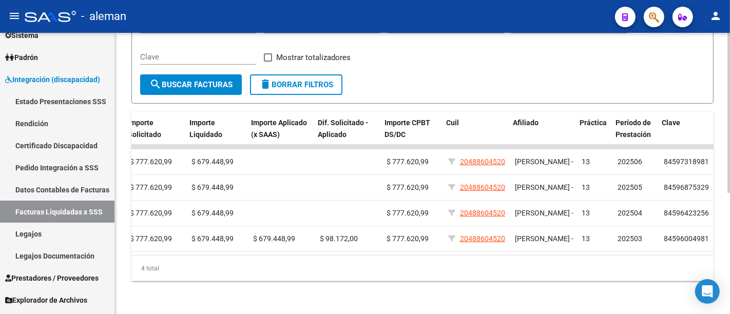
scroll to position [0, 573]
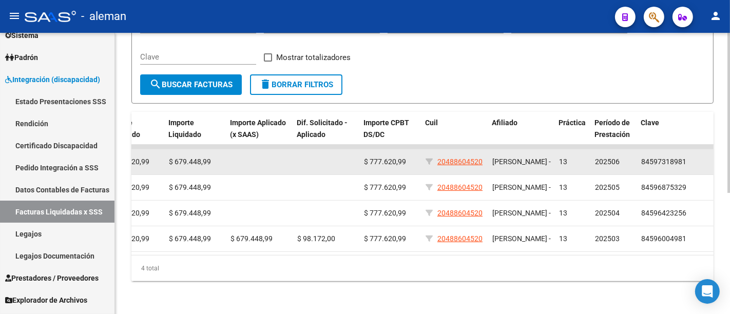
click at [562, 158] on span "13" at bounding box center [563, 162] width 8 height 8
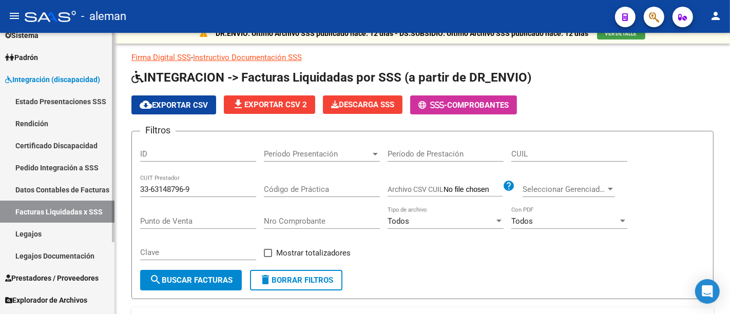
scroll to position [0, 0]
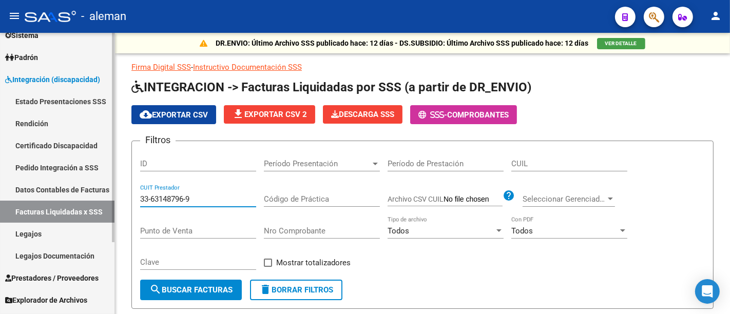
drag, startPoint x: 195, startPoint y: 196, endPoint x: 52, endPoint y: 191, distance: 143.3
click at [51, 189] on mat-sidenav-container "Firma Express Tesorería Extractos Procesados (csv) Extractos Originales (pdf) S…" at bounding box center [365, 173] width 730 height 281
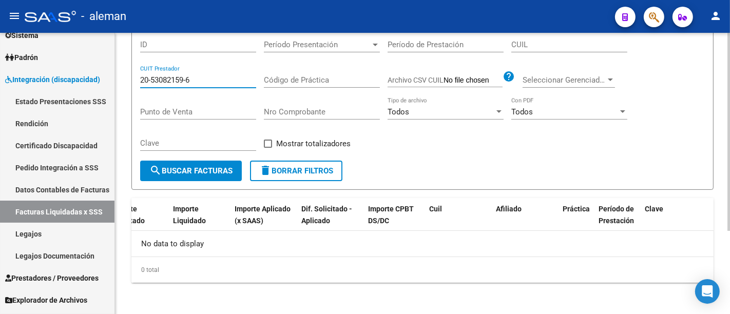
scroll to position [62, 0]
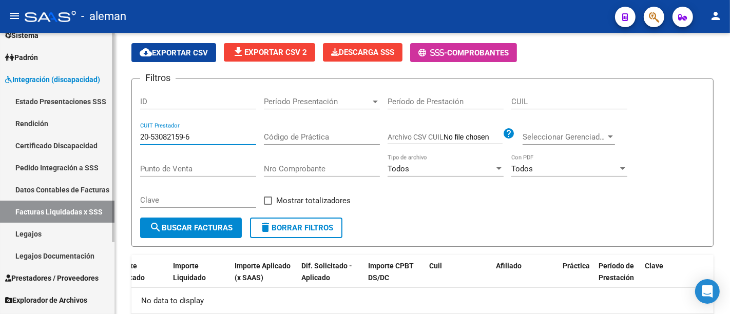
drag, startPoint x: 199, startPoint y: 137, endPoint x: 67, endPoint y: 125, distance: 132.5
click at [67, 125] on mat-sidenav-container "Firma Express Tesorería Extractos Procesados (csv) Extractos Originales (pdf) S…" at bounding box center [365, 173] width 730 height 281
type input "20-53082159-6"
click at [544, 99] on input "CUIL" at bounding box center [569, 101] width 116 height 9
paste input "20-53082159-6"
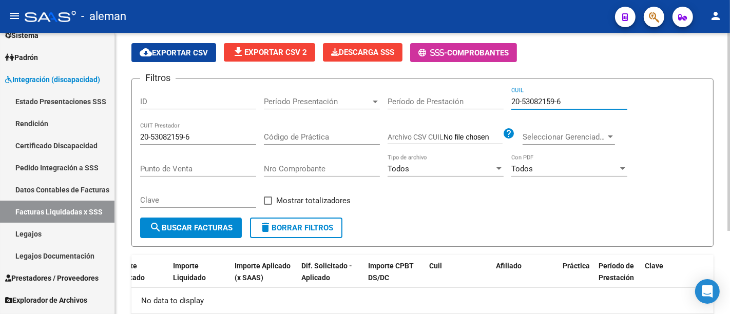
type input "20-53082159-6"
drag, startPoint x: 205, startPoint y: 139, endPoint x: 135, endPoint y: 137, distance: 70.9
click at [135, 137] on form "Filtros ID Período Presentación Período Presentación Período de Prestación 20-5…" at bounding box center [422, 163] width 582 height 168
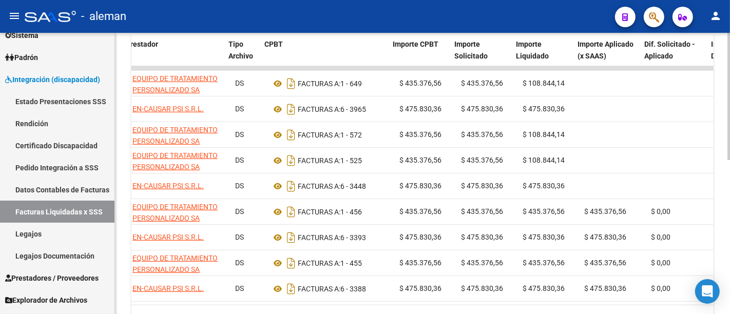
scroll to position [0, 167]
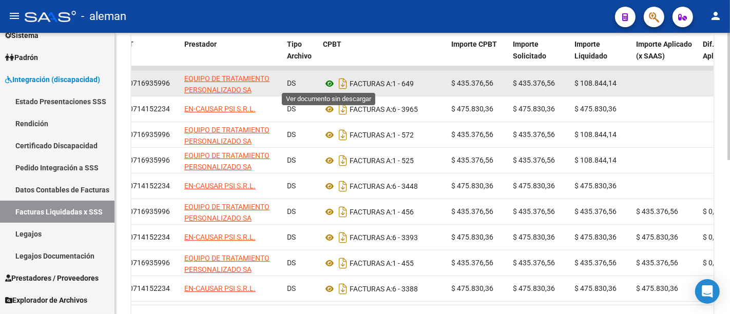
click at [330, 80] on icon at bounding box center [329, 84] width 13 height 12
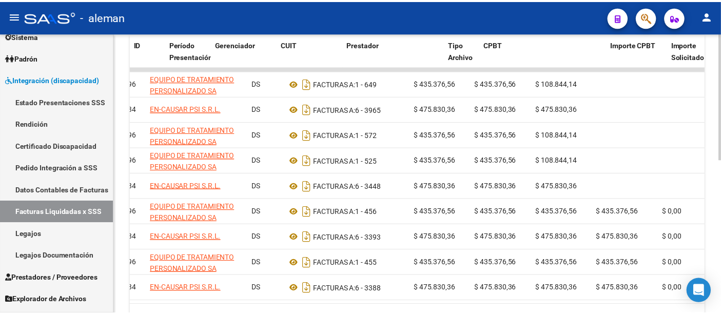
scroll to position [0, 0]
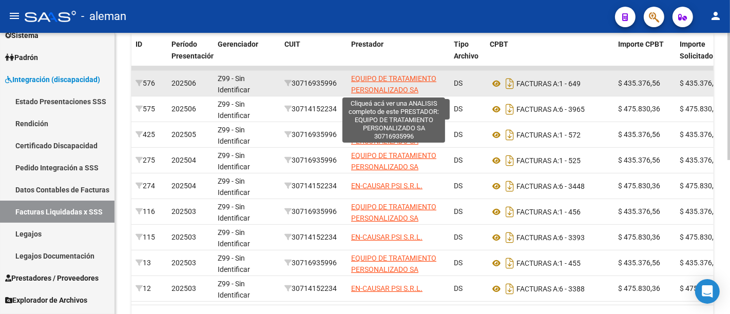
click at [388, 78] on span "EQUIPO DE TRATAMIENTO PERSONALIZADO SA" at bounding box center [393, 84] width 85 height 20
type textarea "30716935996"
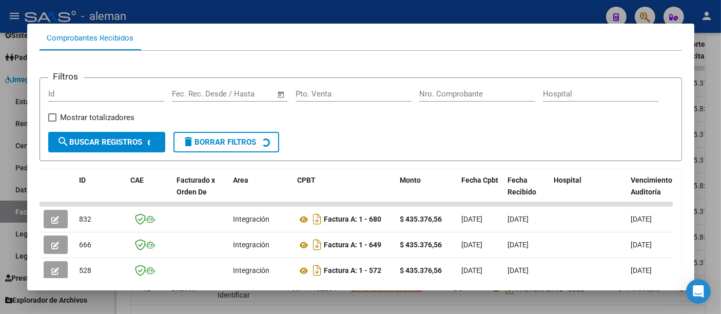
scroll to position [171, 0]
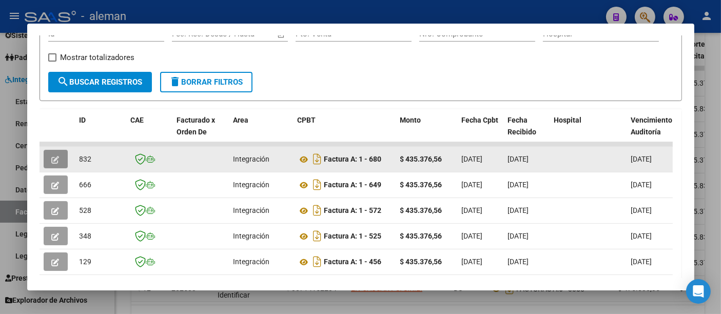
click at [63, 163] on button "button" at bounding box center [56, 159] width 24 height 18
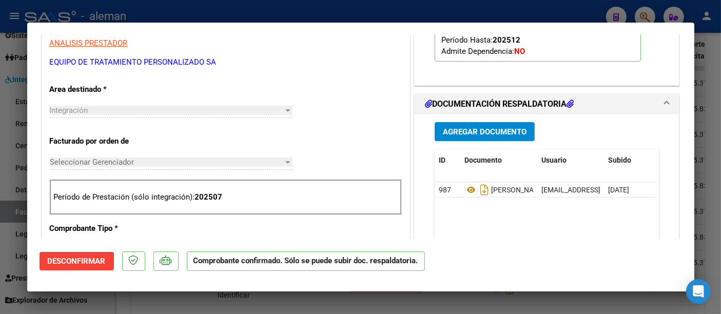
scroll to position [0, 0]
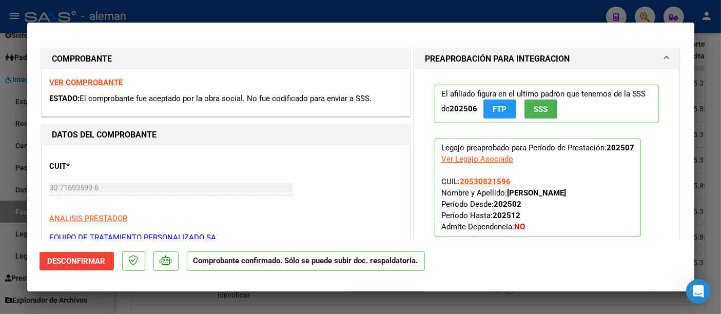
click at [108, 83] on strong "VER COMPROBANTE" at bounding box center [86, 82] width 73 height 9
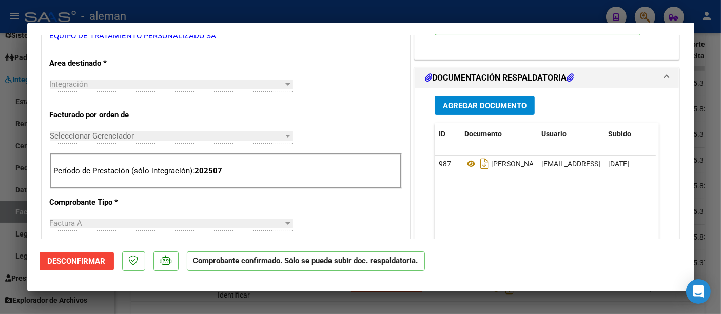
scroll to position [114, 0]
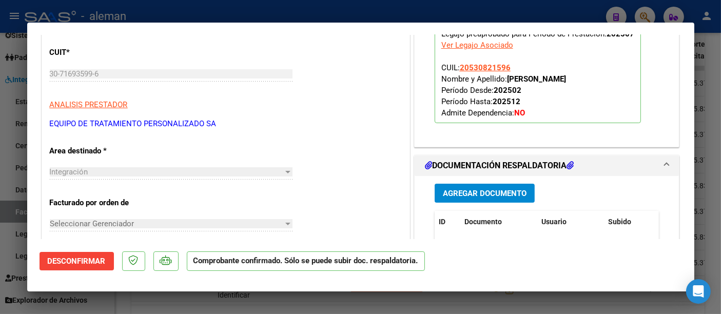
click at [123, 122] on p "EQUIPO DE TRATAMIENTO PERSONALIZADO SA" at bounding box center [226, 124] width 352 height 12
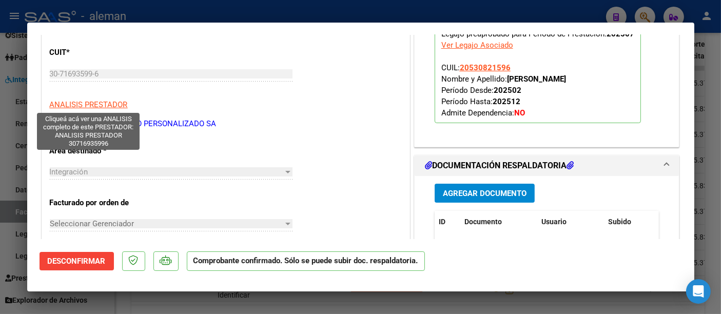
click at [88, 101] on span "ANALISIS PRESTADOR" at bounding box center [89, 104] width 78 height 9
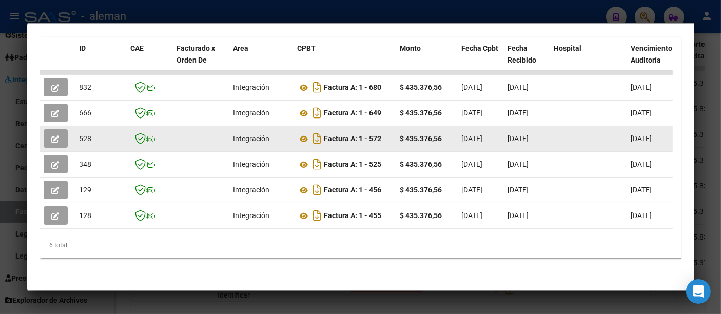
scroll to position [0, 0]
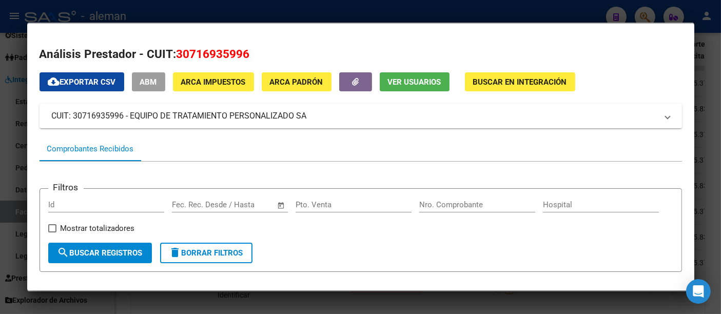
click at [155, 81] on span "ABM" at bounding box center [148, 82] width 17 height 9
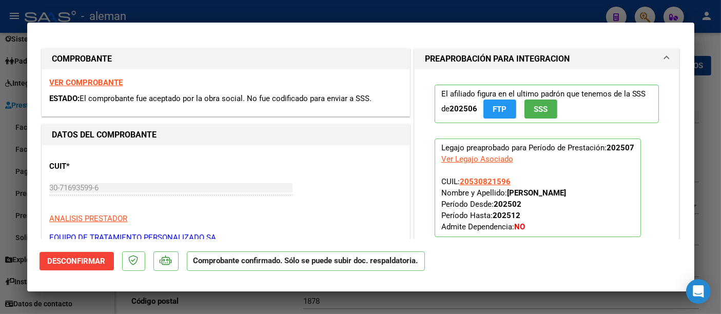
click at [698, 96] on div at bounding box center [360, 157] width 721 height 314
type input "$ 0,00"
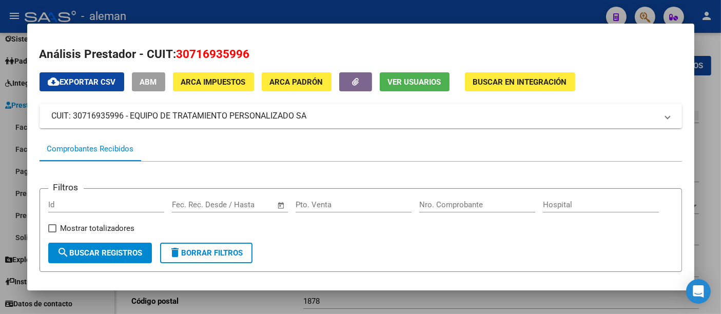
click at [157, 83] on span "ABM" at bounding box center [148, 82] width 17 height 9
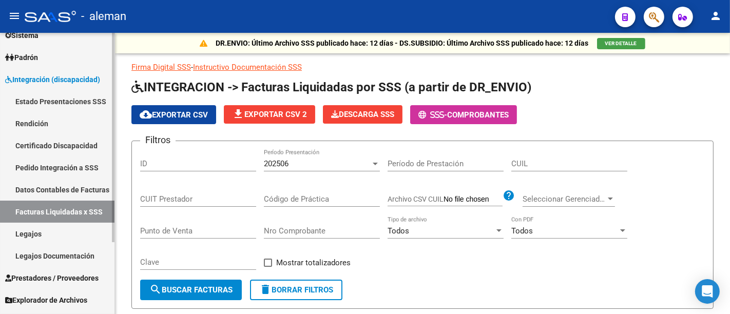
click at [71, 163] on link "Pedido Integración a SSS" at bounding box center [57, 168] width 115 height 22
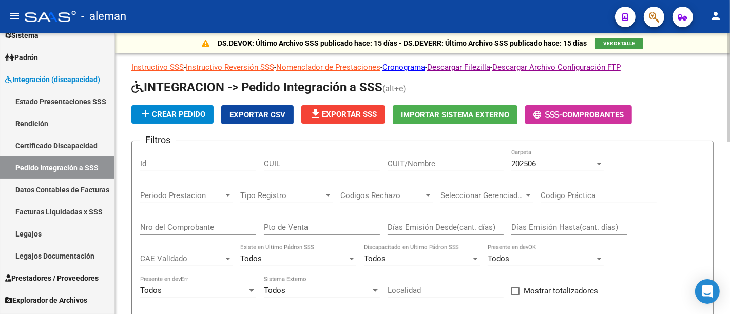
click at [276, 165] on input "CUIL" at bounding box center [322, 163] width 116 height 9
click at [455, 169] on div "CUIT/Nombre" at bounding box center [446, 160] width 116 height 22
click at [454, 155] on div "CUIT/Nombre" at bounding box center [446, 160] width 116 height 22
type input "e"
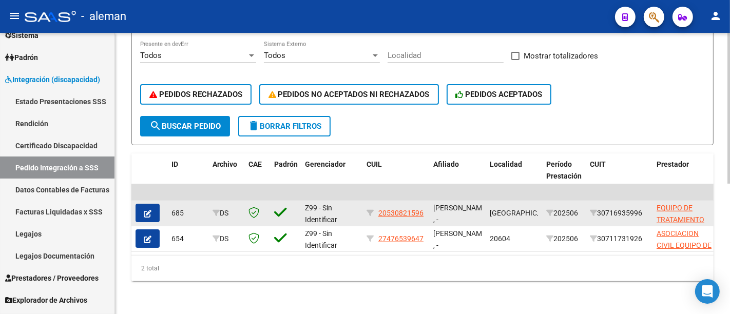
type input "equipo"
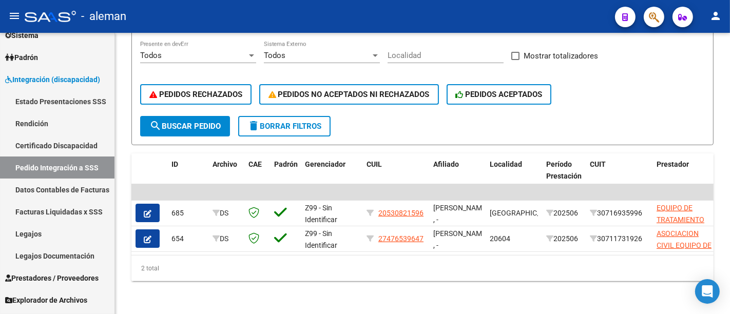
click at [151, 204] on button "button" at bounding box center [148, 213] width 24 height 18
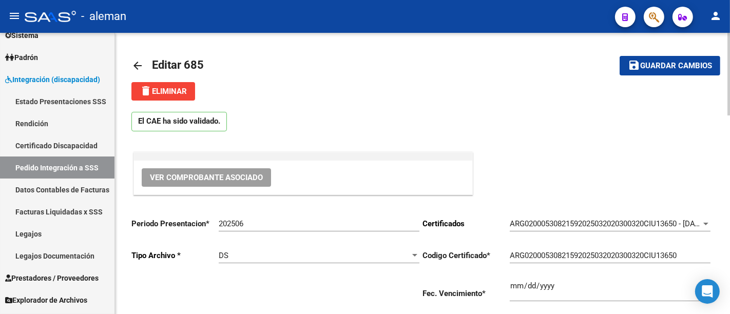
type input "20530821596"
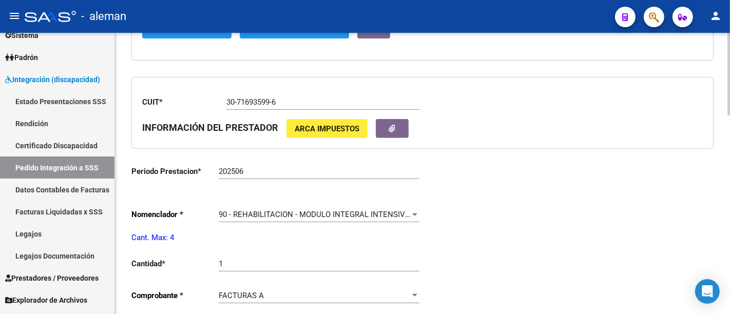
scroll to position [337, 0]
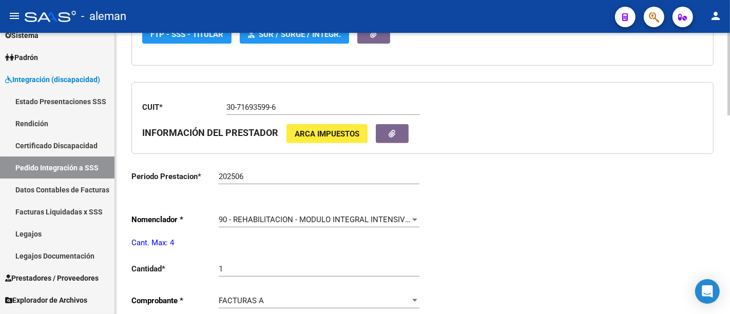
click at [338, 130] on span "ARCA Impuestos" at bounding box center [327, 133] width 65 height 9
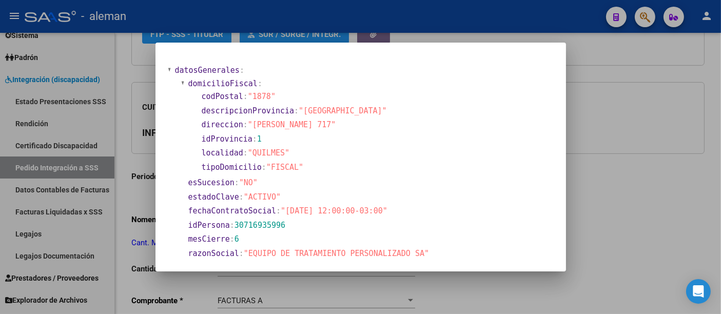
click at [603, 123] on div at bounding box center [360, 157] width 721 height 314
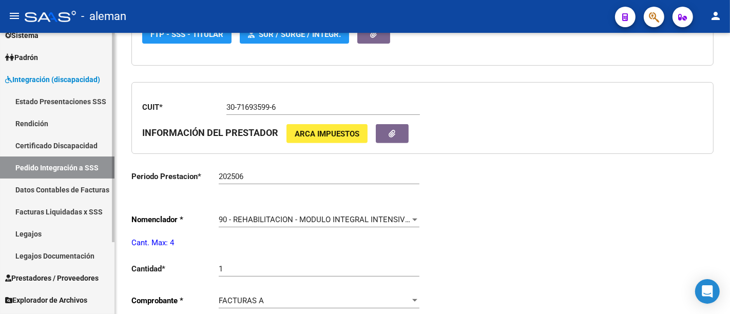
click at [73, 167] on link "Pedido Integración a SSS" at bounding box center [57, 168] width 115 height 22
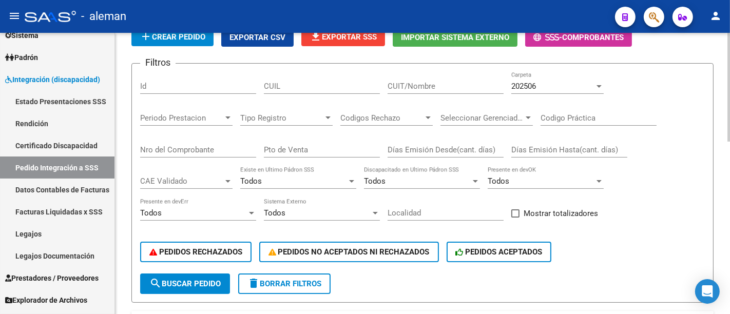
scroll to position [52, 0]
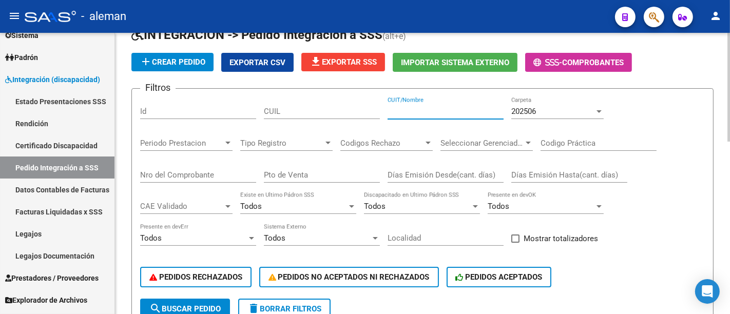
click at [411, 111] on input "CUIT/Nombre" at bounding box center [446, 111] width 116 height 9
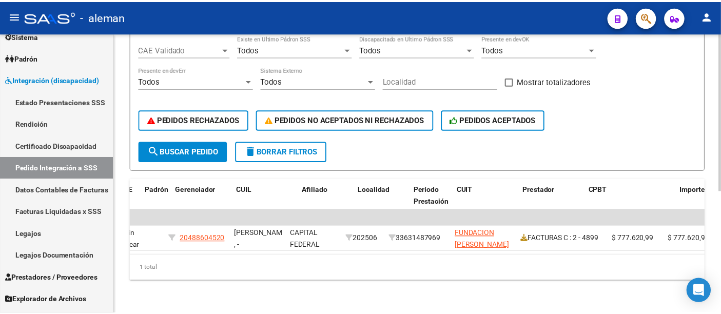
scroll to position [0, 127]
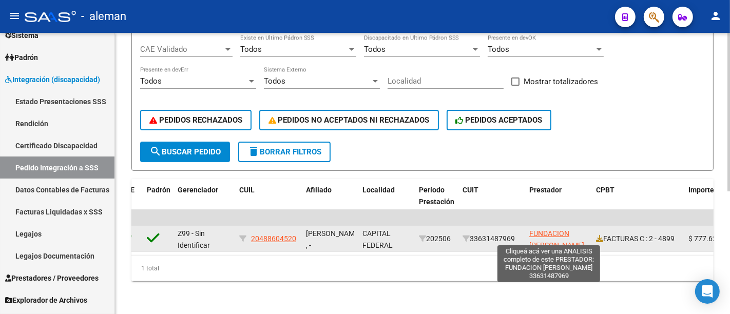
type input "[PERSON_NAME]"
click at [531, 233] on span "FUNDACION [PERSON_NAME]" at bounding box center [556, 240] width 55 height 20
type textarea "33631487969"
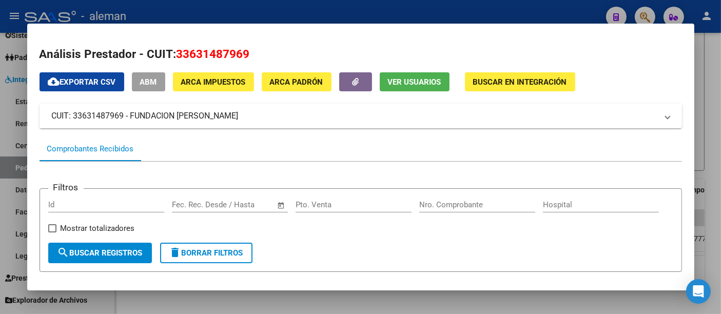
click at [154, 84] on span "ABM" at bounding box center [148, 82] width 17 height 9
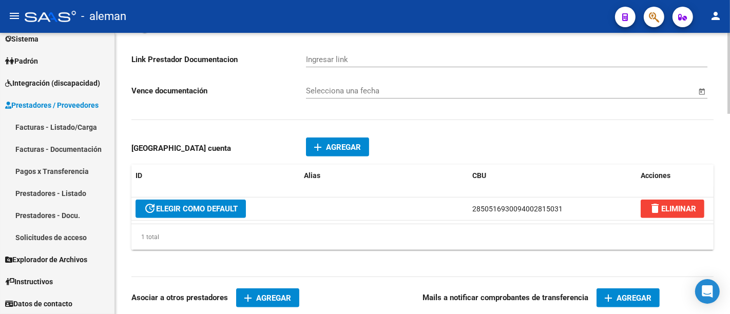
scroll to position [697, 0]
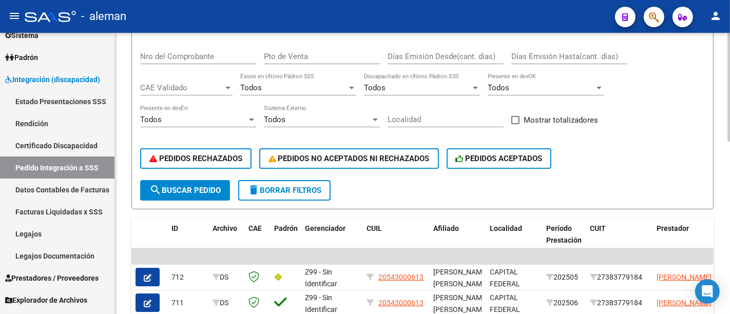
scroll to position [57, 0]
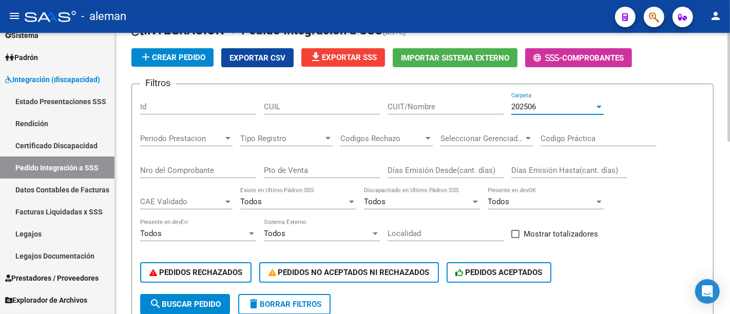
click at [544, 102] on div "202506" at bounding box center [552, 106] width 83 height 9
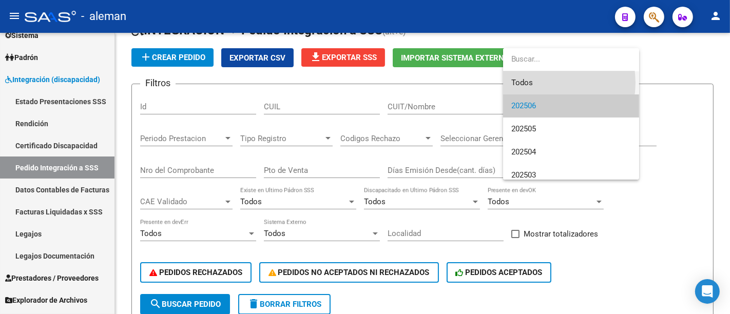
click at [543, 83] on span "Todos" at bounding box center [571, 82] width 120 height 23
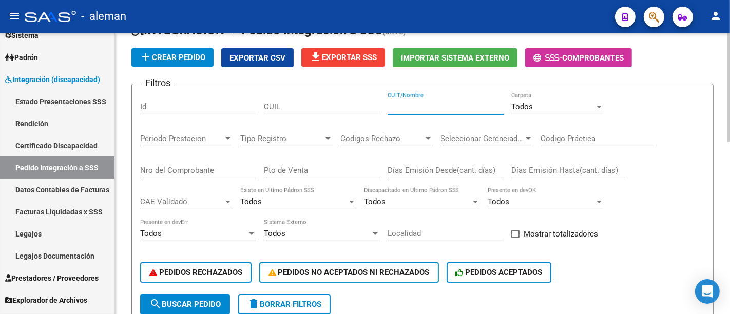
click at [414, 102] on input "CUIT/Nombre" at bounding box center [446, 106] width 116 height 9
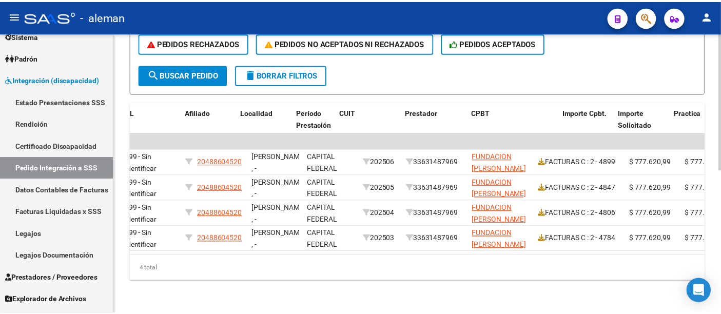
scroll to position [0, 284]
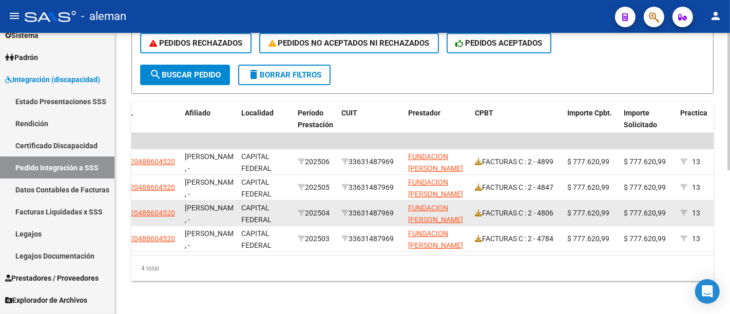
type input "[PERSON_NAME]"
click at [429, 205] on app-link-go-to "FUNDACION [PERSON_NAME]" at bounding box center [437, 214] width 59 height 24
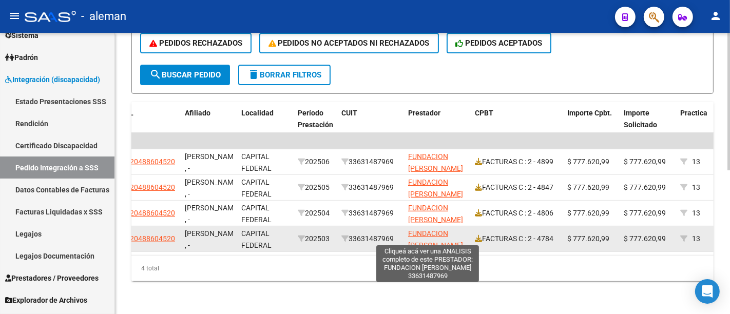
click at [419, 230] on span "FUNDACION [PERSON_NAME]" at bounding box center [435, 240] width 55 height 20
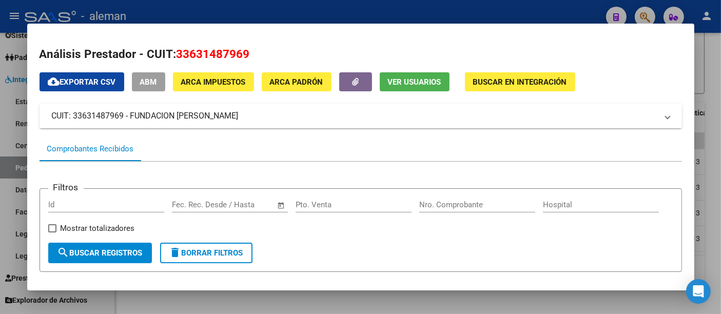
click at [154, 81] on span "ABM" at bounding box center [148, 82] width 17 height 9
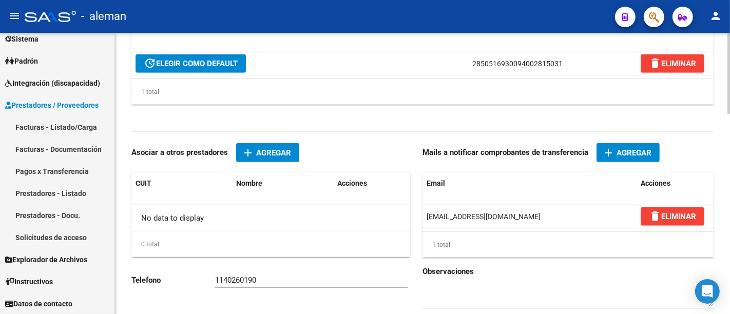
scroll to position [697, 0]
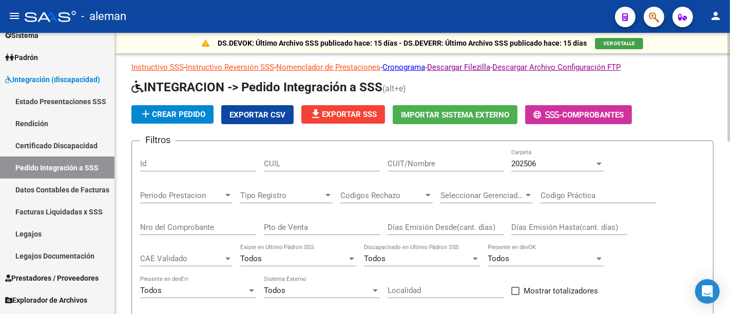
click at [427, 163] on input "CUIT/Nombre" at bounding box center [446, 163] width 116 height 9
type input "[PERSON_NAME]"
click at [536, 162] on span "202506" at bounding box center [523, 163] width 25 height 9
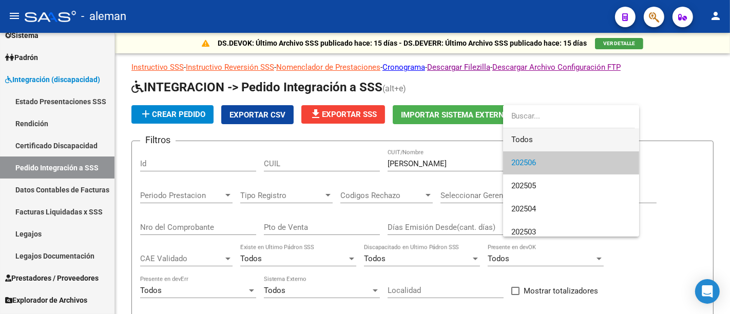
click at [545, 136] on span "Todos" at bounding box center [571, 139] width 120 height 23
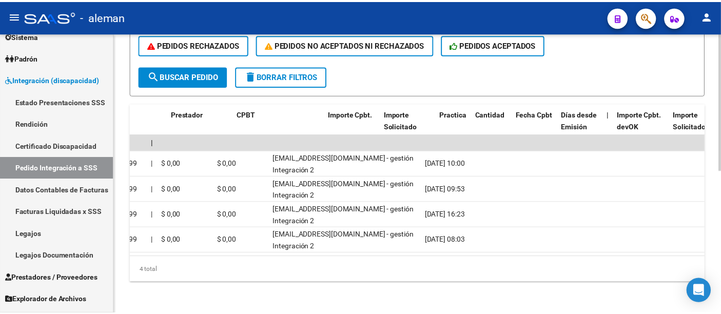
scroll to position [0, 473]
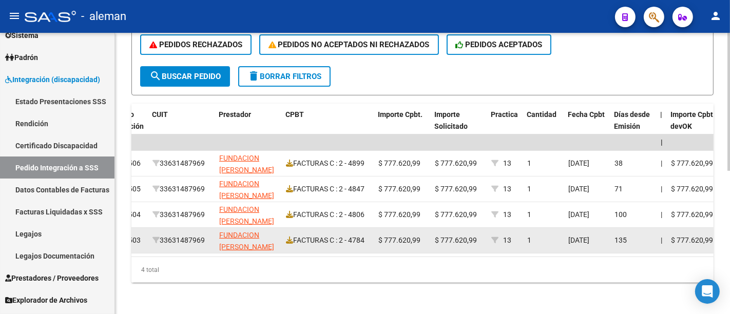
click at [234, 239] on app-link-go-to "FUNDACION [PERSON_NAME]" at bounding box center [248, 242] width 59 height 24
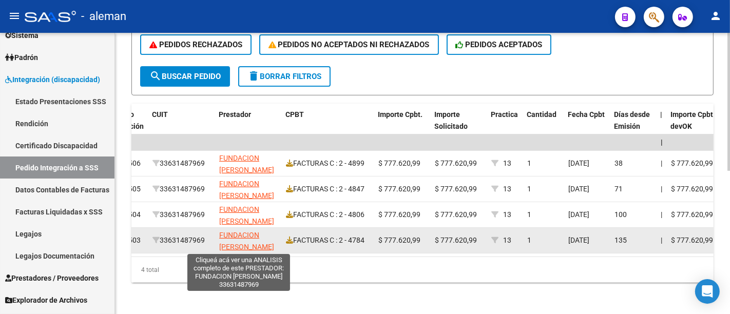
click at [233, 241] on span "FUNDACION [PERSON_NAME]" at bounding box center [246, 241] width 55 height 20
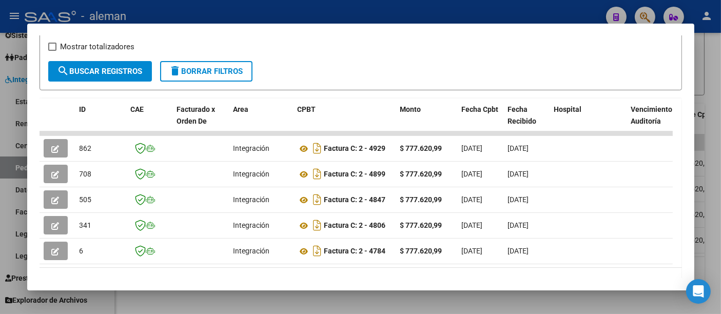
scroll to position [228, 0]
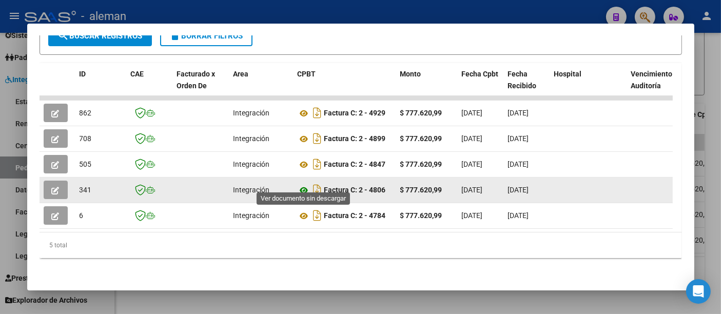
click at [305, 184] on icon at bounding box center [304, 190] width 13 height 12
click at [64, 183] on button "button" at bounding box center [56, 190] width 24 height 18
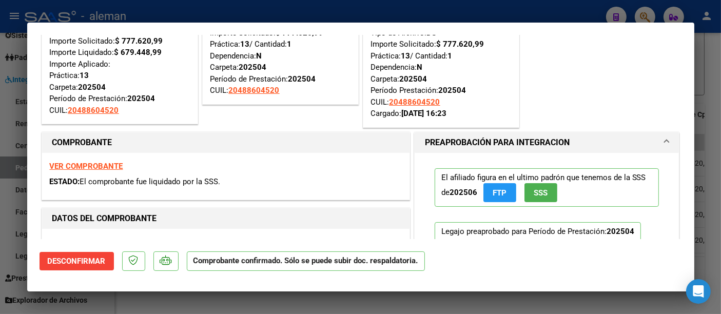
scroll to position [0, 0]
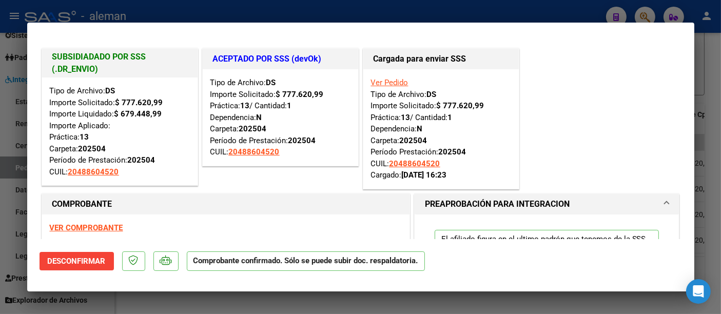
click at [401, 81] on link "Ver Pedido" at bounding box center [389, 82] width 37 height 9
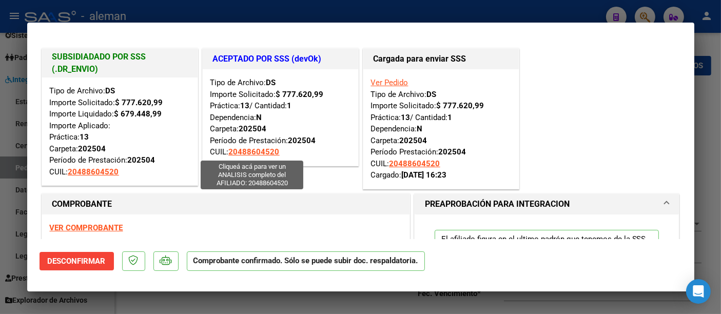
type input "20488604520"
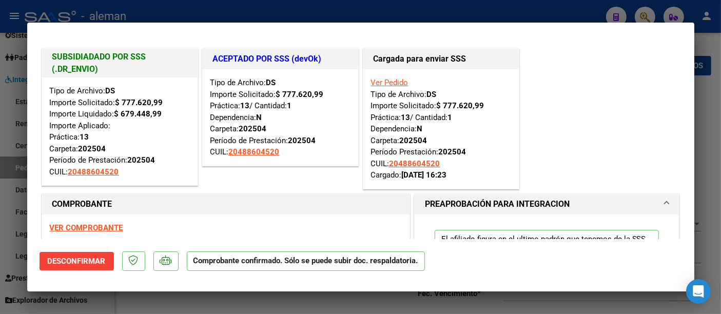
click at [393, 78] on link "Ver Pedido" at bounding box center [389, 82] width 37 height 9
click at [390, 82] on link "Ver Pedido" at bounding box center [389, 82] width 37 height 9
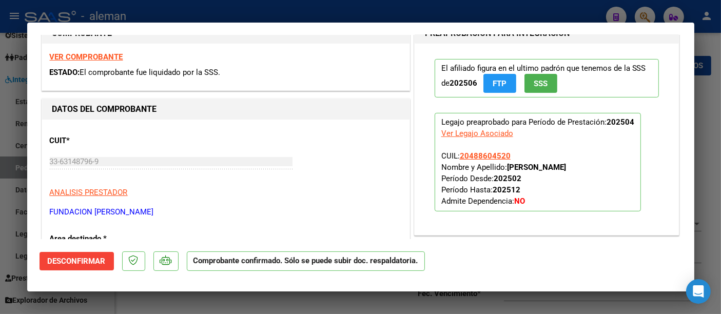
scroll to position [342, 0]
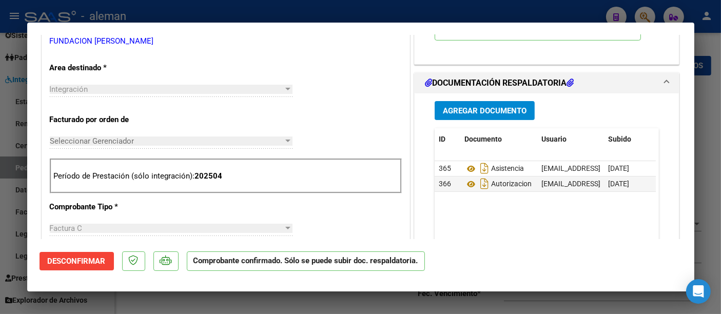
click at [96, 43] on p "FUNDACION [PERSON_NAME]" at bounding box center [226, 41] width 352 height 12
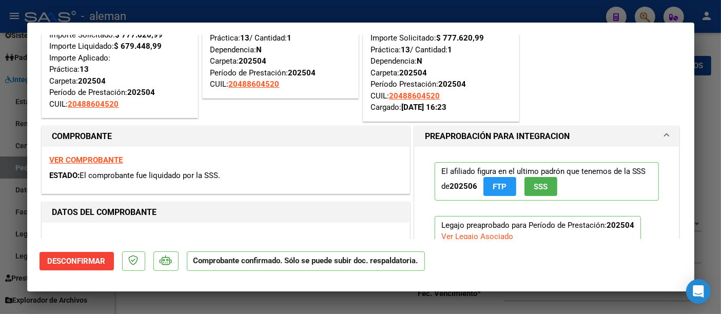
scroll to position [125, 0]
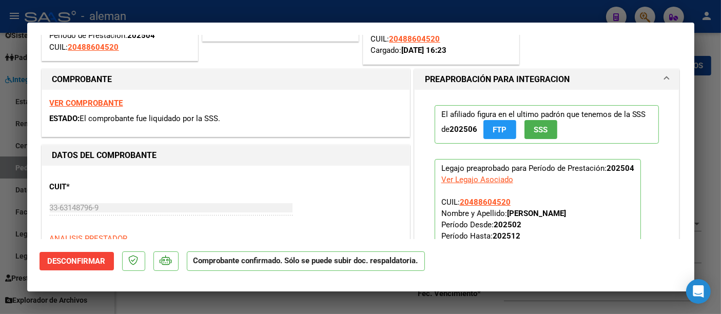
click at [73, 101] on strong "VER COMPROBANTE" at bounding box center [86, 103] width 73 height 9
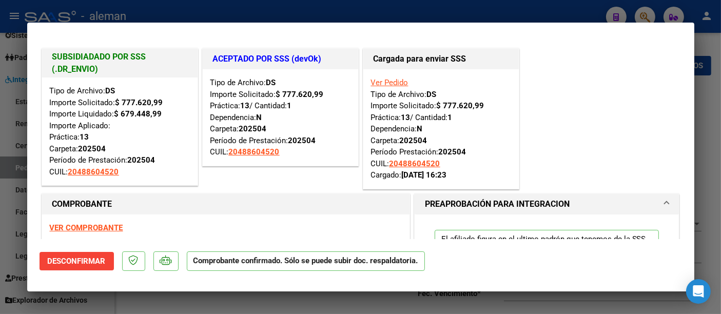
scroll to position [0, 0]
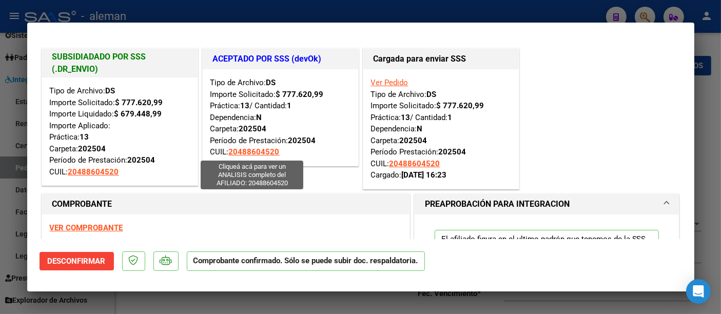
click at [119, 167] on span "20488604520" at bounding box center [93, 171] width 51 height 9
type textarea "20488604520"
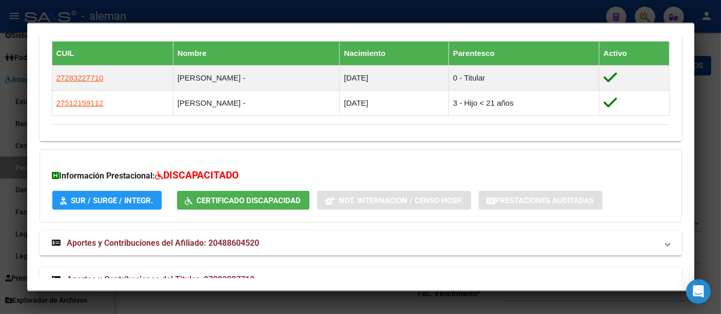
scroll to position [570, 0]
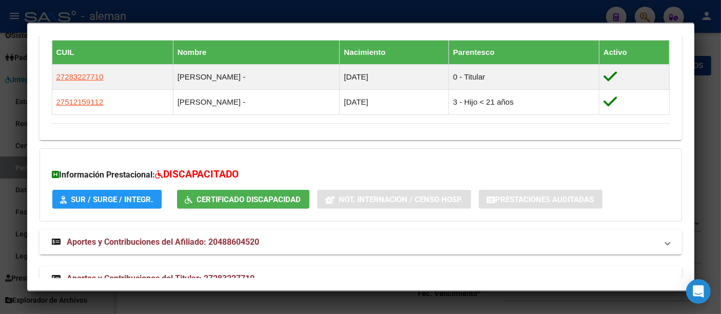
click at [711, 144] on div at bounding box center [360, 157] width 721 height 314
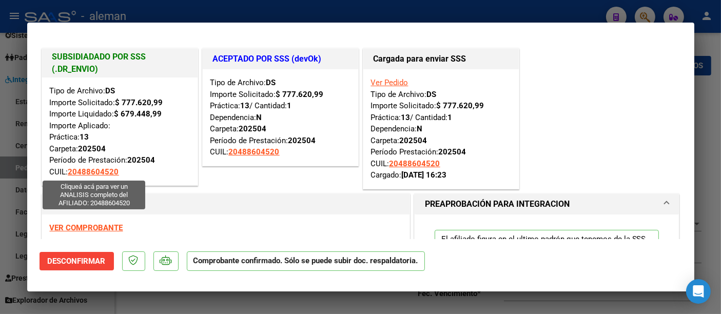
click at [98, 173] on span "20488604520" at bounding box center [93, 171] width 51 height 9
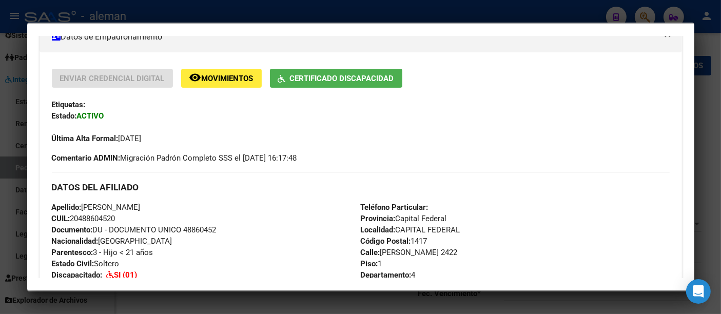
scroll to position [193, 0]
click at [710, 161] on div at bounding box center [360, 157] width 721 height 314
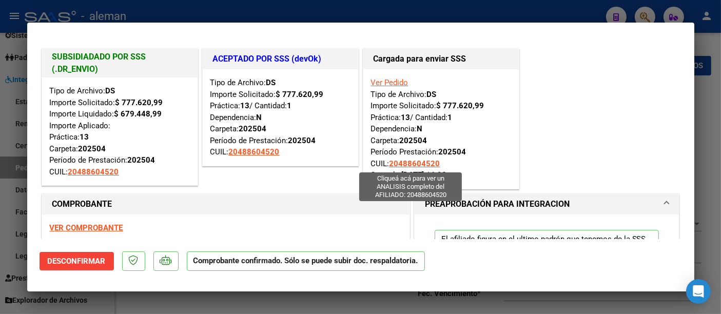
click at [419, 162] on span "20488604520" at bounding box center [415, 163] width 51 height 9
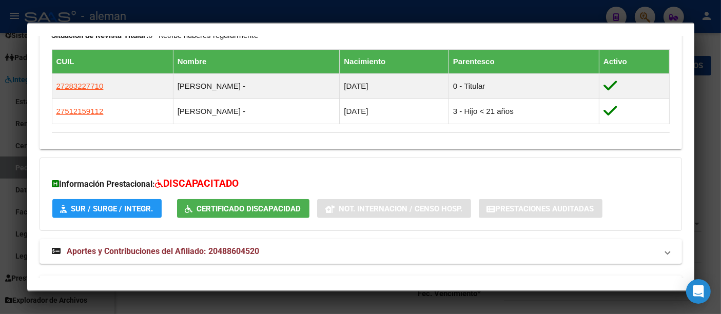
scroll to position [592, 0]
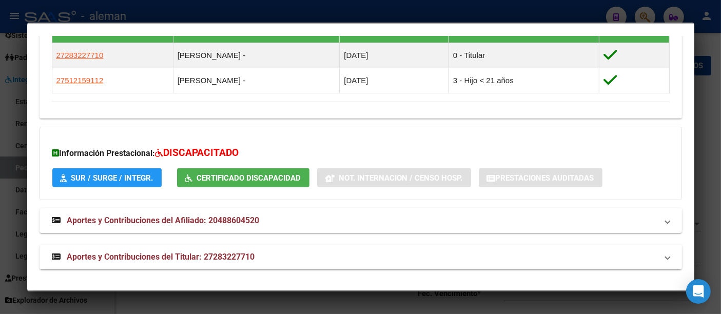
drag, startPoint x: 708, startPoint y: 183, endPoint x: 698, endPoint y: 183, distance: 9.3
click at [707, 183] on div at bounding box center [360, 157] width 721 height 314
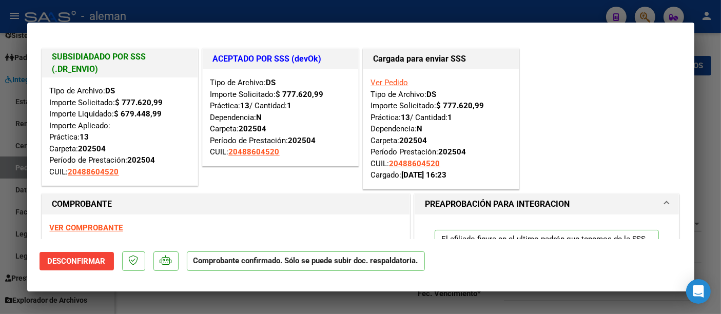
click at [393, 83] on link "Ver Pedido" at bounding box center [389, 82] width 37 height 9
click at [415, 67] on div "Cargada para enviar SSS" at bounding box center [442, 59] width 156 height 21
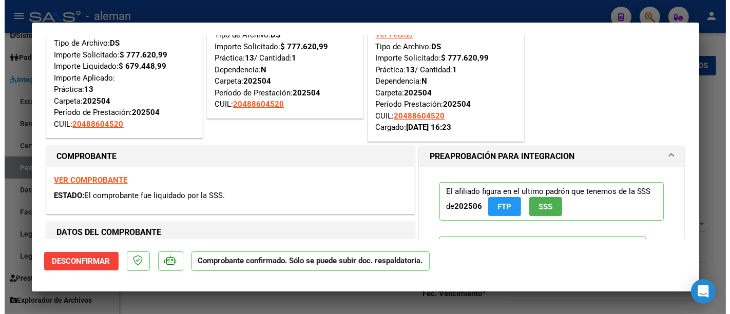
scroll to position [0, 0]
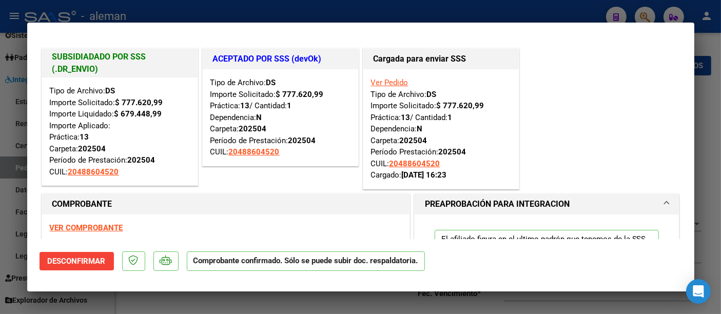
click at [703, 100] on div at bounding box center [360, 157] width 721 height 314
type input "$ 0,00"
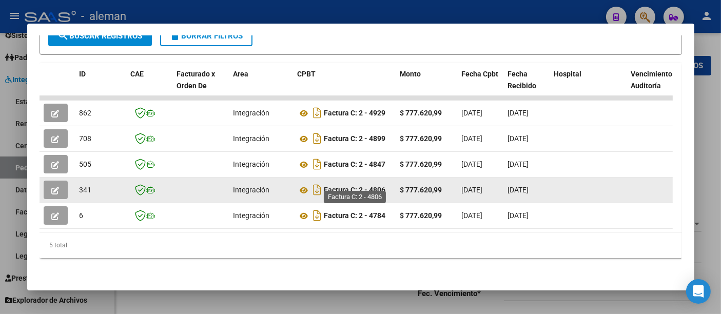
drag, startPoint x: 393, startPoint y: 180, endPoint x: 370, endPoint y: 183, distance: 23.3
click at [370, 183] on datatable-body-cell "Factura C: 2 - 4806" at bounding box center [345, 190] width 103 height 25
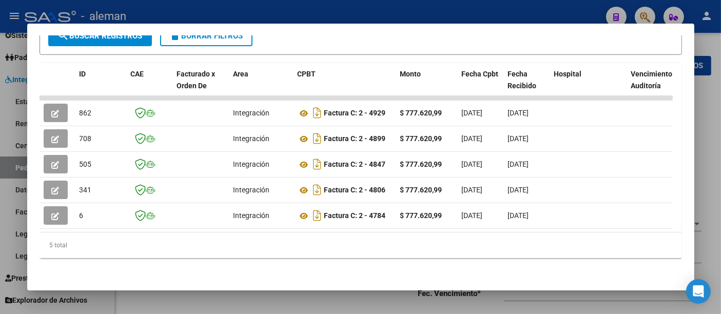
copy strong "4806"
click at [702, 118] on div at bounding box center [360, 157] width 721 height 314
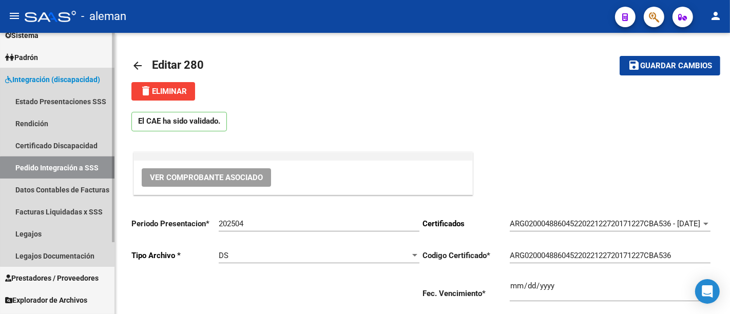
click at [83, 167] on link "Pedido Integración a SSS" at bounding box center [57, 168] width 115 height 22
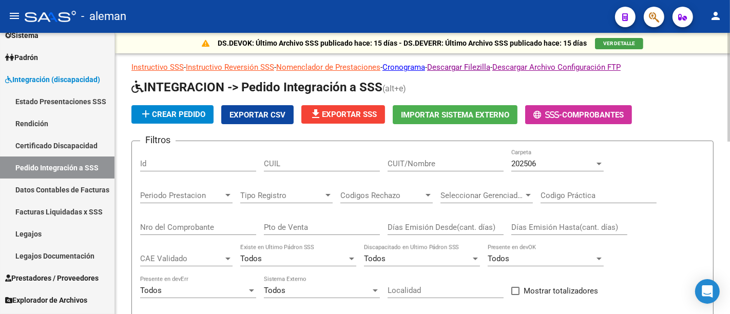
click at [177, 230] on input "Nro del Comprobante" at bounding box center [198, 227] width 116 height 9
paste input "4806"
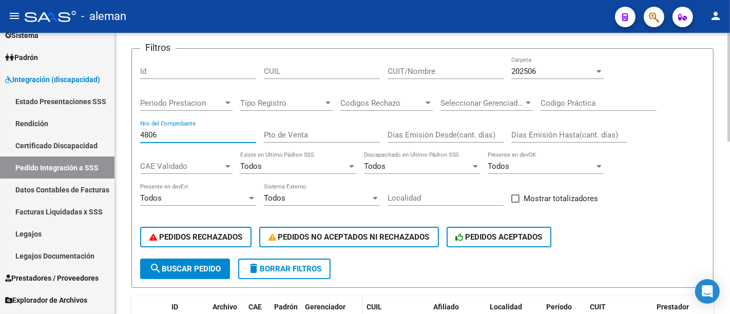
scroll to position [171, 0]
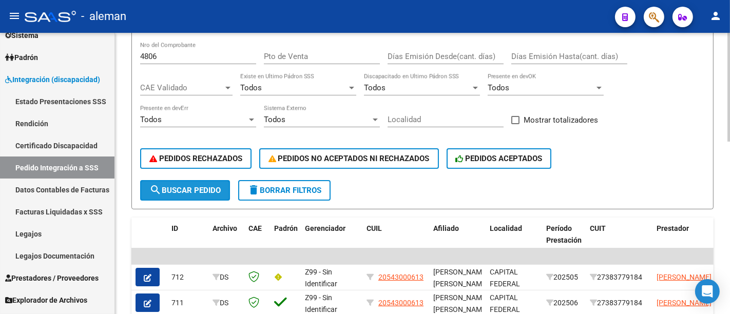
click at [179, 193] on span "search Buscar Pedido" at bounding box center [184, 190] width 71 height 9
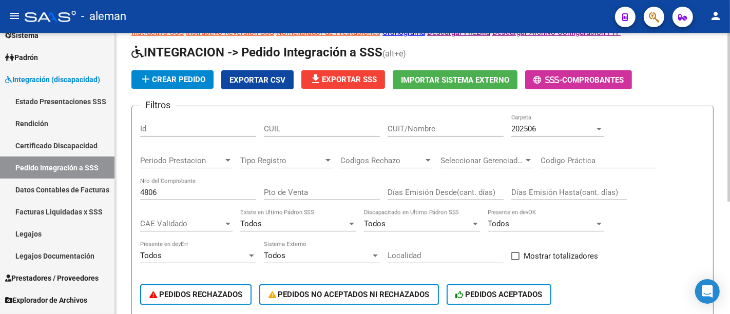
scroll to position [17, 0]
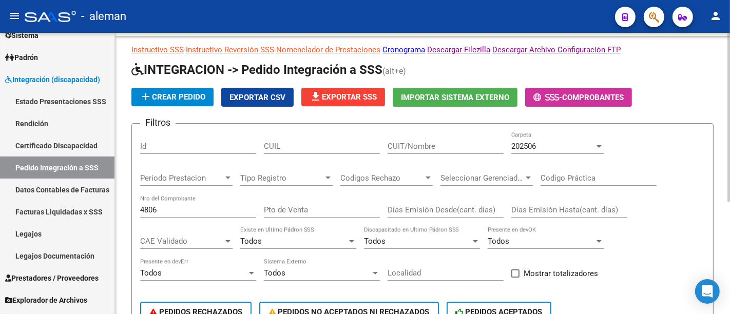
click at [206, 211] on input "4806" at bounding box center [198, 209] width 116 height 9
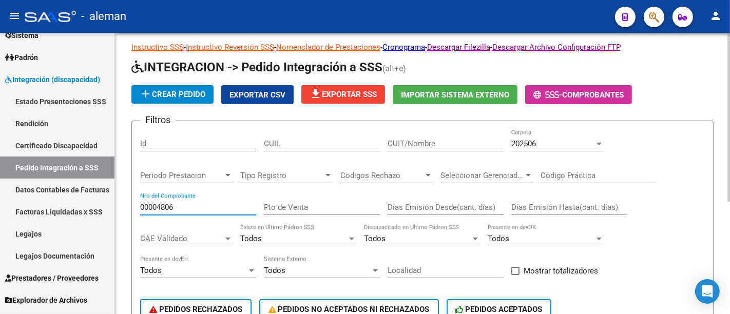
scroll to position [17, 0]
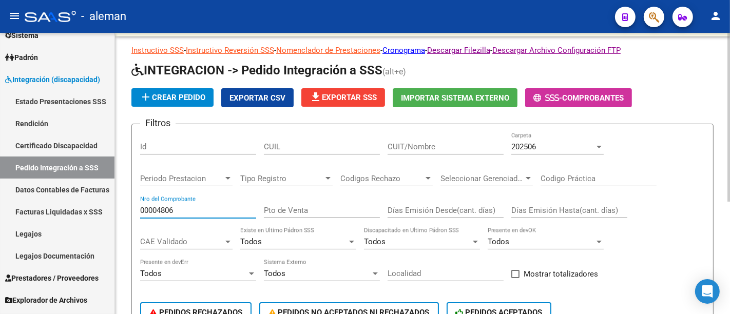
type input "00004806"
click at [559, 150] on div "202506" at bounding box center [552, 146] width 83 height 9
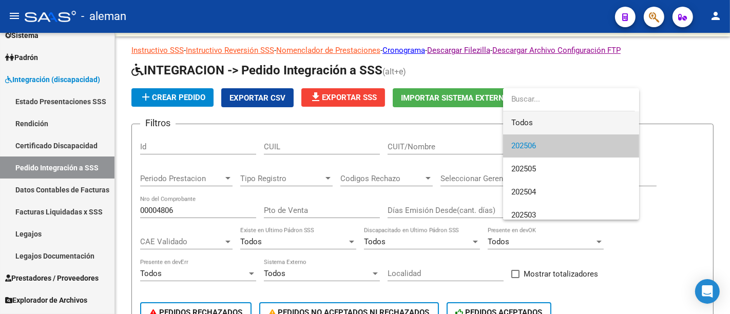
click at [546, 121] on span "Todos" at bounding box center [571, 122] width 120 height 23
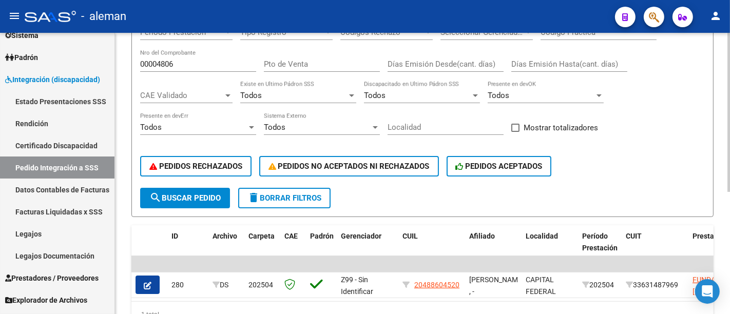
scroll to position [188, 0]
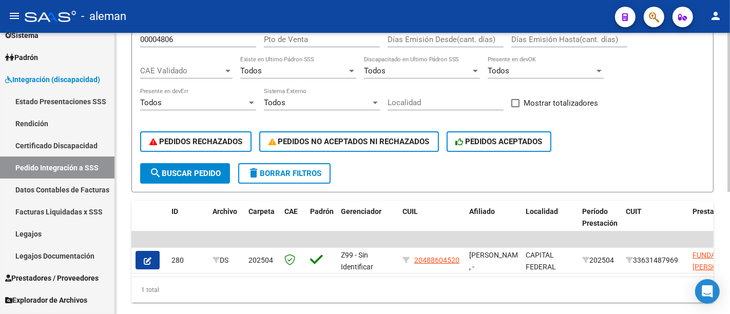
click at [169, 169] on span "search Buscar Pedido" at bounding box center [184, 173] width 71 height 9
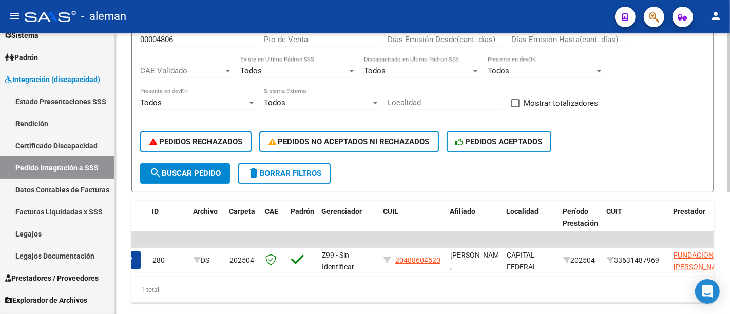
scroll to position [0, 0]
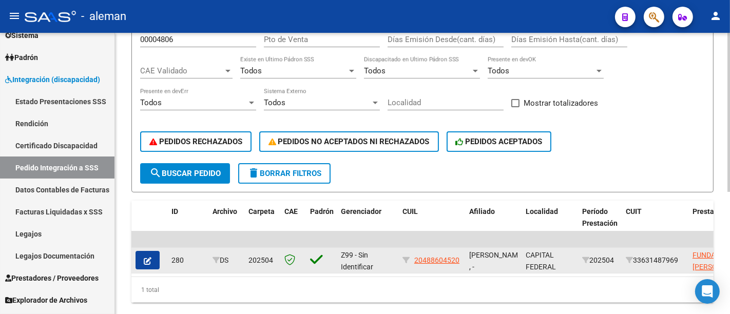
click at [138, 260] on button "button" at bounding box center [148, 260] width 24 height 18
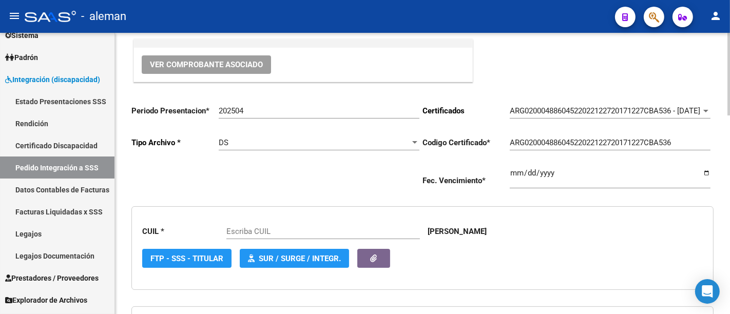
scroll to position [114, 0]
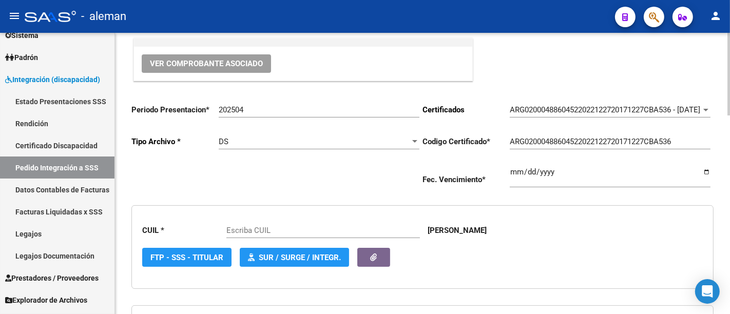
type input "20488604520"
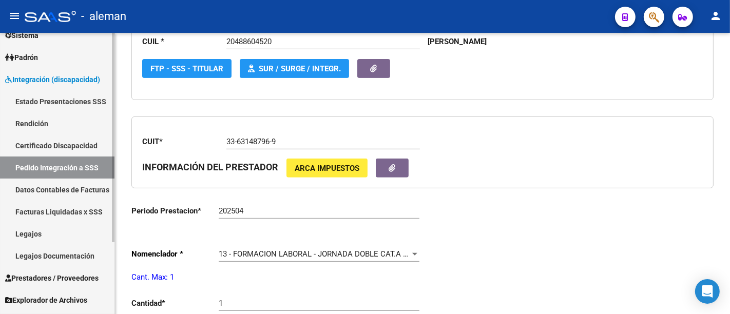
scroll to position [280, 0]
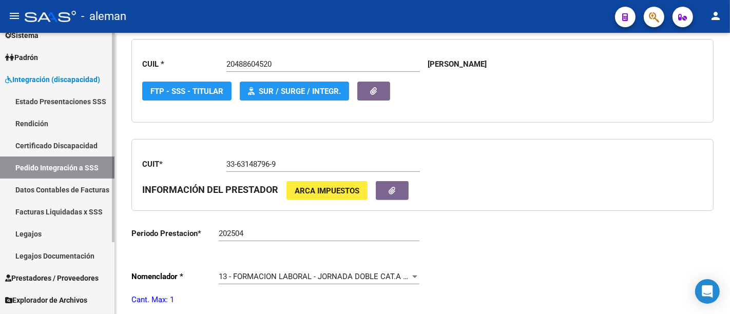
click at [55, 216] on link "Facturas Liquidadas x SSS" at bounding box center [57, 212] width 115 height 22
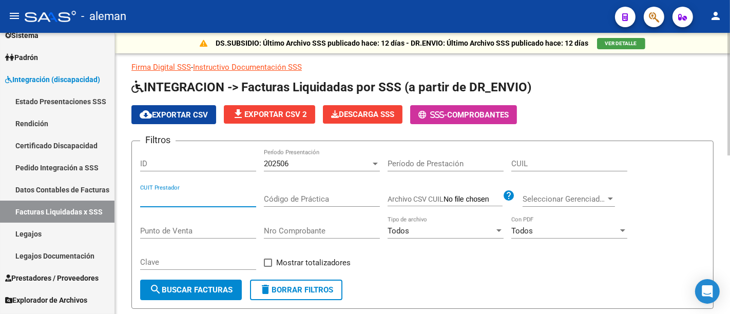
click at [215, 198] on input "CUIT Prestador" at bounding box center [198, 199] width 116 height 9
click at [358, 165] on div "202506" at bounding box center [317, 163] width 107 height 9
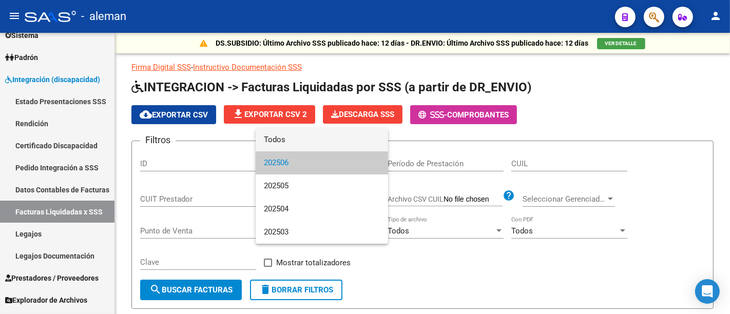
click at [341, 138] on span "Todos" at bounding box center [322, 139] width 116 height 23
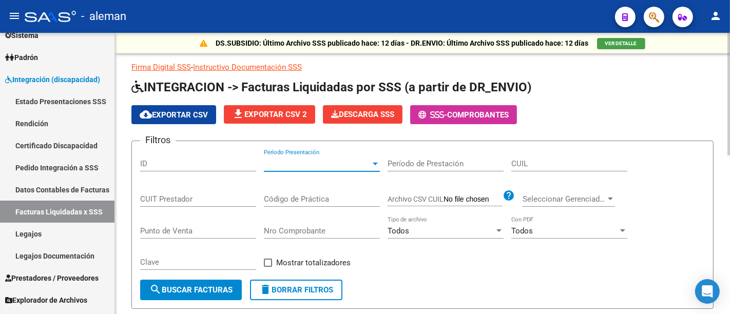
click at [190, 161] on input "ID" at bounding box center [198, 163] width 116 height 9
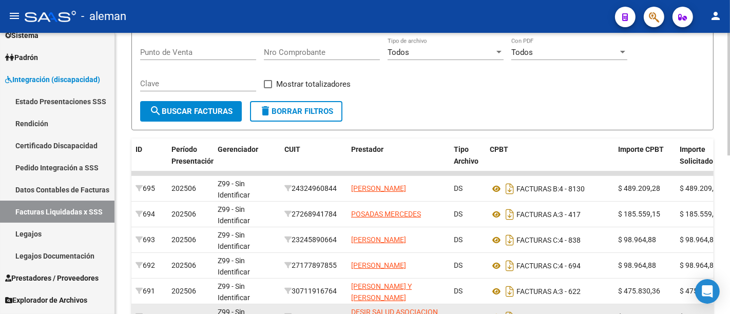
scroll to position [57, 0]
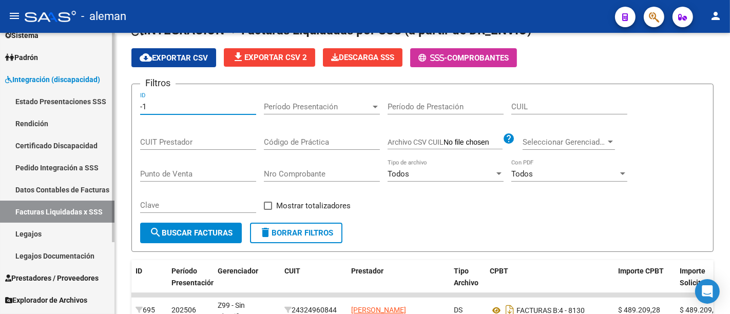
type input "-1"
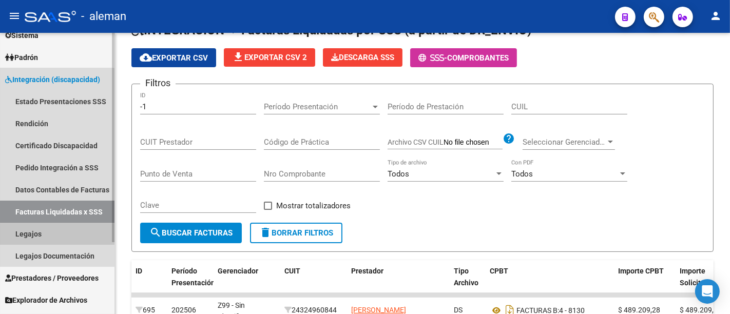
click at [49, 236] on link "Legajos" at bounding box center [57, 234] width 115 height 22
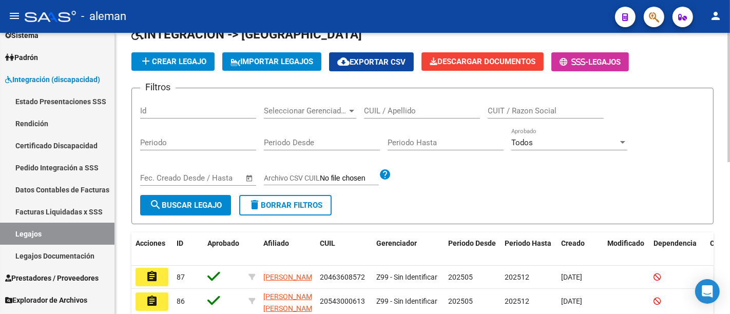
click at [387, 107] on input "CUIL / Apellido" at bounding box center [422, 110] width 116 height 9
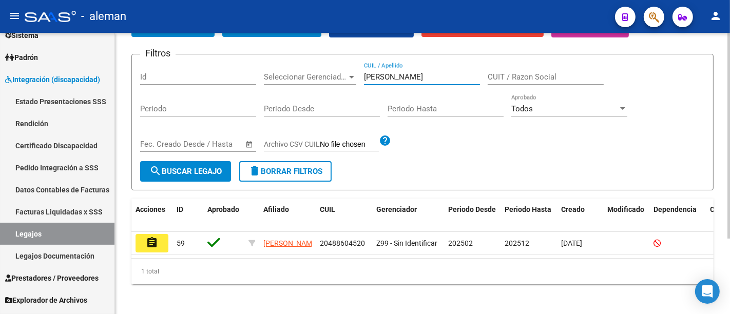
scroll to position [104, 0]
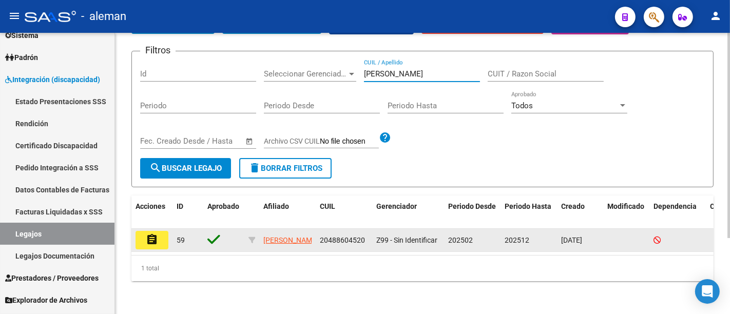
type input "[PERSON_NAME]"
drag, startPoint x: 367, startPoint y: 227, endPoint x: 316, endPoint y: 231, distance: 50.4
click at [316, 231] on datatable-body-cell "20488604520" at bounding box center [344, 240] width 56 height 23
copy span "20488604520"
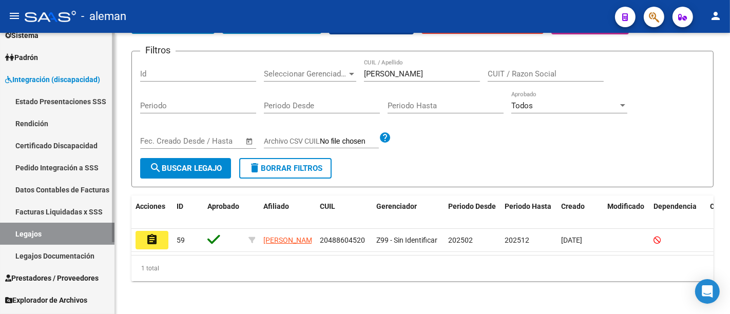
click at [71, 207] on link "Facturas Liquidadas x SSS" at bounding box center [57, 212] width 115 height 22
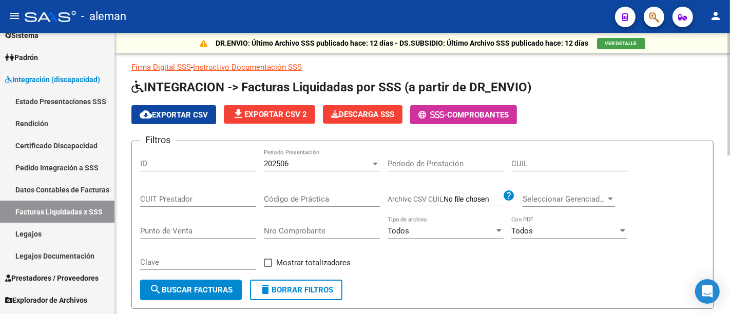
click at [285, 162] on span "202506" at bounding box center [276, 163] width 25 height 9
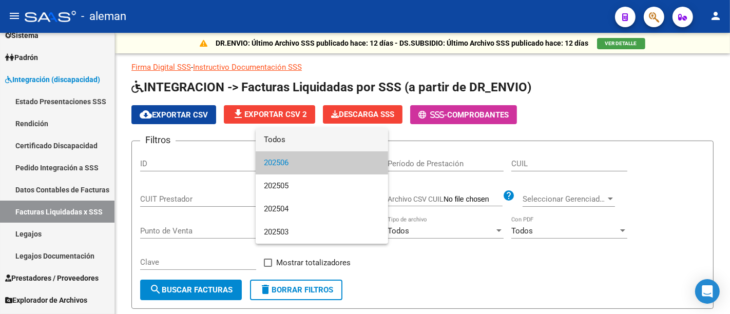
click at [296, 141] on span "Todos" at bounding box center [322, 139] width 116 height 23
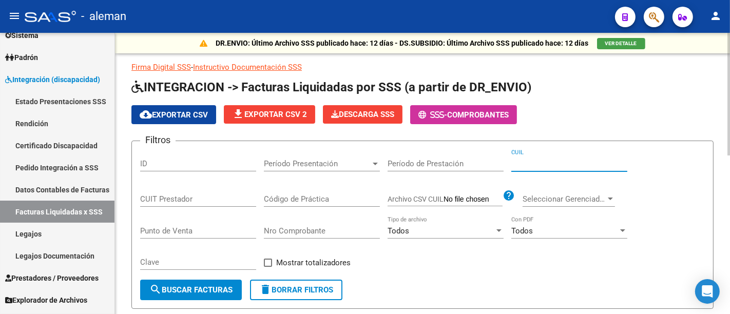
click at [541, 161] on input "CUIL" at bounding box center [569, 163] width 116 height 9
paste input "20-48860452-0"
type input "20-48860452-0"
click at [194, 294] on span "search Buscar Facturas" at bounding box center [190, 289] width 83 height 9
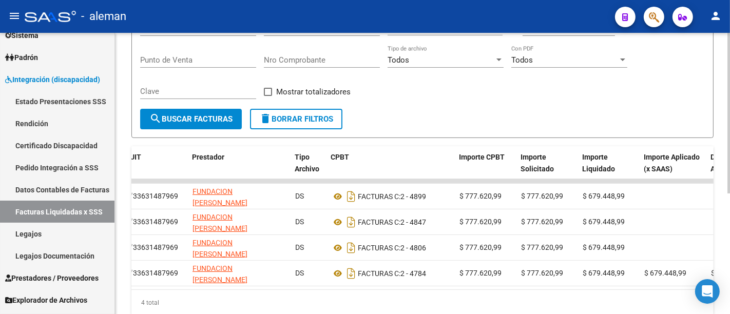
scroll to position [0, 120]
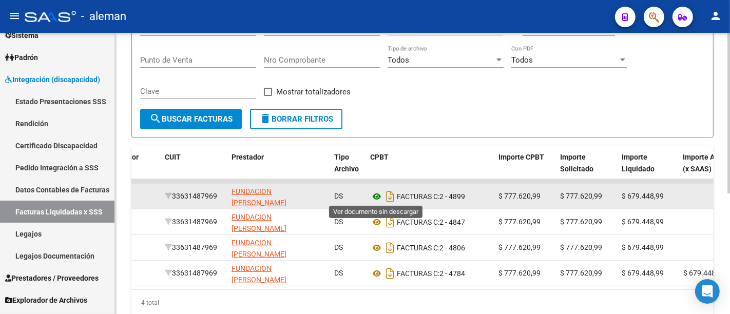
click at [378, 196] on icon at bounding box center [376, 196] width 13 height 12
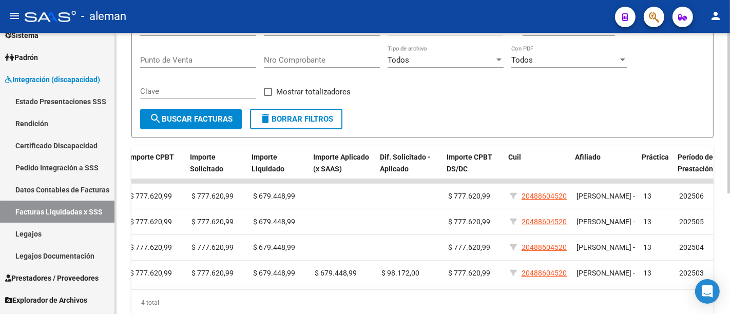
scroll to position [0, 490]
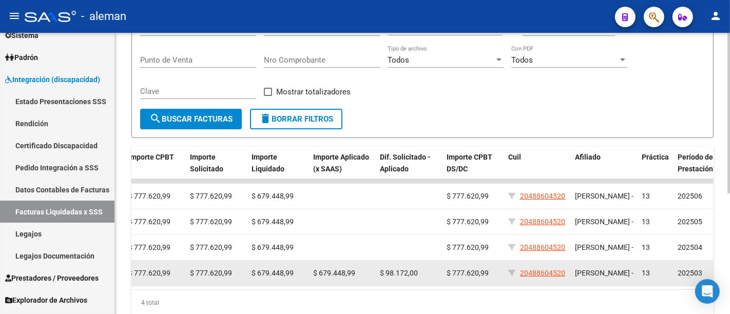
drag, startPoint x: 313, startPoint y: 273, endPoint x: 372, endPoint y: 273, distance: 59.6
click at [372, 273] on datatable-body-cell "$ 679.448,99" at bounding box center [342, 273] width 67 height 25
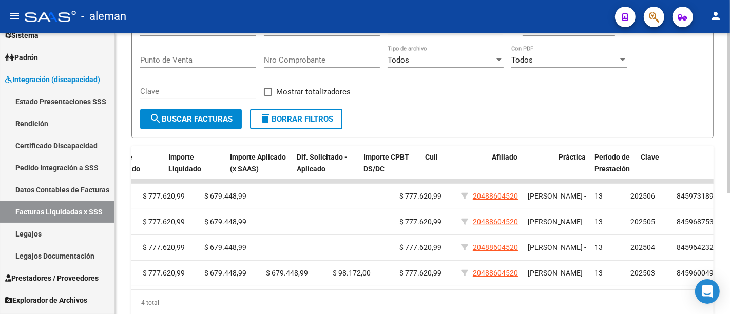
scroll to position [0, 573]
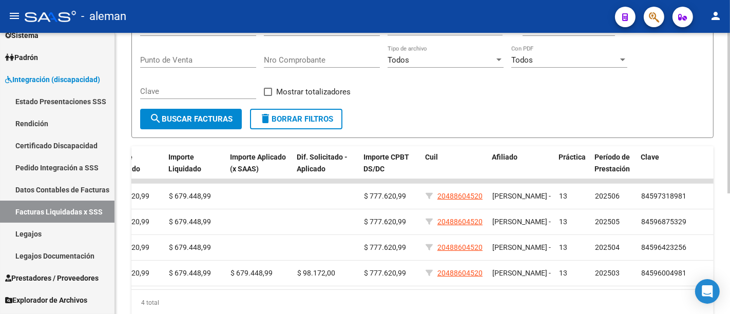
click at [550, 106] on div "Filtros ID Período Presentación Período Presentación Período de Prestación 20-4…" at bounding box center [422, 43] width 565 height 130
